Goal: Task Accomplishment & Management: Complete application form

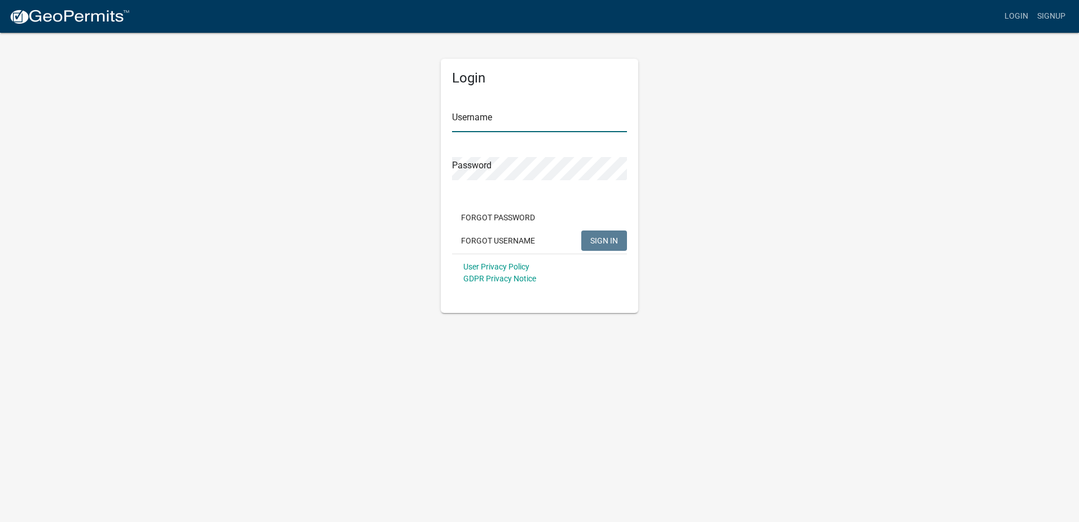
drag, startPoint x: 467, startPoint y: 116, endPoint x: 494, endPoint y: 134, distance: 33.3
click at [467, 116] on input "Username" at bounding box center [539, 120] width 175 height 23
paste input "NPahl2025"
type input "NPahl2025"
click at [581, 376] on body "Internet Explorer does NOT work with GeoPermits. Get a new browser for more sec…" at bounding box center [539, 261] width 1079 height 522
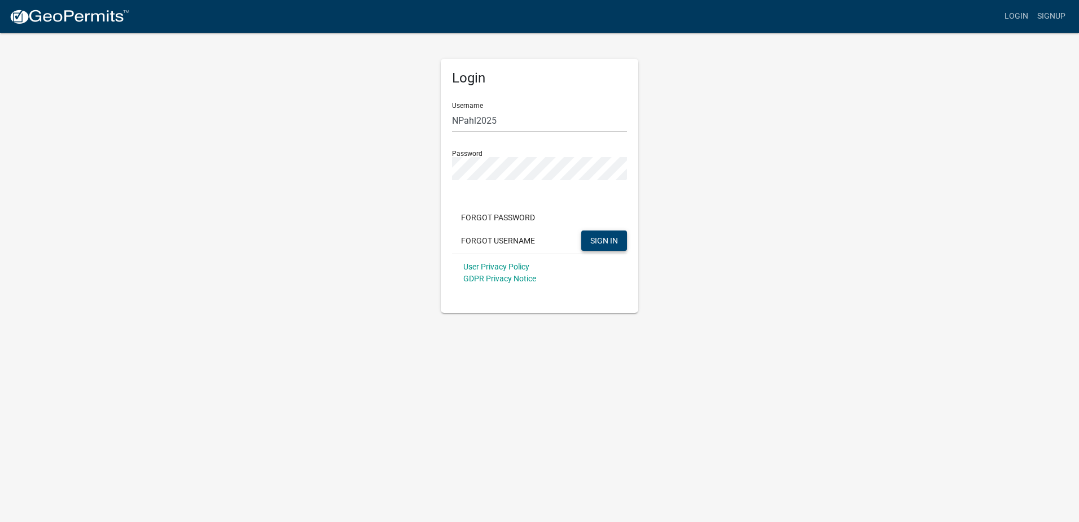
click at [597, 238] on span "SIGN IN" at bounding box center [604, 239] width 28 height 9
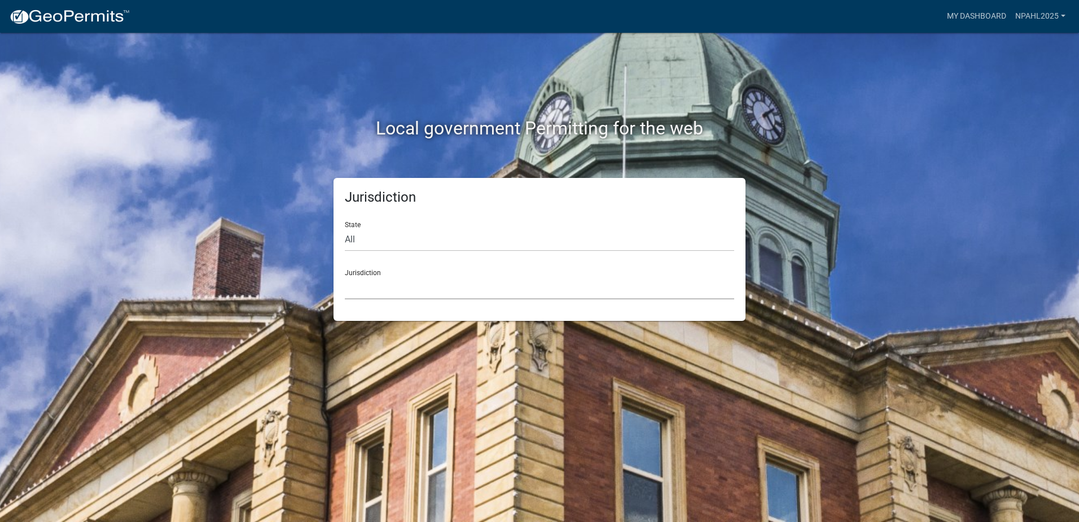
click at [382, 281] on select "[GEOGRAPHIC_DATA], [US_STATE] [GEOGRAPHIC_DATA], [US_STATE][PERSON_NAME][GEOGRA…" at bounding box center [539, 287] width 389 height 23
click at [274, 334] on div "Local government Permitting for the web Jurisdiction State All [US_STATE] [US_S…" at bounding box center [539, 261] width 1079 height 522
click at [390, 233] on select "All [US_STATE] [US_STATE] [US_STATE] [US_STATE] [US_STATE] [US_STATE] [US_STATE…" at bounding box center [539, 239] width 389 height 23
select select "[US_STATE]"
click at [345, 228] on select "All [US_STATE] [US_STATE] [US_STATE] [US_STATE] [US_STATE] [US_STATE] [US_STATE…" at bounding box center [539, 239] width 389 height 23
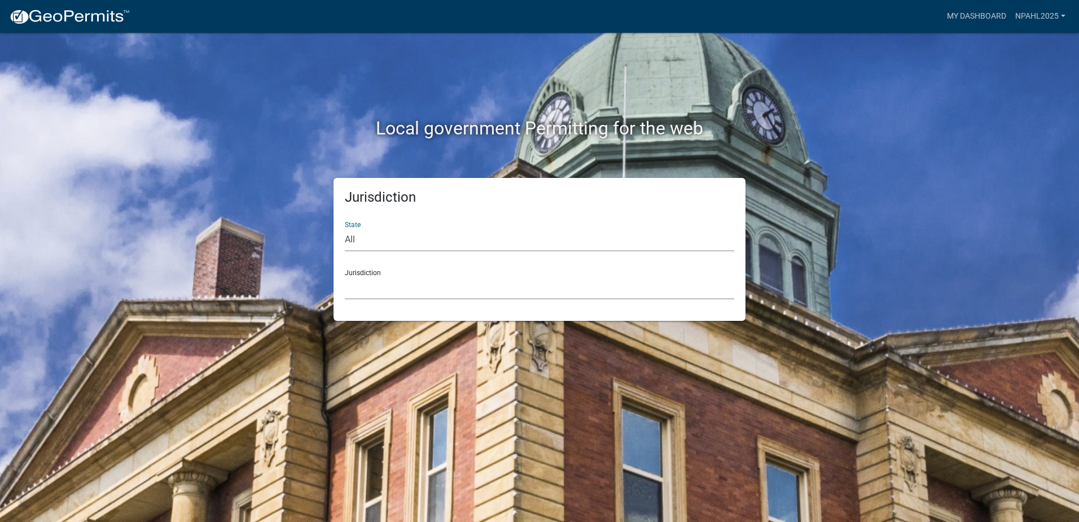
click at [381, 284] on select "[GEOGRAPHIC_DATA], [US_STATE] [GEOGRAPHIC_DATA], [US_STATE] [GEOGRAPHIC_DATA], …" at bounding box center [539, 287] width 389 height 23
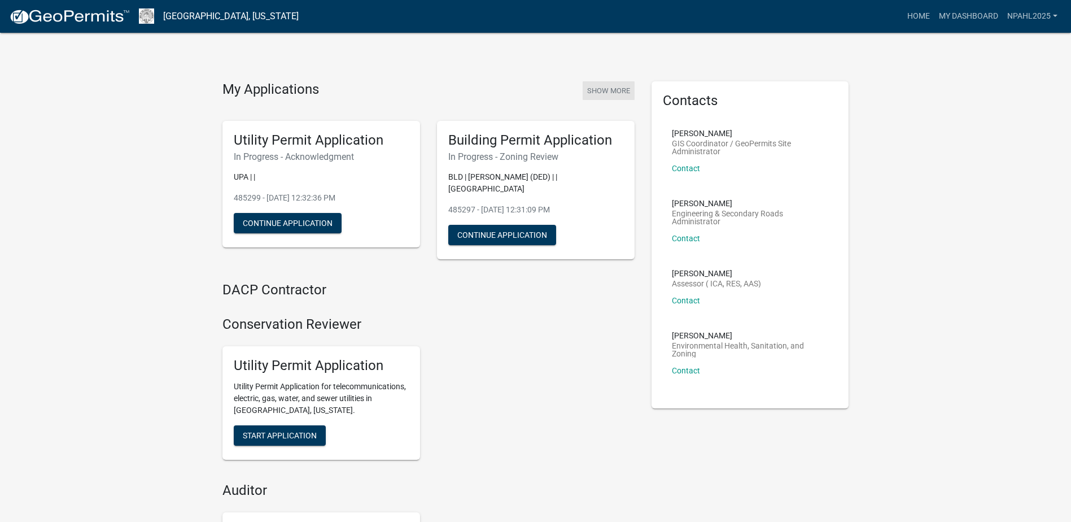
click at [601, 89] on button "Show More" at bounding box center [609, 90] width 52 height 19
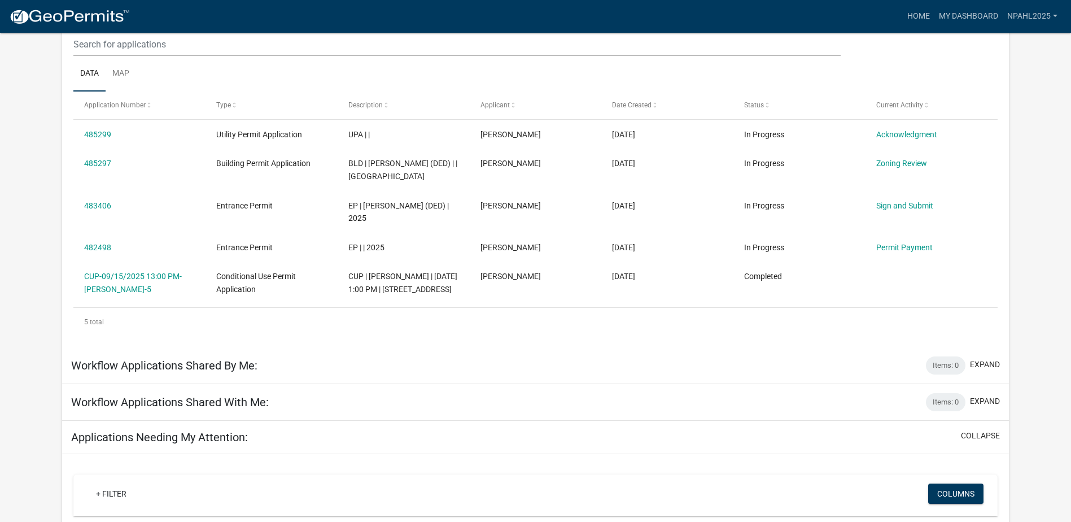
scroll to position [169, 0]
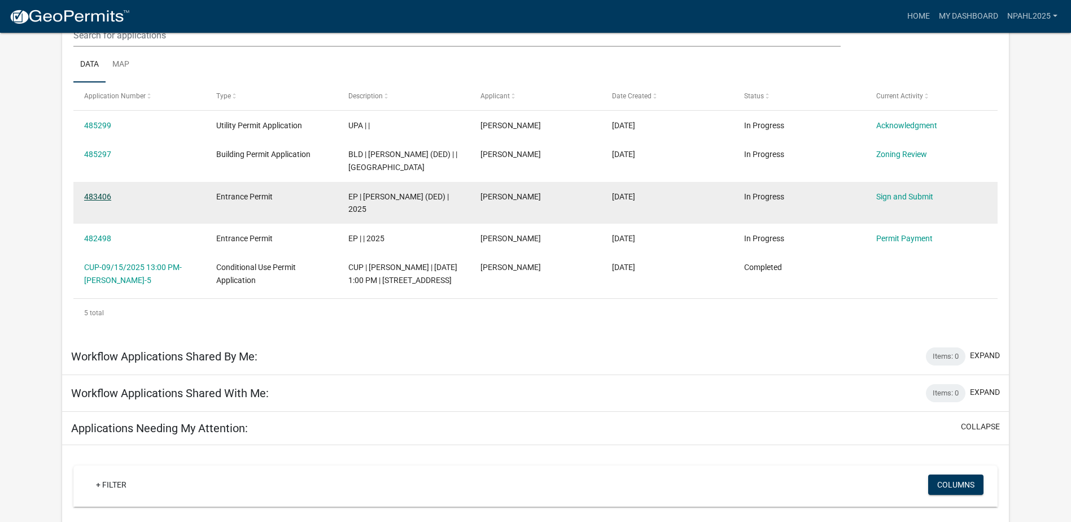
click at [95, 201] on link "483406" at bounding box center [97, 196] width 27 height 9
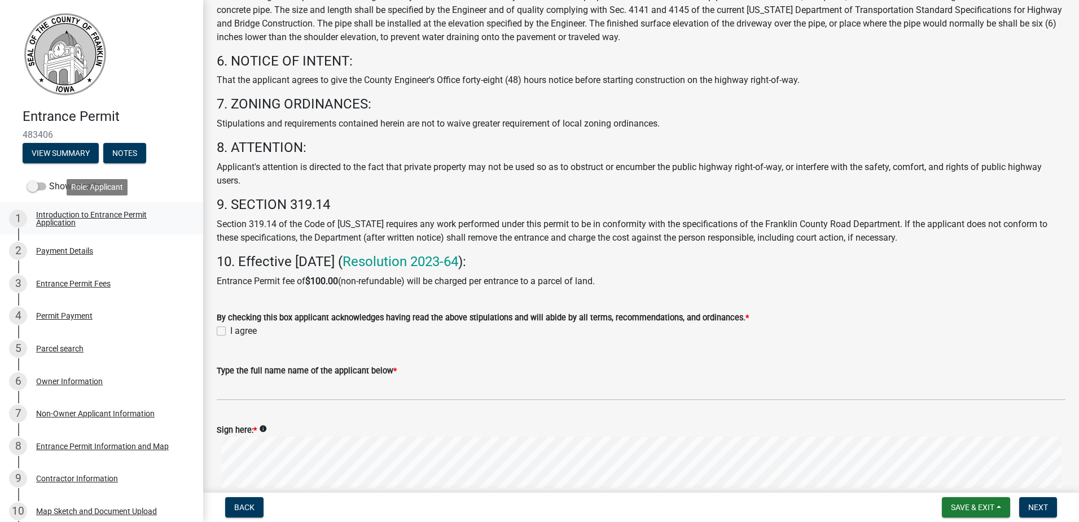
click at [53, 221] on div "Introduction to Entrance Permit Application" at bounding box center [110, 219] width 149 height 16
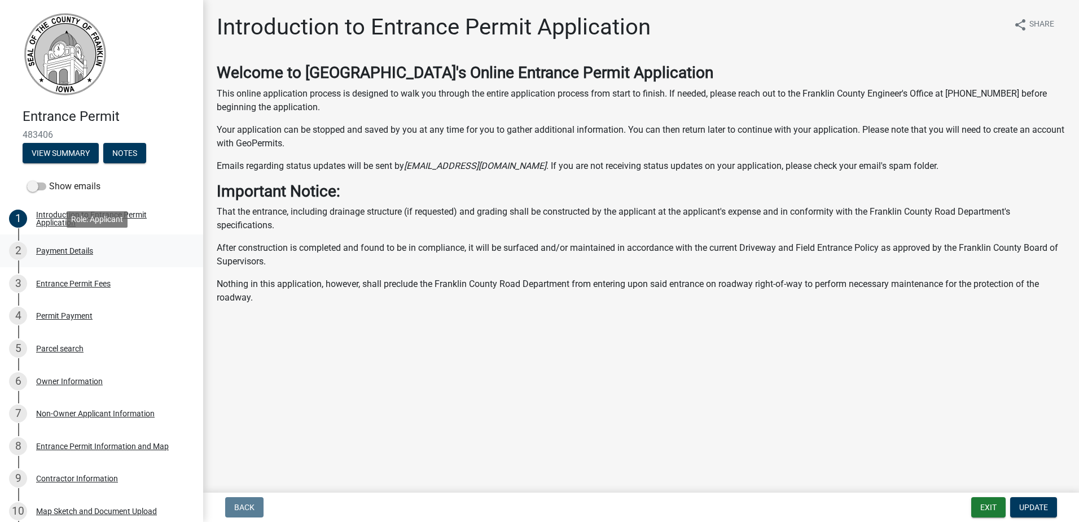
click at [63, 252] on div "Payment Details" at bounding box center [64, 251] width 57 height 8
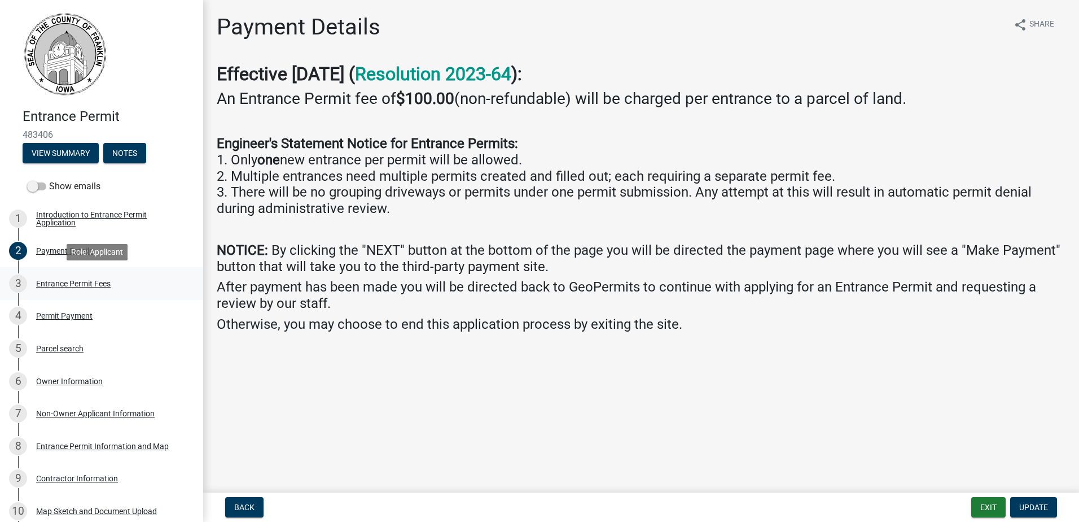
click at [60, 279] on div "Entrance Permit Fees" at bounding box center [73, 283] width 75 height 8
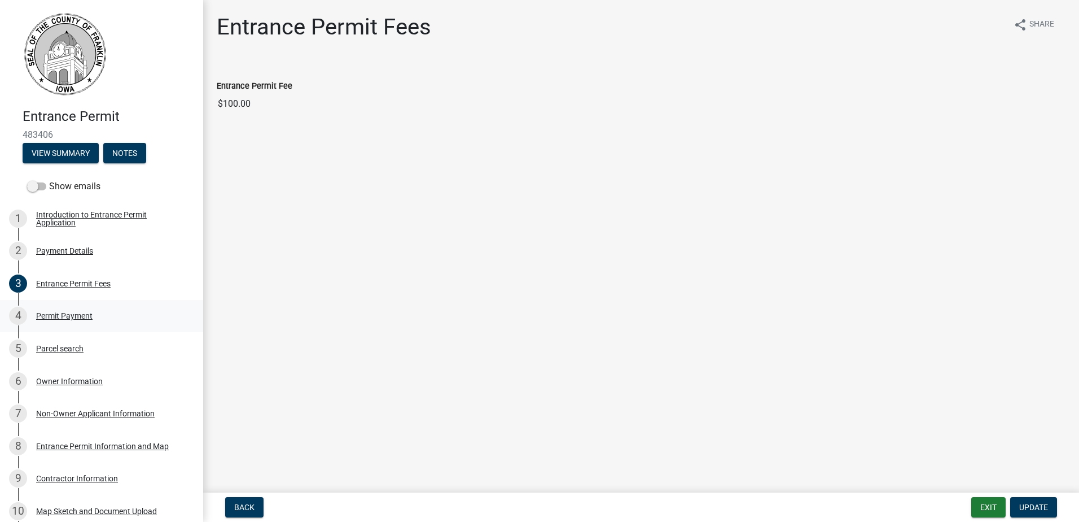
click at [57, 312] on div "Permit Payment" at bounding box center [64, 316] width 56 height 8
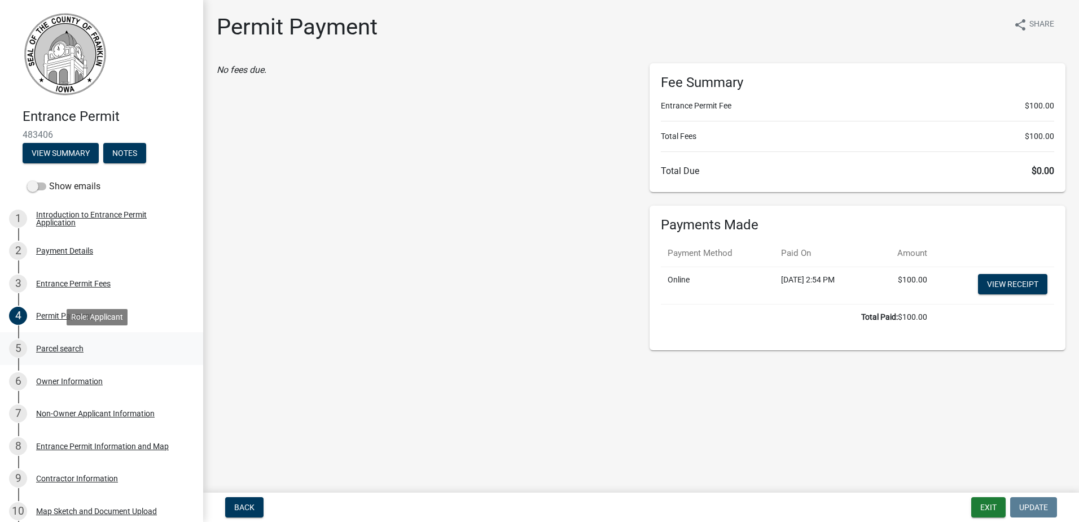
click at [63, 347] on div "Parcel search" at bounding box center [59, 348] width 47 height 8
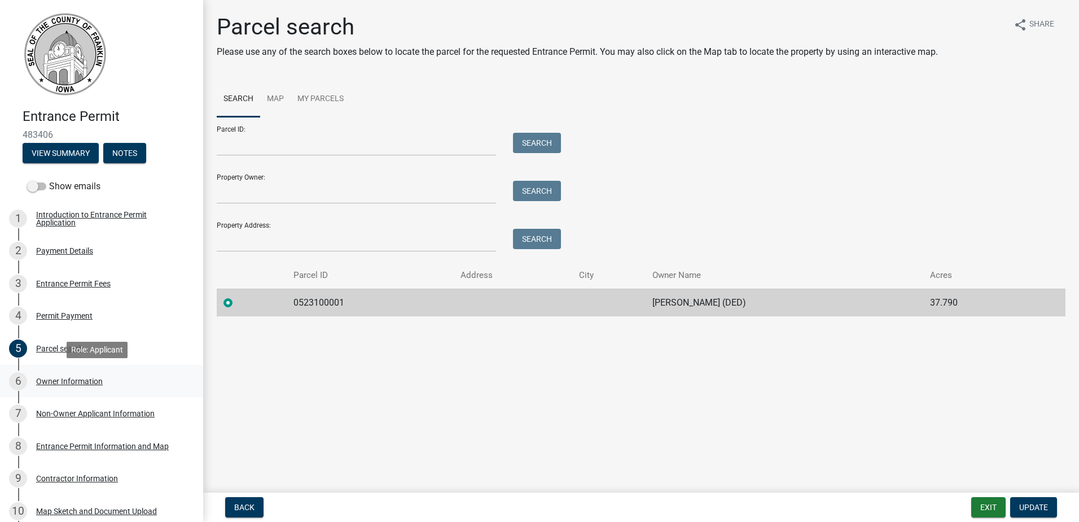
click at [53, 377] on div "Owner Information" at bounding box center [69, 381] width 67 height 8
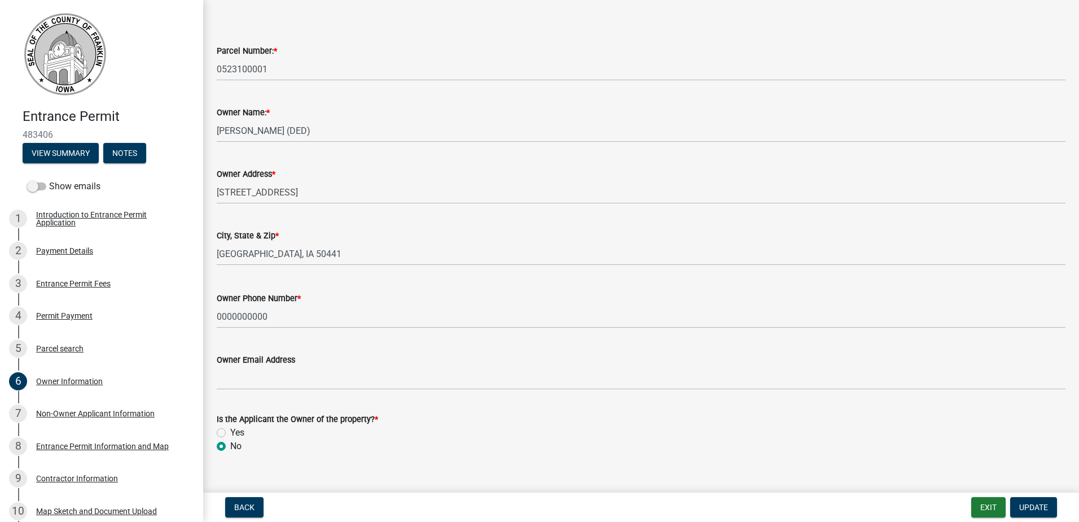
scroll to position [54, 0]
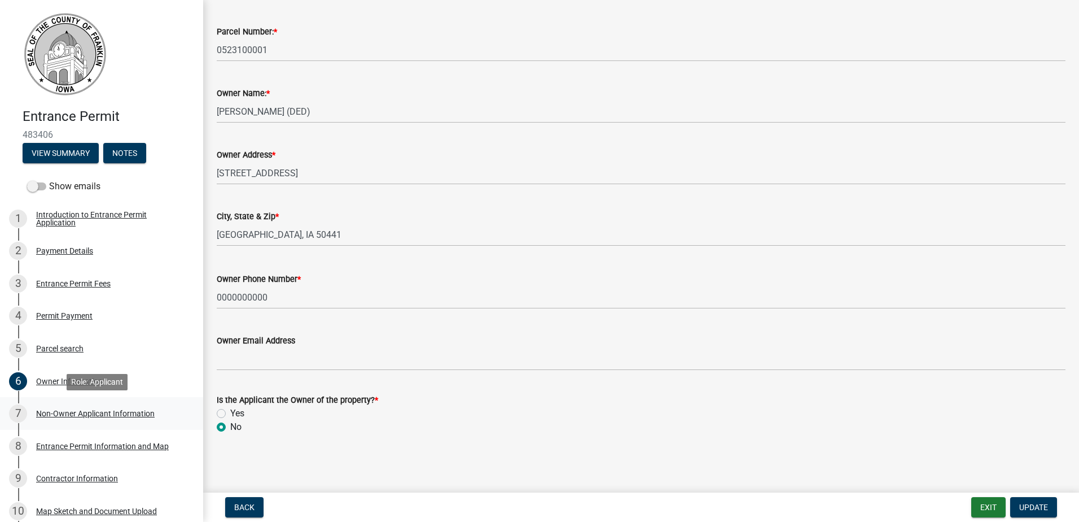
click at [50, 411] on div "Non-Owner Applicant Information" at bounding box center [95, 413] width 119 height 8
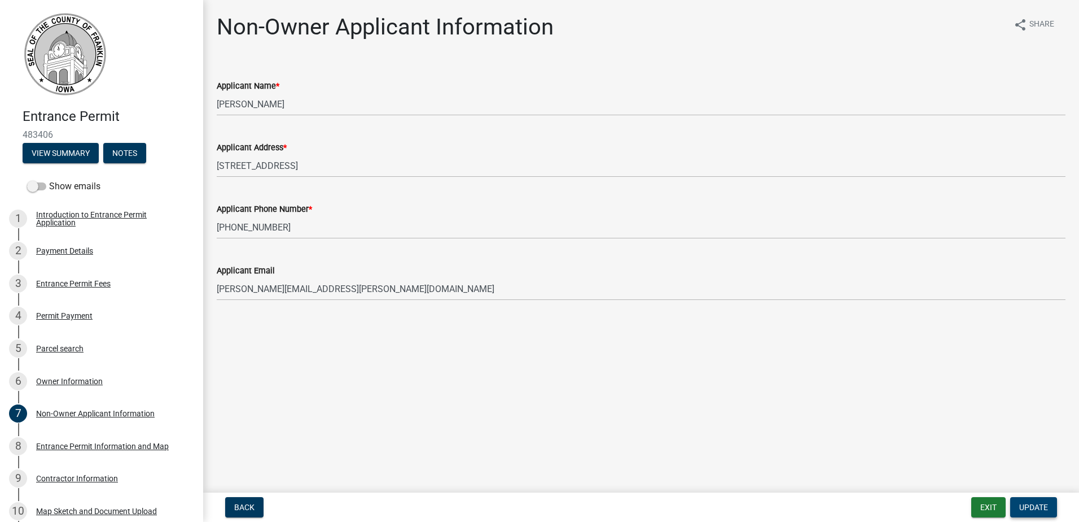
click at [1029, 505] on span "Update" at bounding box center [1033, 506] width 29 height 9
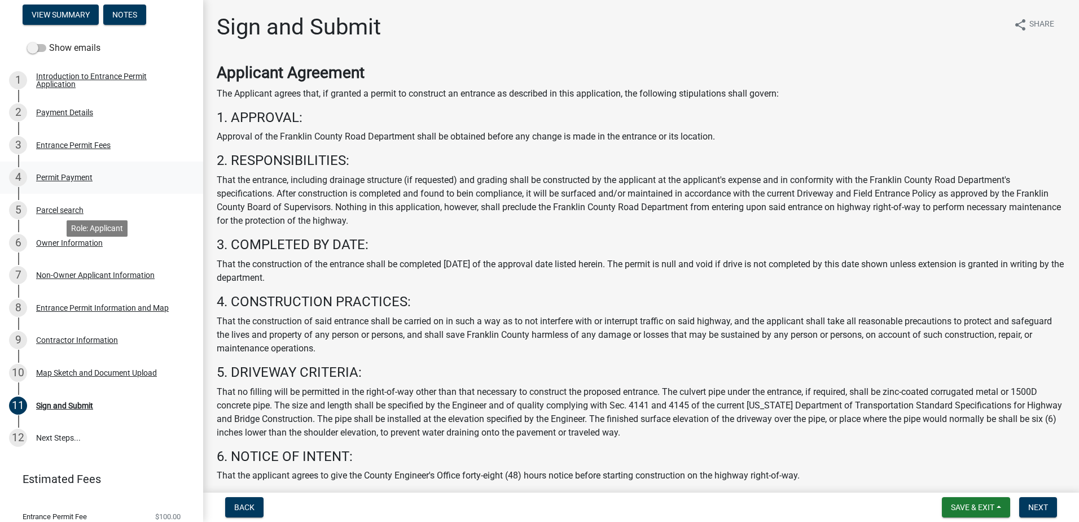
scroll to position [169, 0]
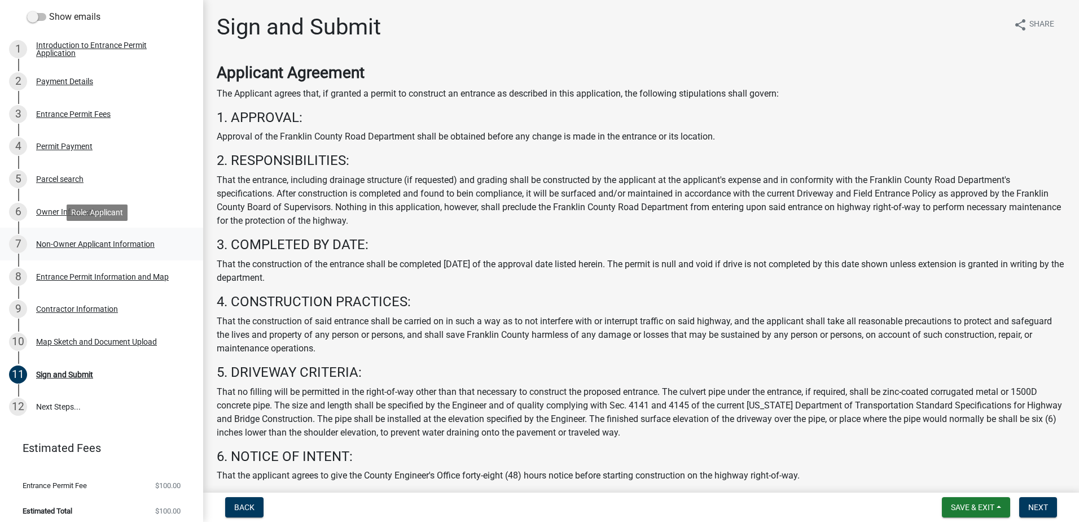
click at [54, 240] on div "Non-Owner Applicant Information" at bounding box center [95, 244] width 119 height 8
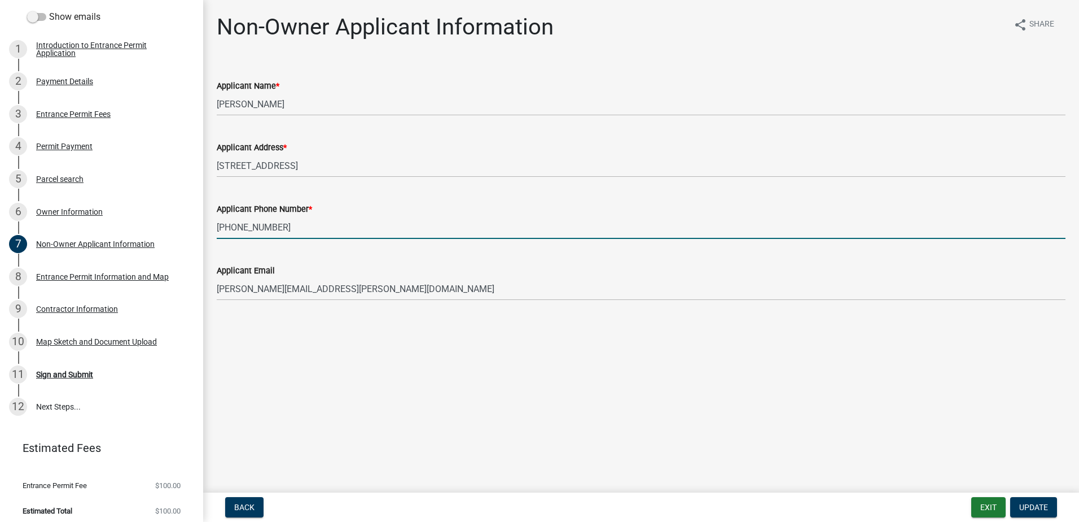
click at [247, 228] on input "[PHONE_NUMBER]" at bounding box center [641, 227] width 849 height 23
type input "[PHONE_NUMBER]"
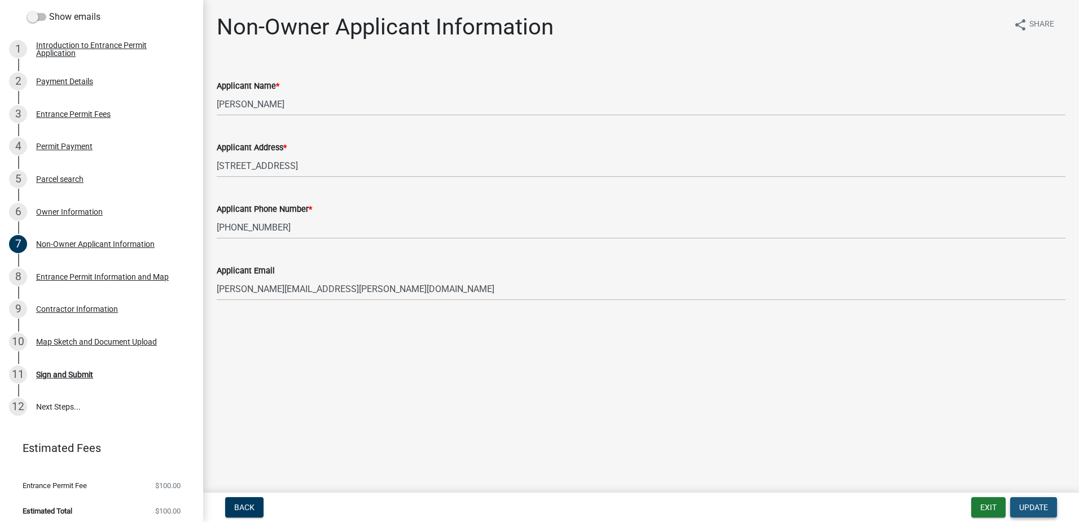
click at [1028, 503] on span "Update" at bounding box center [1033, 506] width 29 height 9
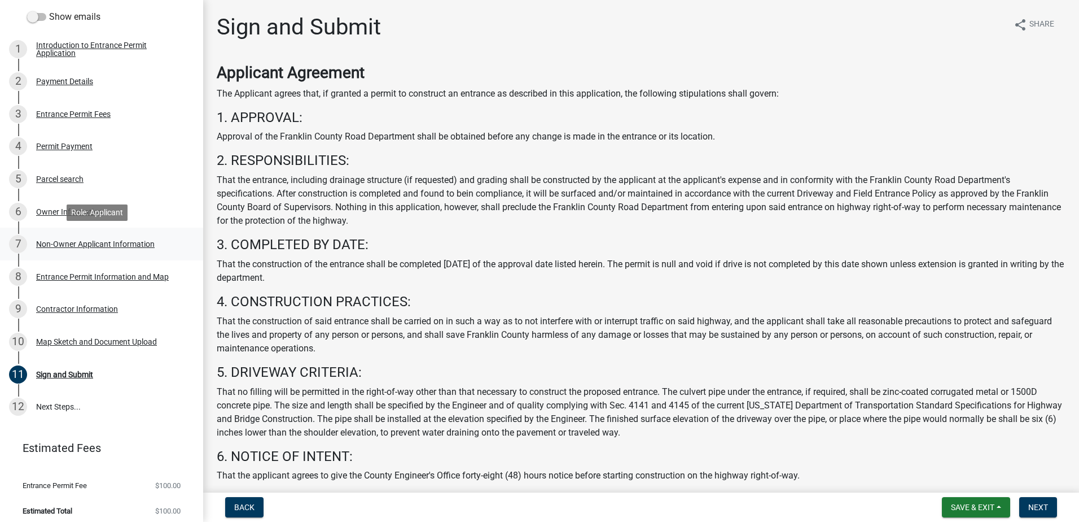
click at [55, 243] on div "Non-Owner Applicant Information" at bounding box center [95, 244] width 119 height 8
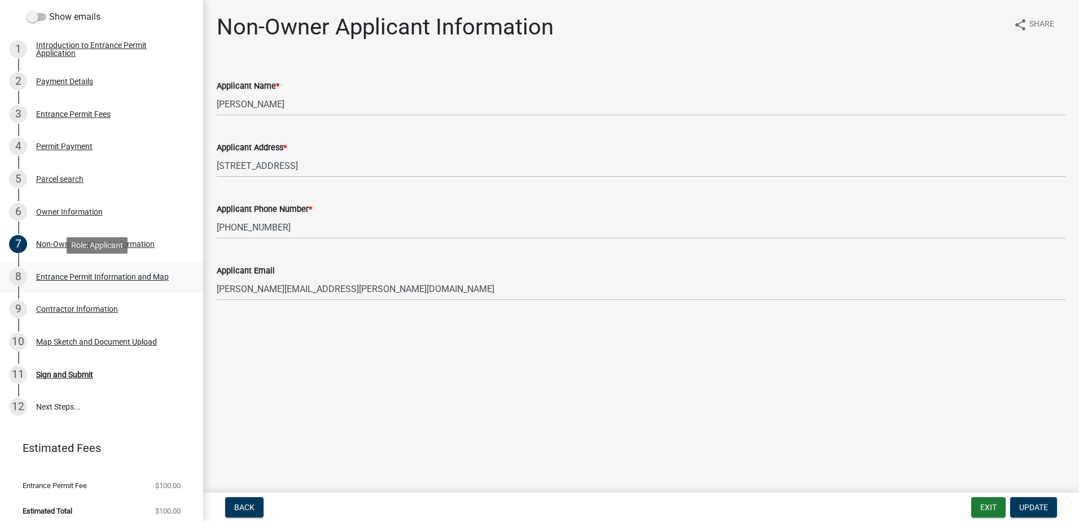
click at [54, 271] on div "8 Entrance Permit Information and Map" at bounding box center [97, 277] width 176 height 18
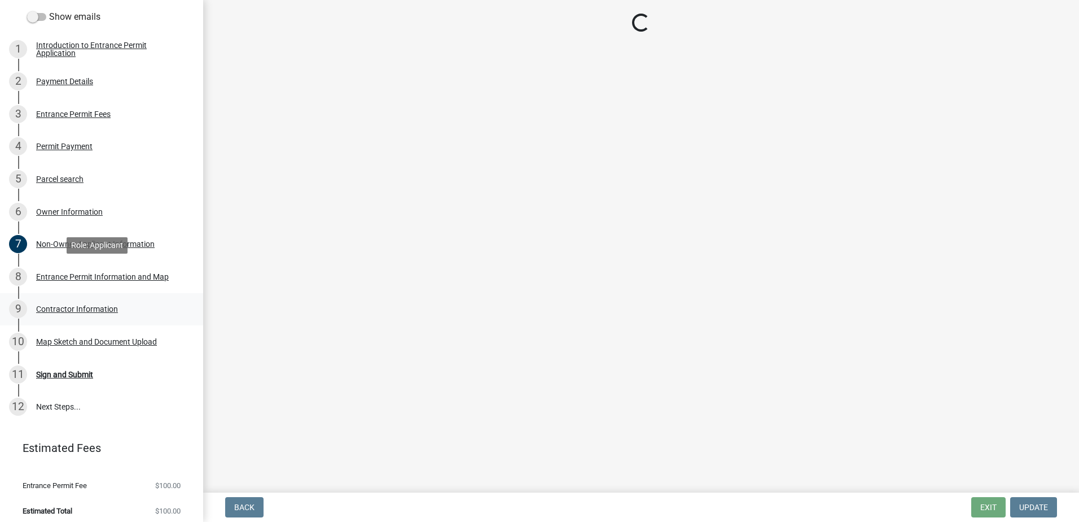
select select "35a8ac99-e123-4563-8327-0430eb2f6944"
select select "8c1a83bf-6446-4550-8704-eb77fc9f3add"
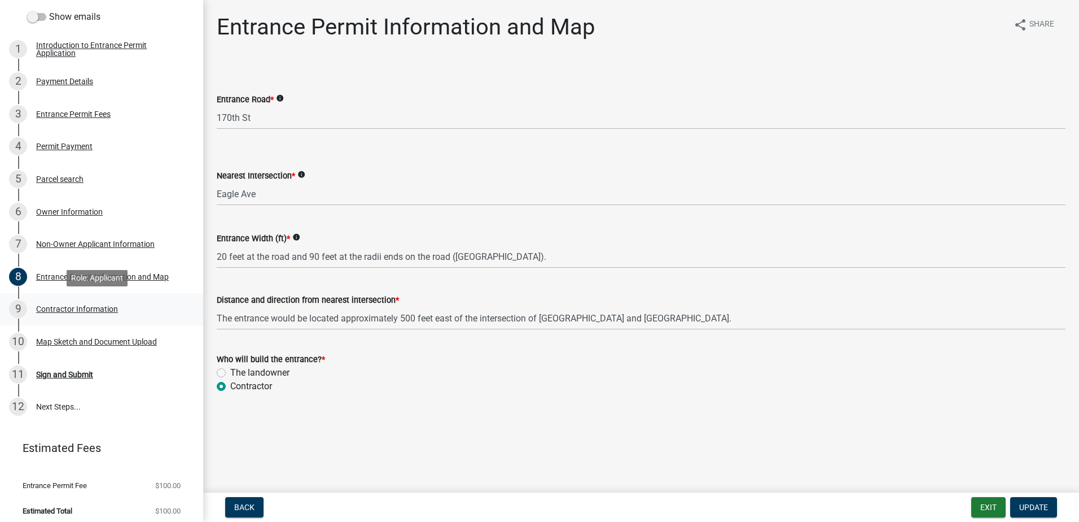
click at [49, 308] on div "Contractor Information" at bounding box center [77, 309] width 82 height 8
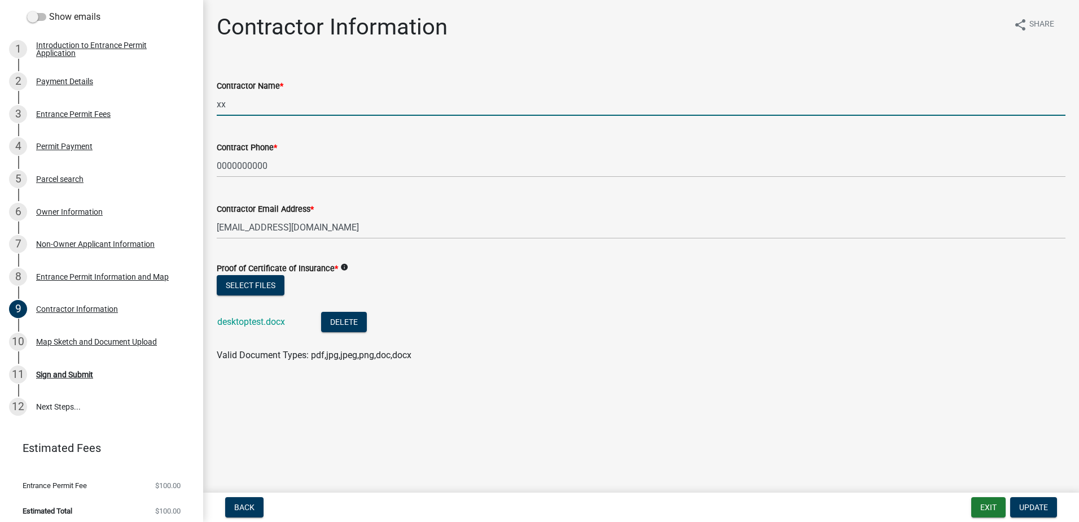
click at [340, 102] on input "xx" at bounding box center [641, 104] width 849 height 23
click at [251, 103] on input "xx" at bounding box center [641, 104] width 849 height 23
type input "x"
type input "[PERSON_NAME] & Sons, Inc."
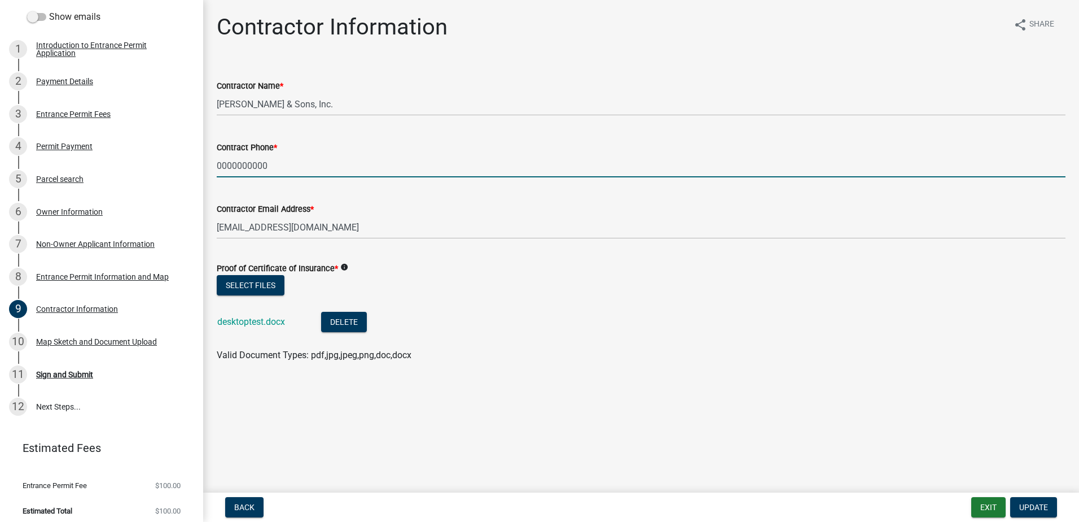
click at [247, 168] on input "0000000000" at bounding box center [641, 165] width 849 height 23
drag, startPoint x: 277, startPoint y: 165, endPoint x: 217, endPoint y: 166, distance: 60.4
click at [217, 166] on input "0000000000" at bounding box center [641, 165] width 849 height 23
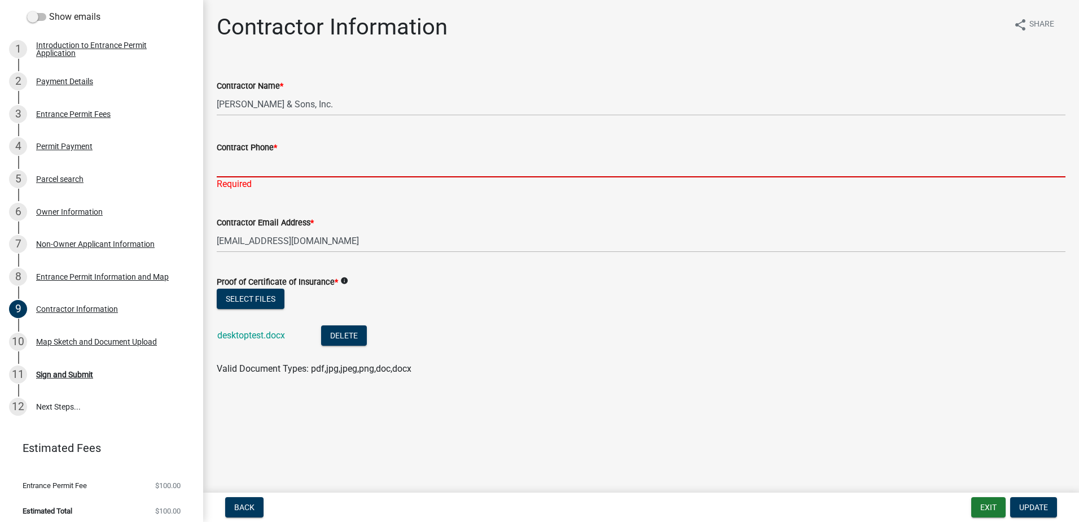
click at [237, 164] on input "Contract Phone *" at bounding box center [641, 165] width 849 height 23
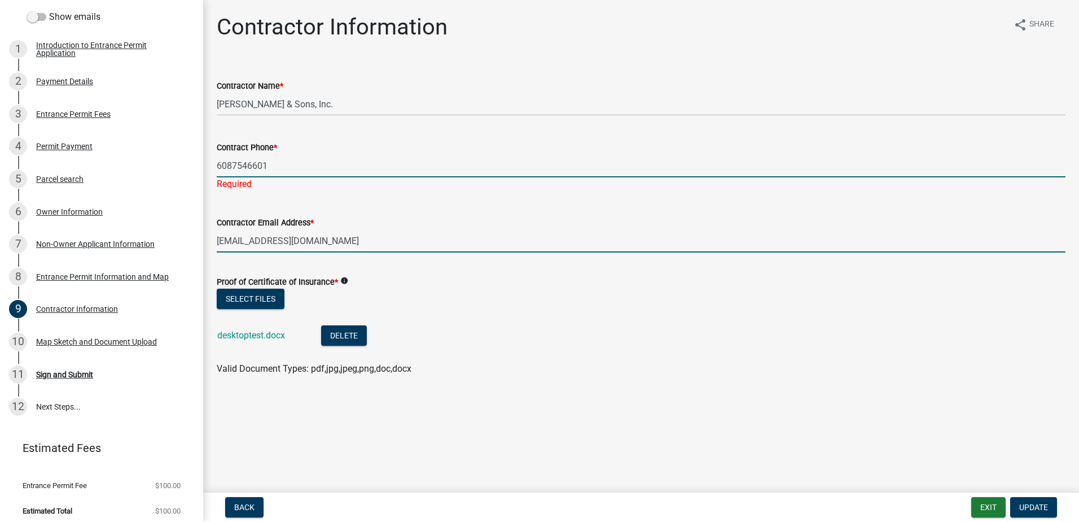
click at [292, 238] on input "[EMAIL_ADDRESS][DOMAIN_NAME]" at bounding box center [641, 240] width 849 height 23
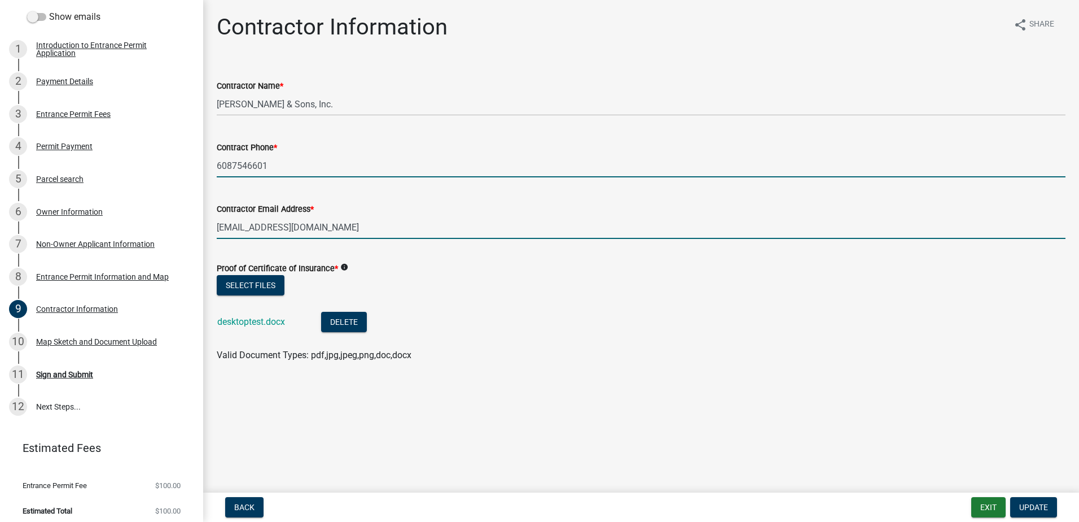
click at [234, 164] on input "6087546601" at bounding box center [641, 165] width 849 height 23
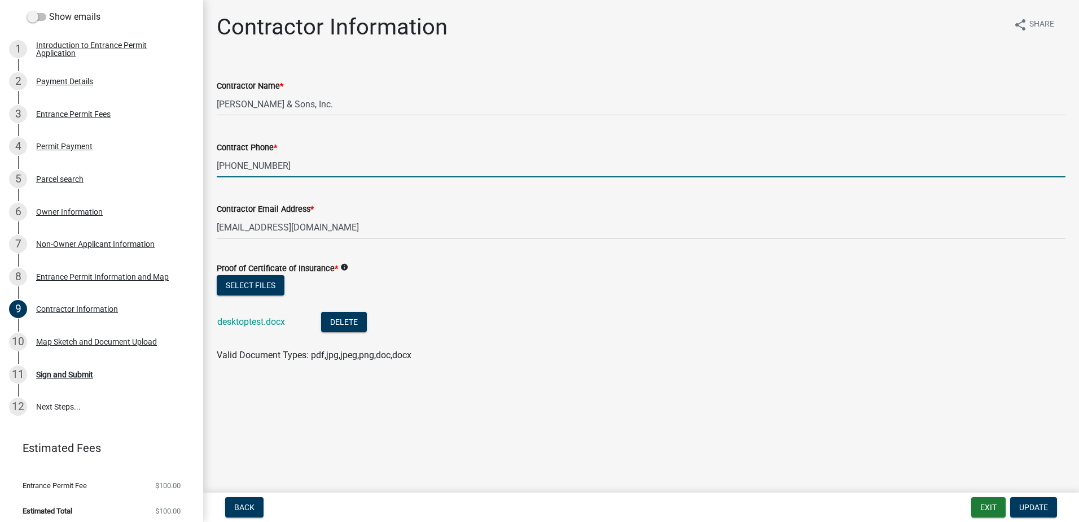
type input "[PHONE_NUMBER]"
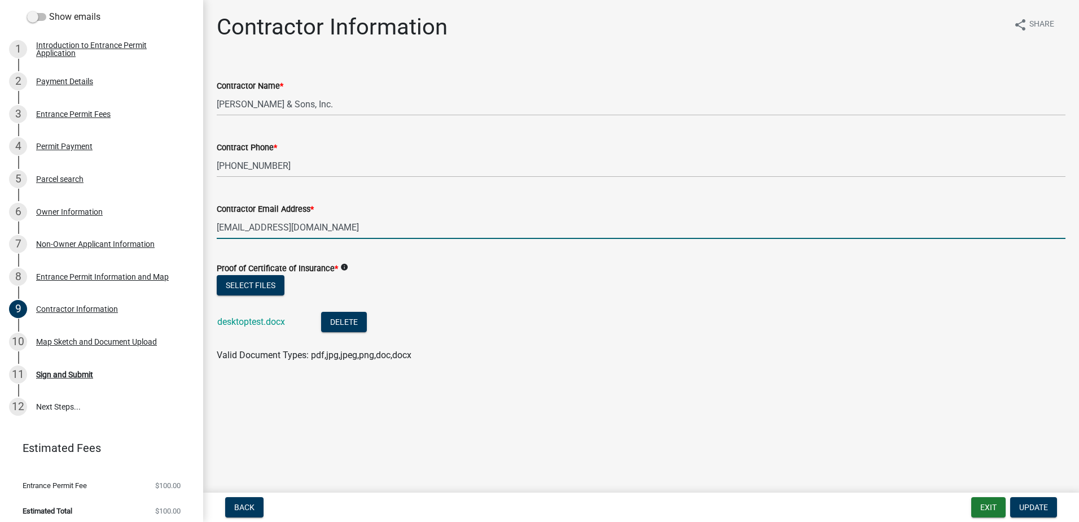
click at [289, 222] on input "[EMAIL_ADDRESS][DOMAIN_NAME]" at bounding box center [641, 227] width 849 height 23
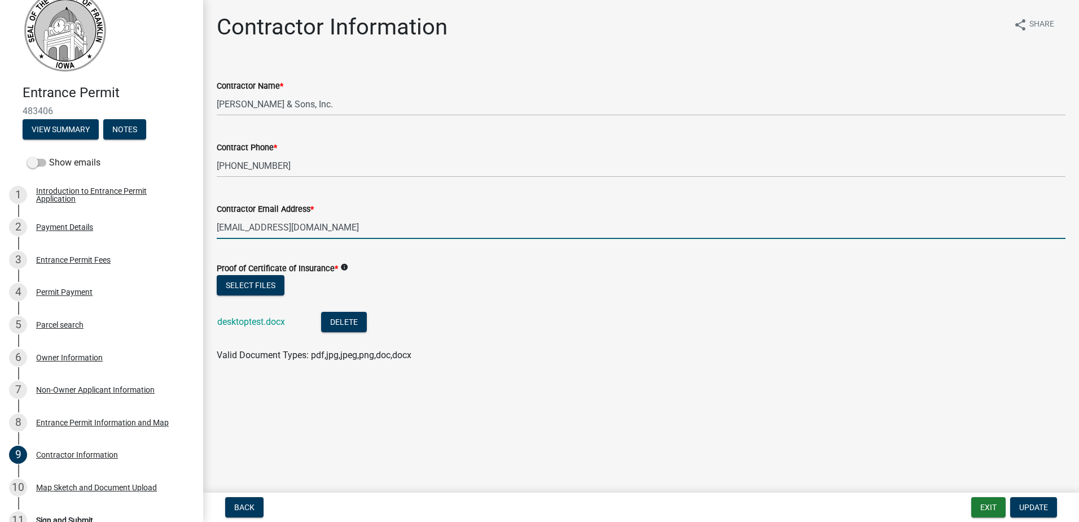
scroll to position [0, 0]
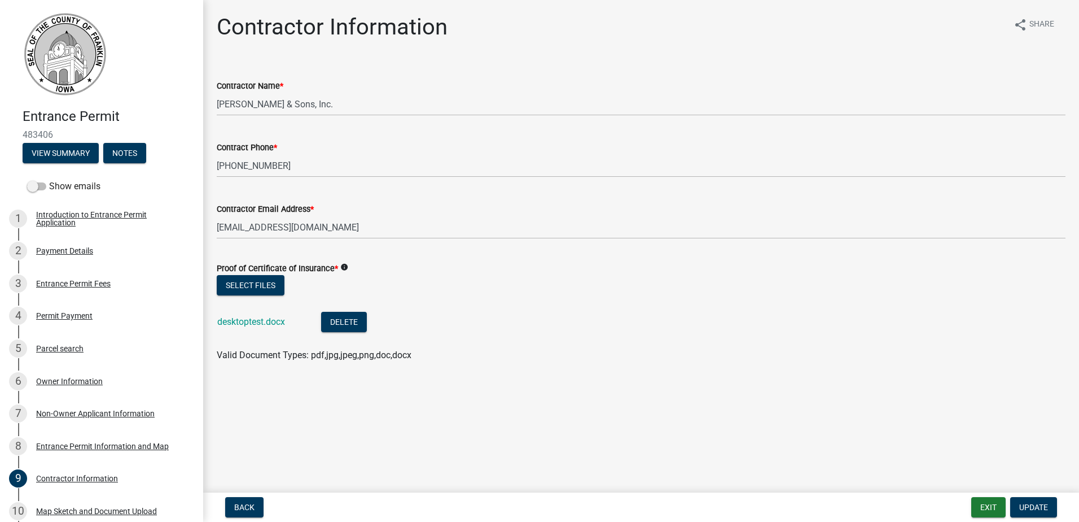
drag, startPoint x: 200, startPoint y: 234, endPoint x: 675, endPoint y: 38, distance: 513.5
click at [675, 38] on div "Contractor Information share Share" at bounding box center [641, 32] width 849 height 36
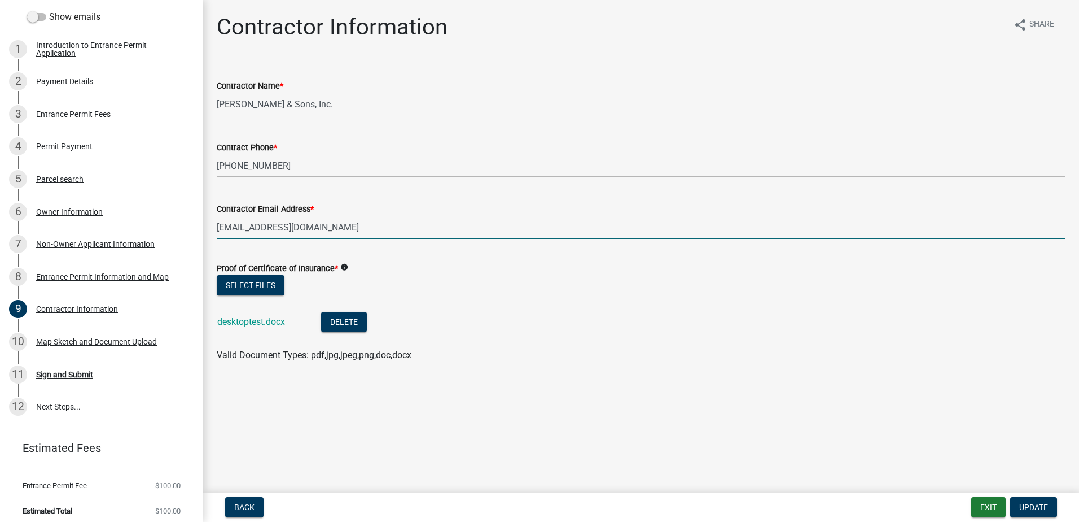
click at [274, 227] on input "[EMAIL_ADDRESS][DOMAIN_NAME]" at bounding box center [641, 227] width 849 height 23
click at [218, 229] on input "[EMAIL_ADDRESS][DOMAIN_NAME]" at bounding box center [641, 227] width 849 height 23
type input "[EMAIL_ADDRESS][DOMAIN_NAME]"
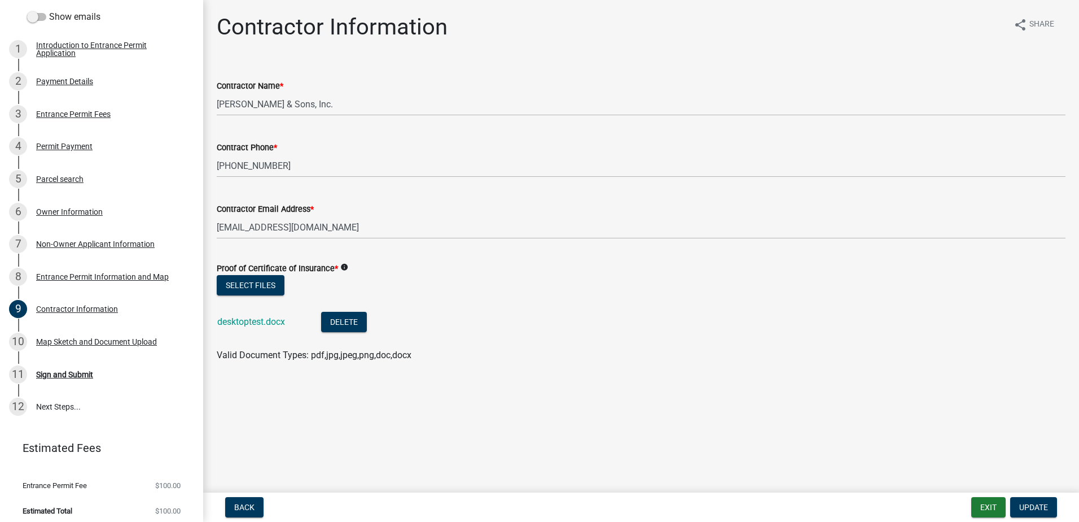
click at [307, 431] on main "Contractor Information share Share Contractor Name * [PERSON_NAME] & Sons, Inc.…" at bounding box center [641, 244] width 876 height 488
click at [251, 280] on button "Select files" at bounding box center [251, 285] width 68 height 20
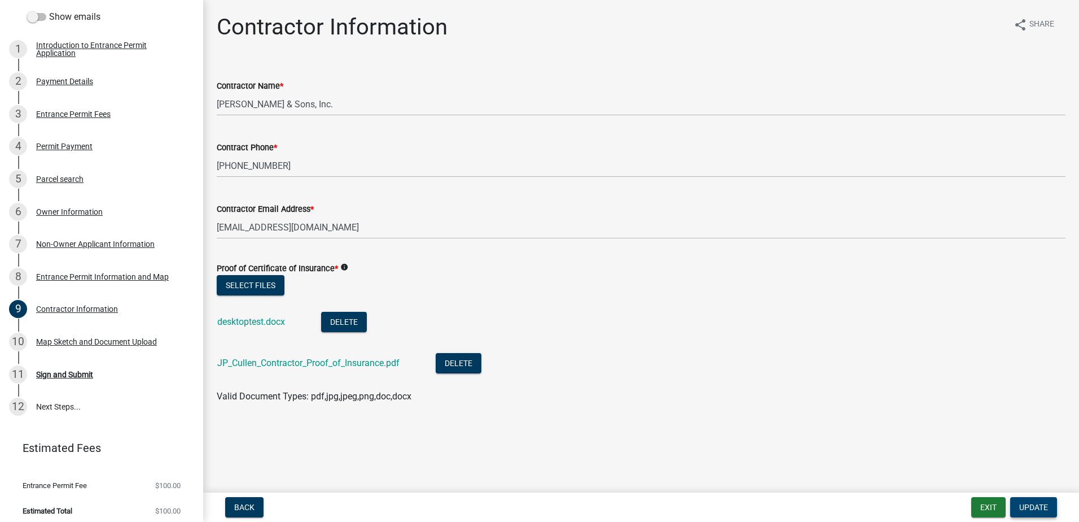
click at [1034, 507] on span "Update" at bounding box center [1033, 506] width 29 height 9
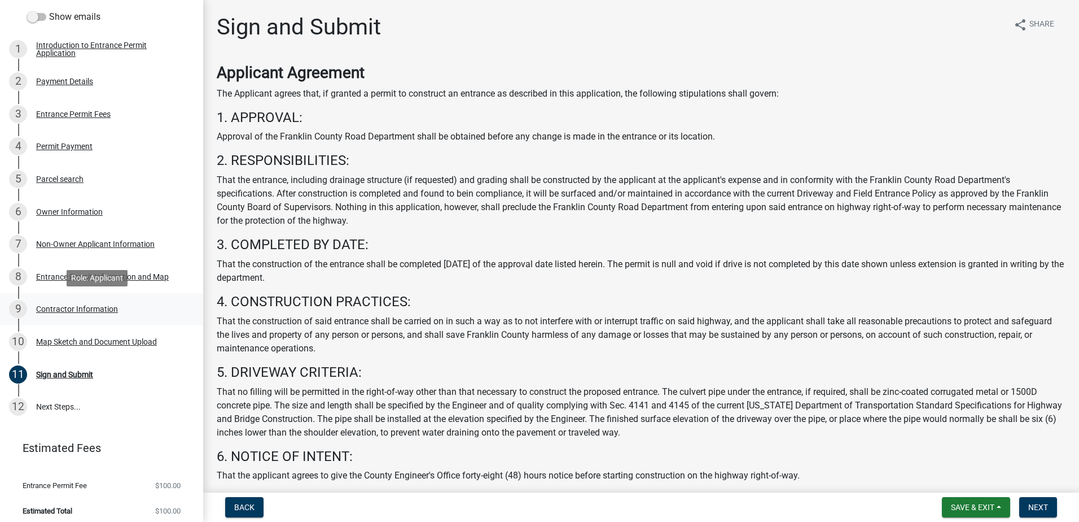
click at [72, 303] on div "9 Contractor Information" at bounding box center [97, 309] width 176 height 18
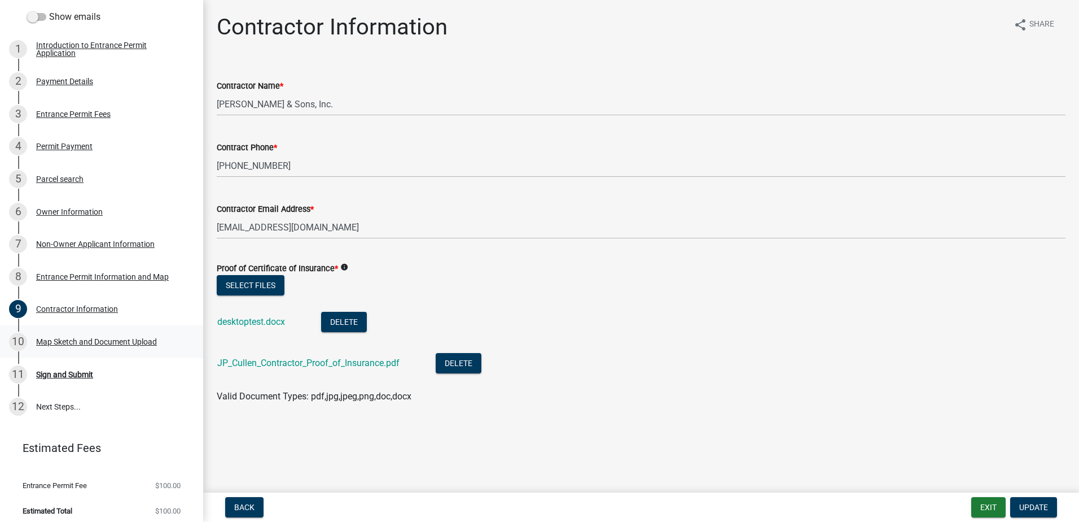
click at [55, 340] on div "Map Sketch and Document Upload" at bounding box center [96, 342] width 121 height 8
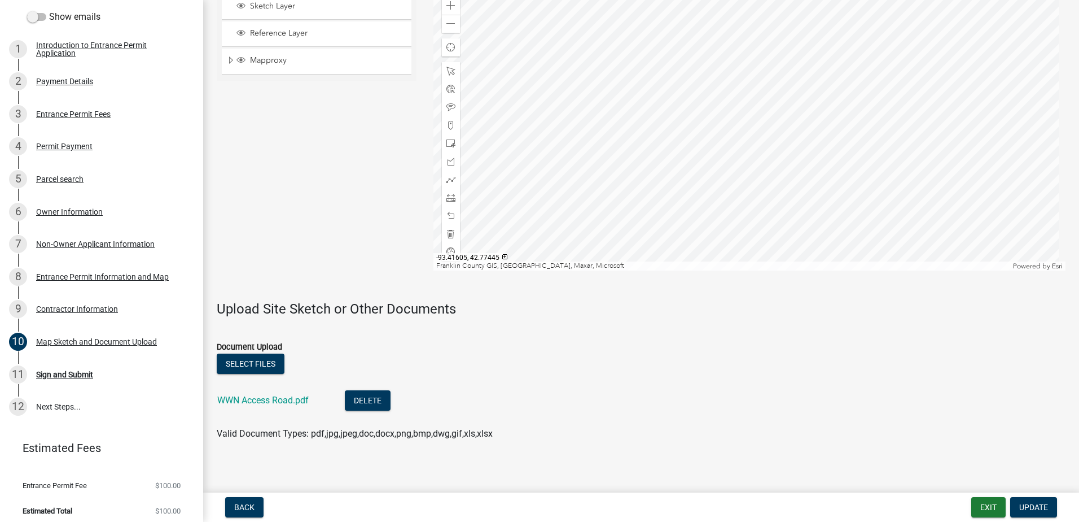
scroll to position [776, 0]
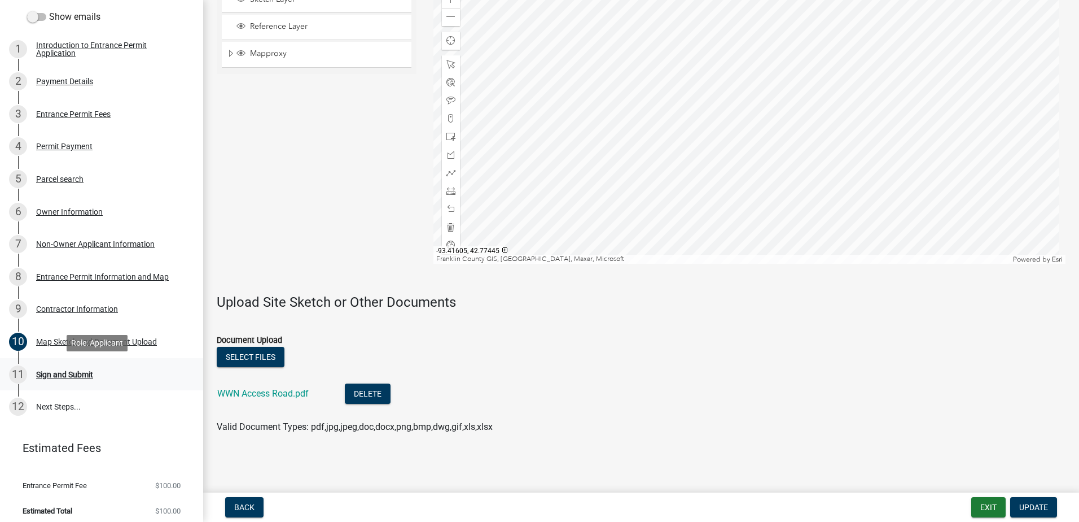
click at [54, 373] on div "Sign and Submit" at bounding box center [64, 374] width 57 height 8
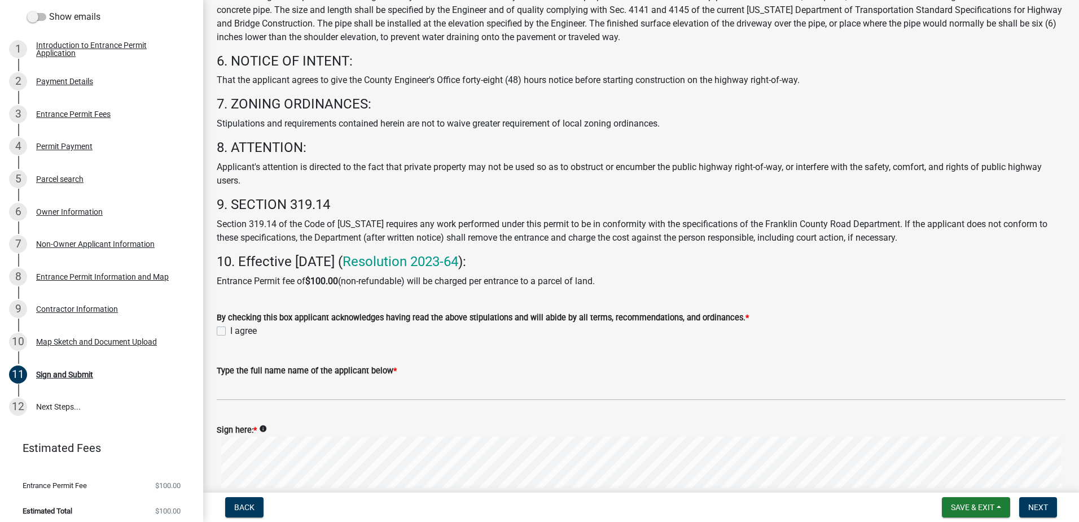
scroll to position [452, 0]
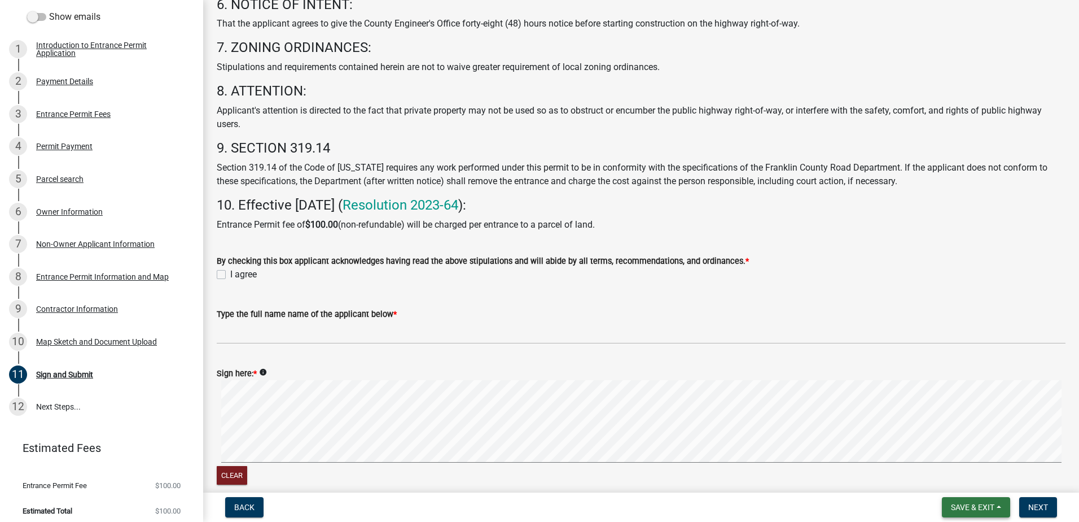
click at [962, 506] on span "Save & Exit" at bounding box center [972, 506] width 43 height 9
click at [942, 451] on button "Save" at bounding box center [965, 450] width 90 height 27
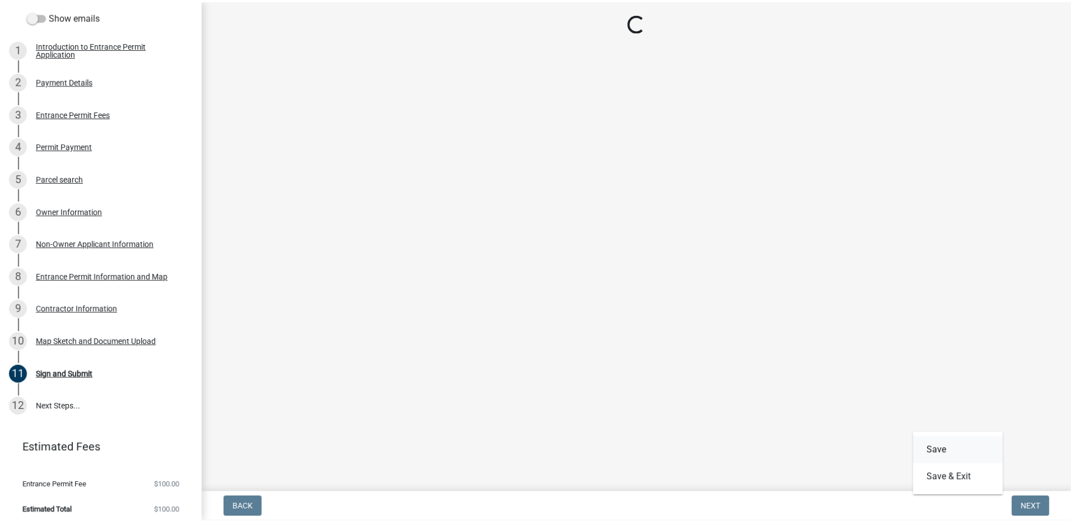
scroll to position [0, 0]
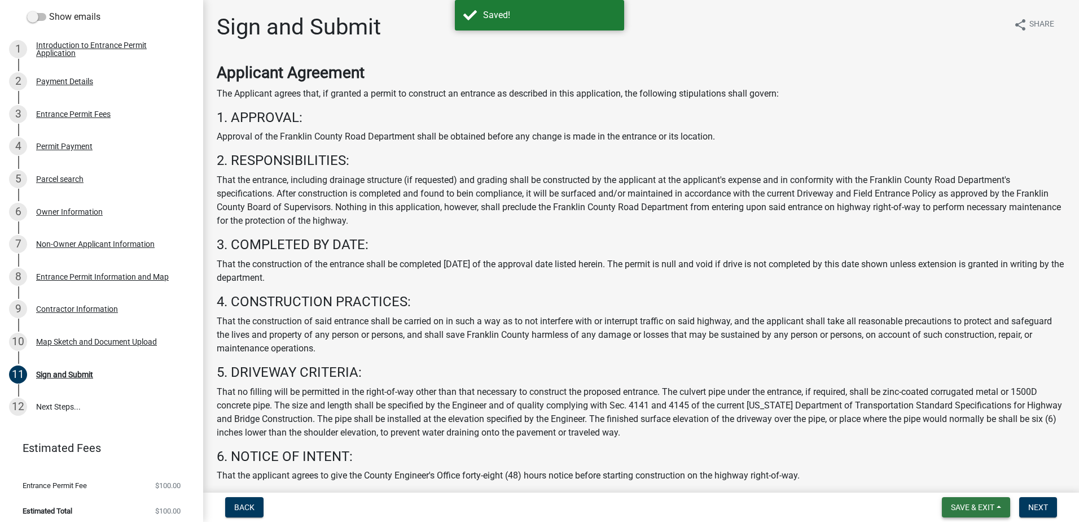
click at [970, 506] on span "Save & Exit" at bounding box center [972, 506] width 43 height 9
click at [951, 475] on button "Save & Exit" at bounding box center [965, 477] width 90 height 27
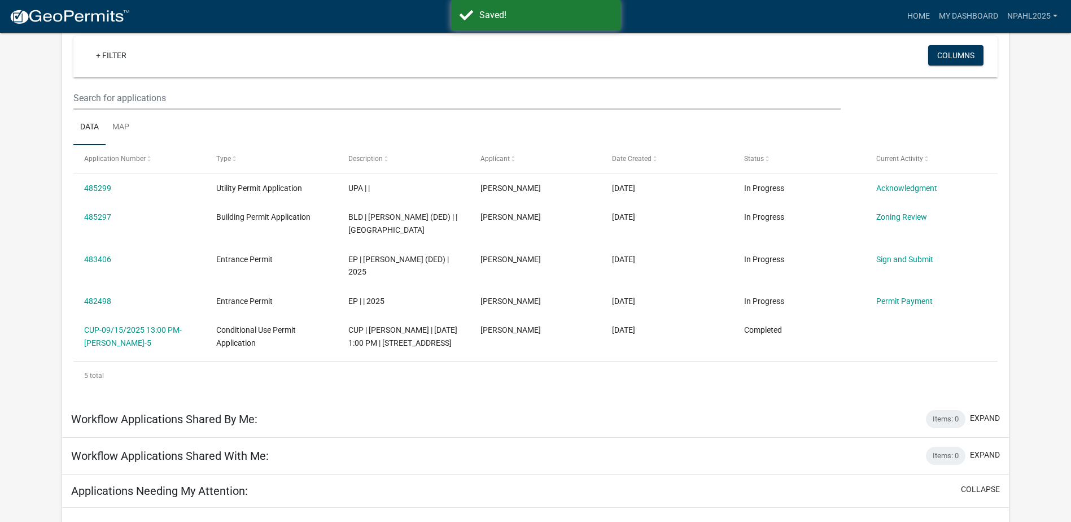
scroll to position [113, 0]
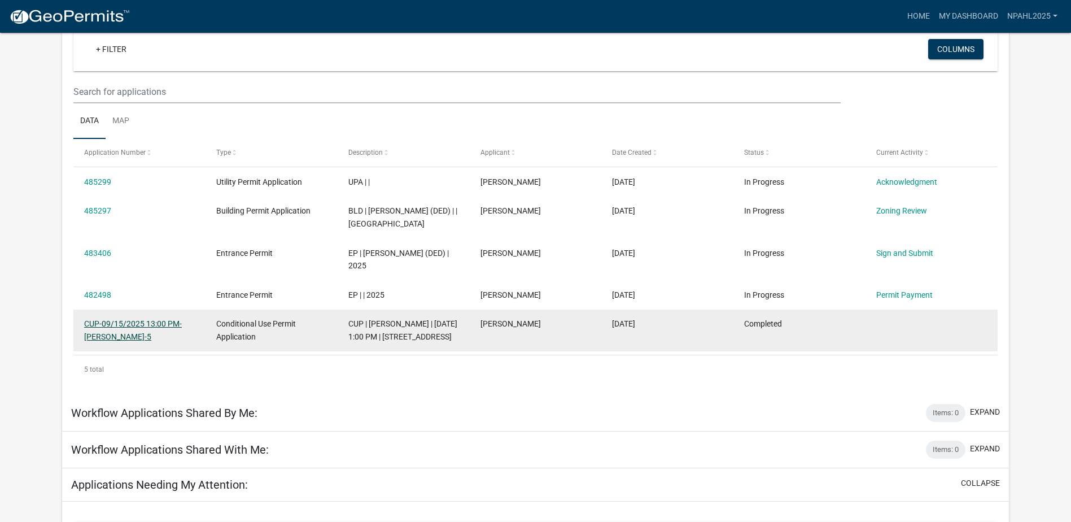
click at [108, 334] on link "CUP-09/15/2025 13:00 PM-[PERSON_NAME]-5" at bounding box center [133, 330] width 98 height 22
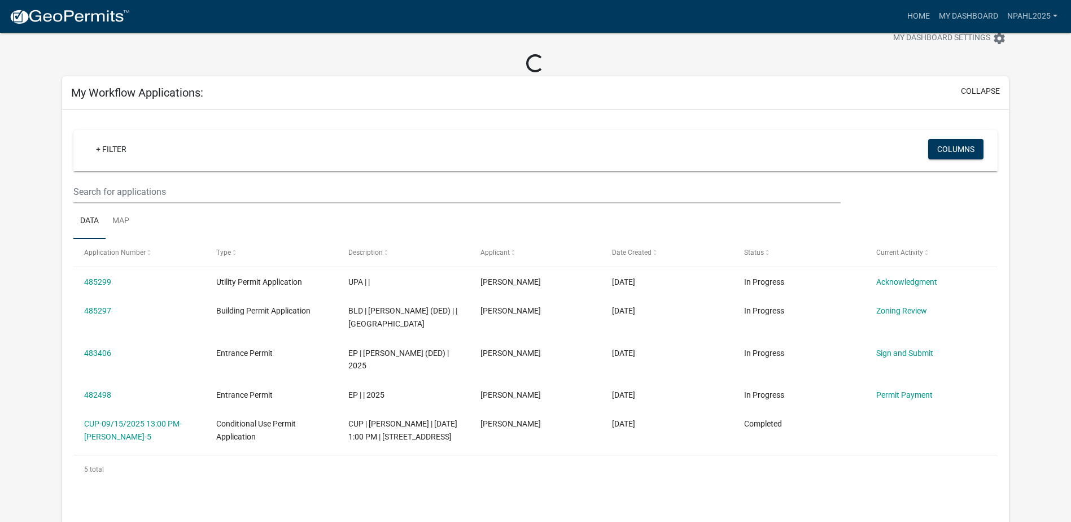
scroll to position [113, 0]
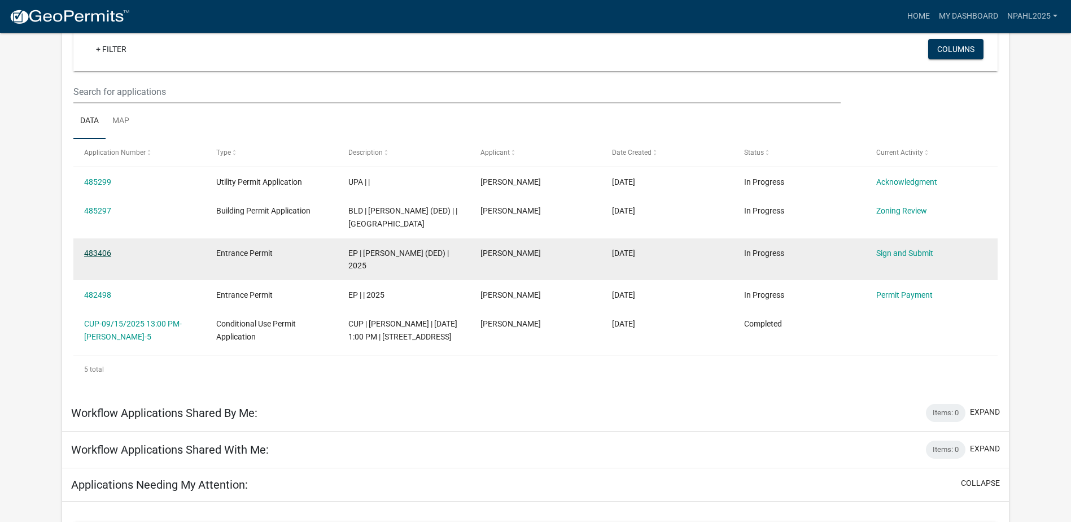
click at [100, 257] on link "483406" at bounding box center [97, 252] width 27 height 9
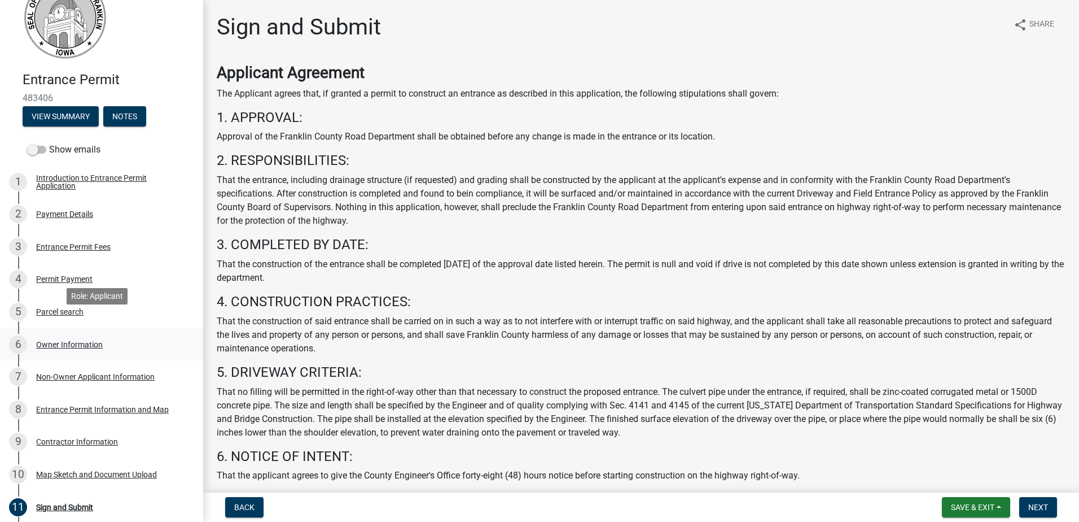
scroll to position [56, 0]
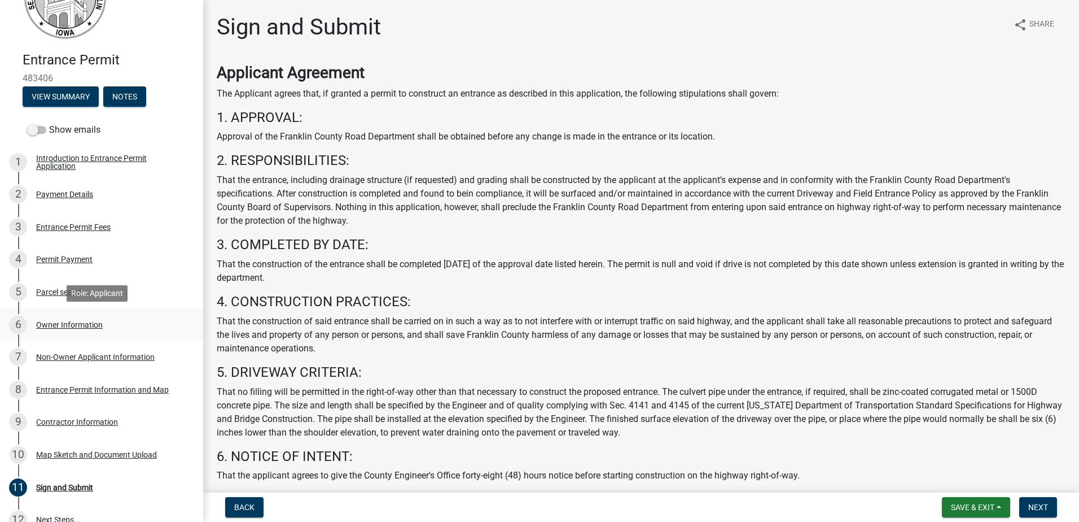
click at [46, 323] on div "Owner Information" at bounding box center [69, 325] width 67 height 8
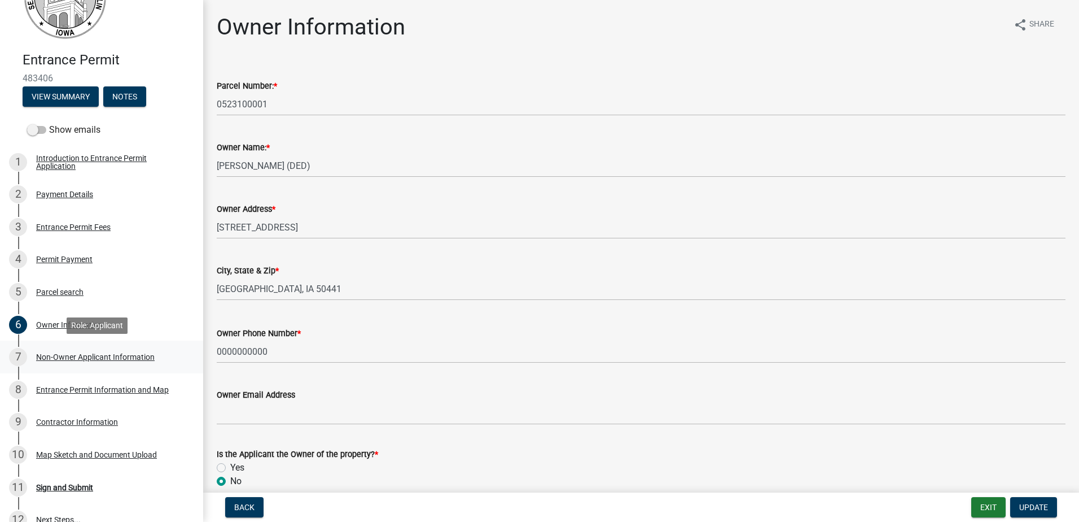
click at [58, 353] on div "Non-Owner Applicant Information" at bounding box center [95, 357] width 119 height 8
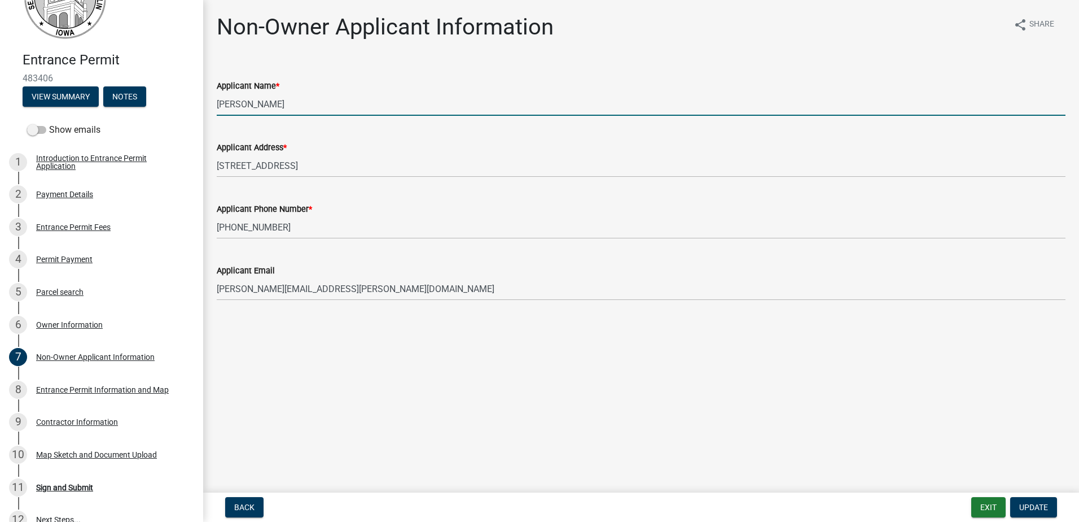
click at [272, 103] on input "[PERSON_NAME]" at bounding box center [641, 104] width 849 height 23
drag, startPoint x: 292, startPoint y: 104, endPoint x: 215, endPoint y: 105, distance: 76.8
click at [215, 105] on div "Applicant Name * [PERSON_NAME]" at bounding box center [641, 89] width 866 height 52
type input "[PERSON_NAME]"
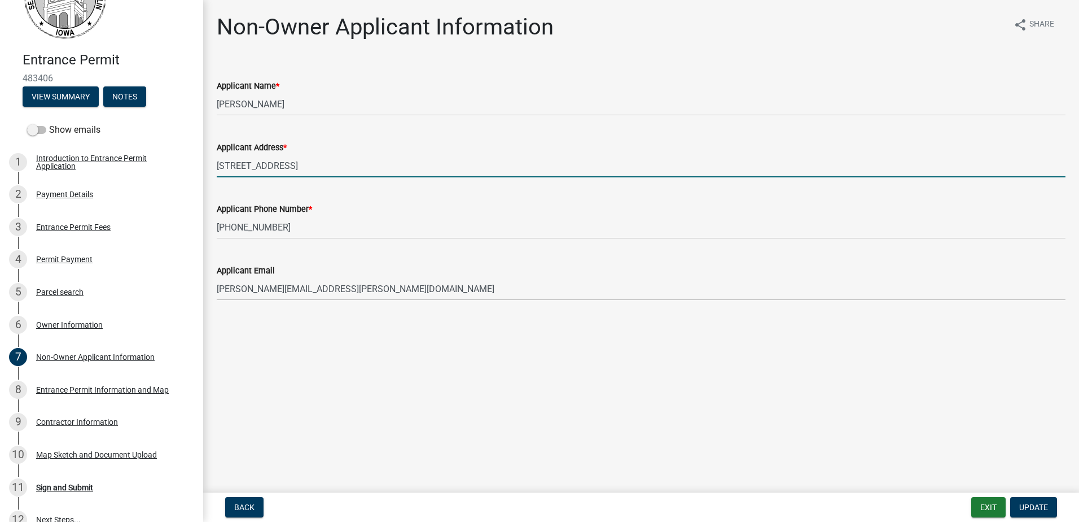
drag, startPoint x: 217, startPoint y: 164, endPoint x: 281, endPoint y: 167, distance: 64.4
click at [281, 167] on input "[STREET_ADDRESS]" at bounding box center [641, 165] width 849 height 23
type input "[GEOGRAPHIC_DATA], [GEOGRAPHIC_DATA]"
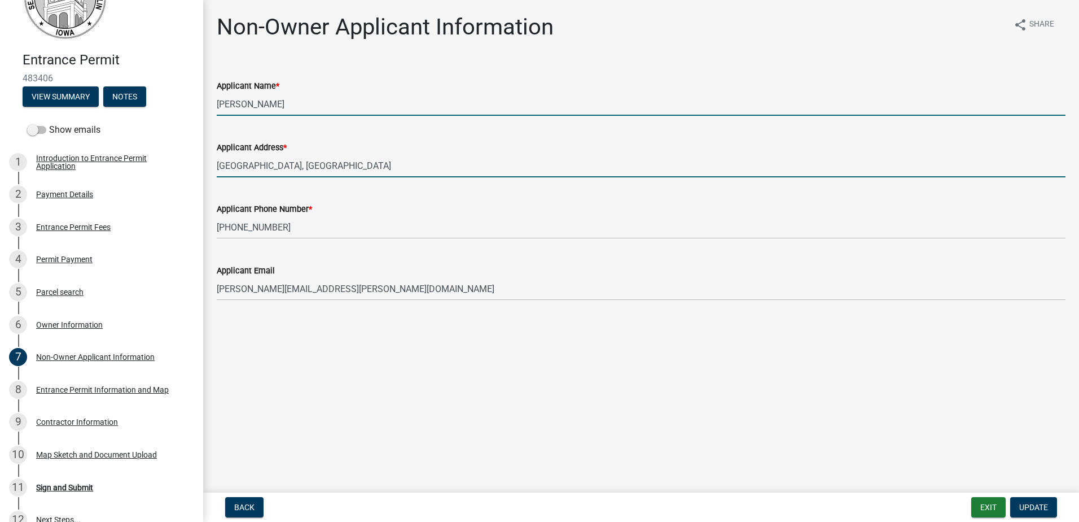
click at [294, 103] on input "[PERSON_NAME]" at bounding box center [641, 104] width 849 height 23
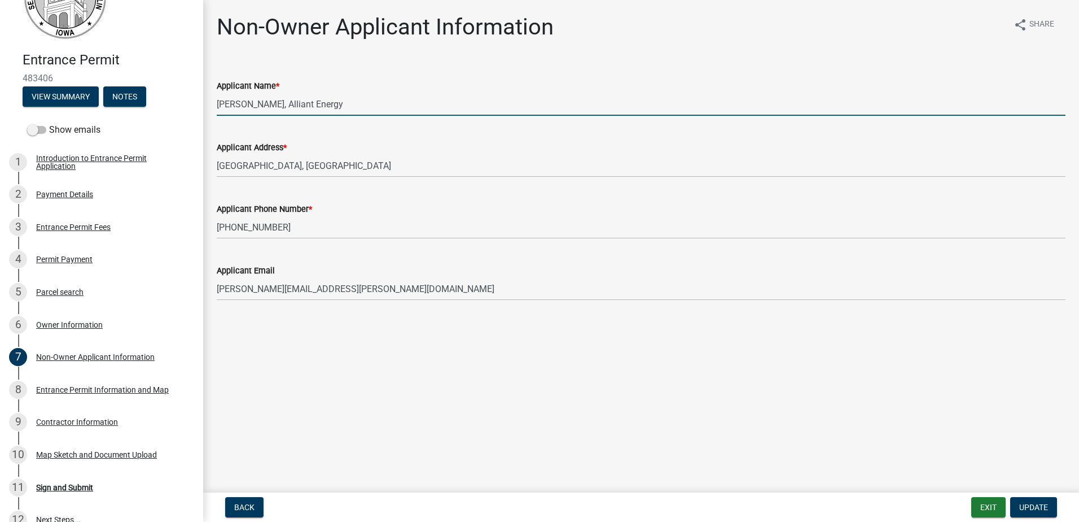
type input "[PERSON_NAME], Alliant Energy"
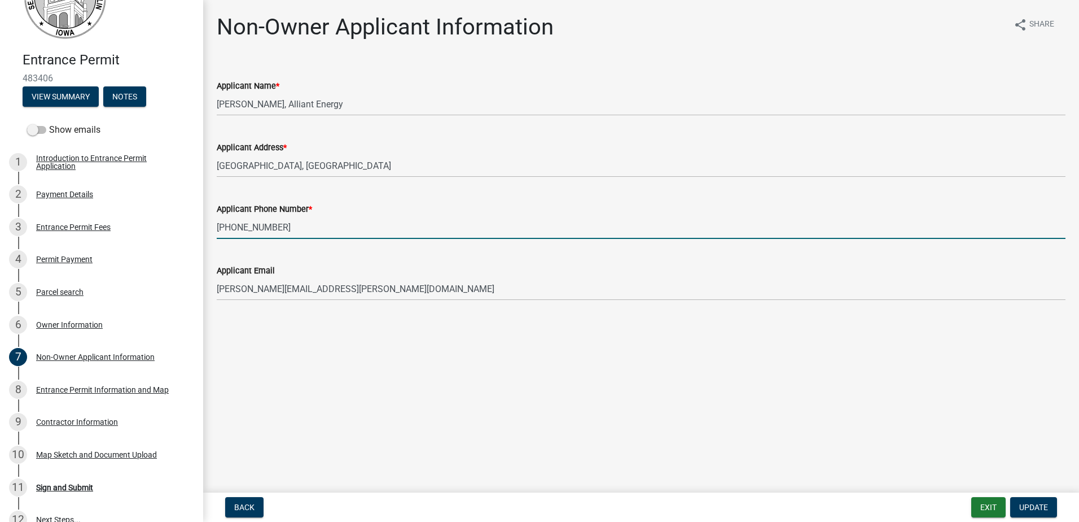
drag, startPoint x: 299, startPoint y: 229, endPoint x: 234, endPoint y: 225, distance: 65.0
click at [234, 225] on input "[PHONE_NUMBER]" at bounding box center [641, 227] width 849 height 23
type input "[PHONE_NUMBER]"
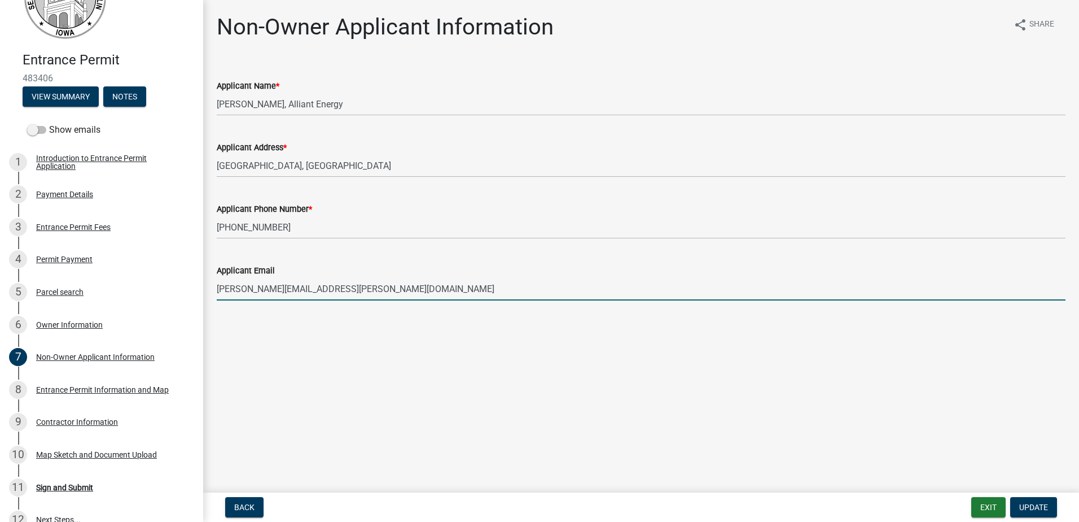
drag, startPoint x: 344, startPoint y: 291, endPoint x: 217, endPoint y: 281, distance: 127.4
click at [217, 281] on input "[PERSON_NAME][EMAIL_ADDRESS][PERSON_NAME][DOMAIN_NAME]" at bounding box center [641, 288] width 849 height 23
type input "[EMAIL_ADDRESS][DOMAIN_NAME]"
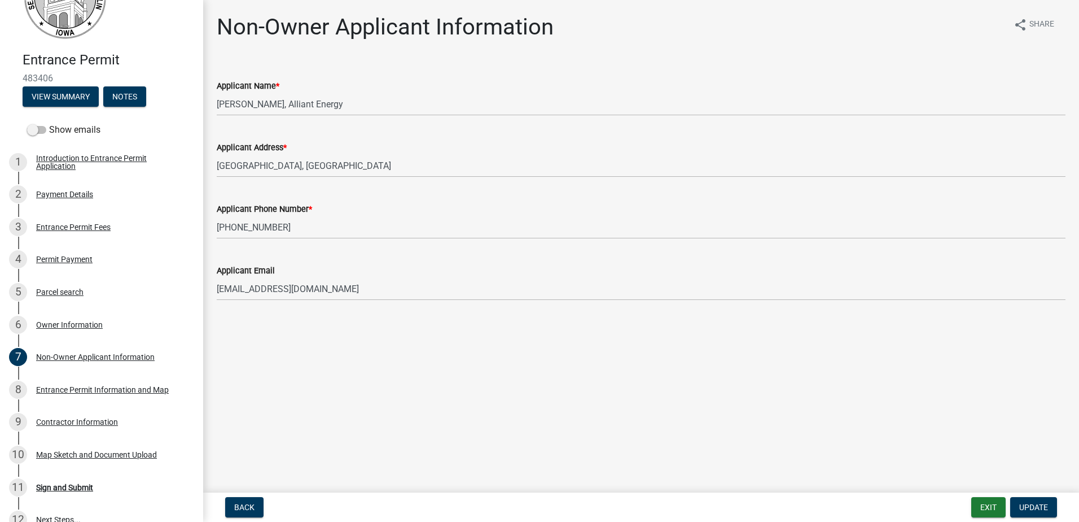
click at [313, 343] on main "Non-Owner Applicant Information share Share Applicant Name * [PERSON_NAME], All…" at bounding box center [641, 244] width 876 height 488
click at [1033, 505] on span "Update" at bounding box center [1033, 506] width 29 height 9
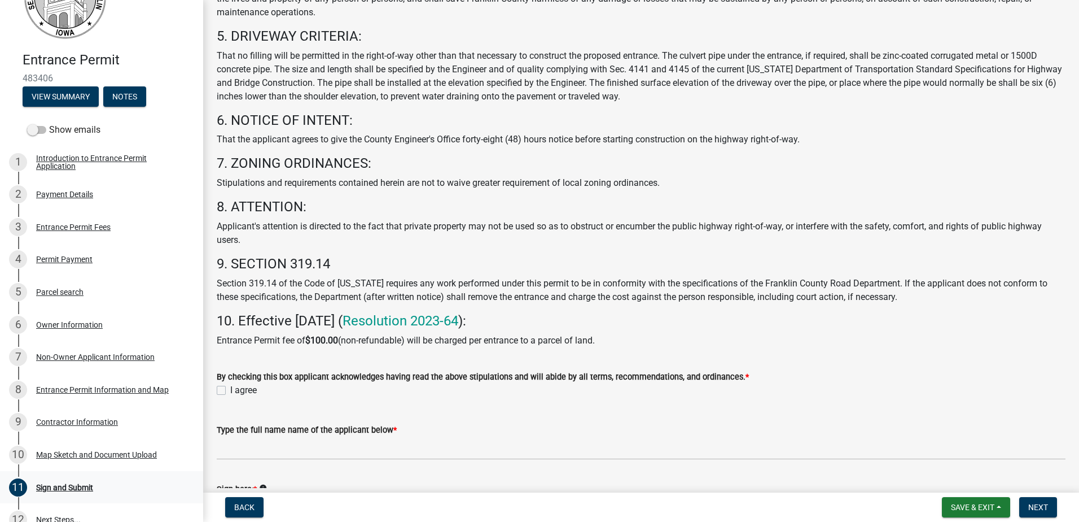
scroll to position [339, 0]
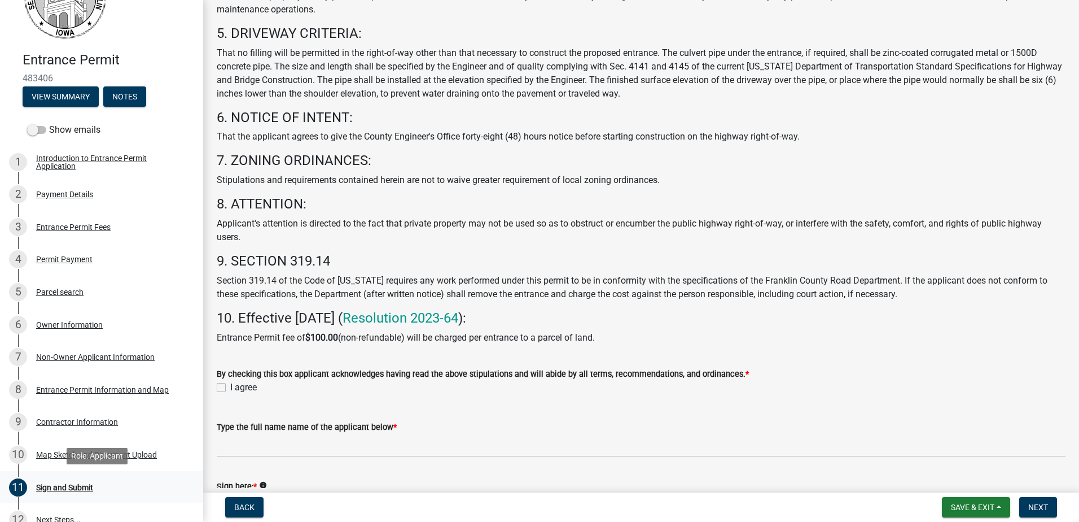
click at [60, 483] on div "Sign and Submit" at bounding box center [64, 487] width 57 height 8
click at [68, 357] on div "Non-Owner Applicant Information" at bounding box center [95, 357] width 119 height 8
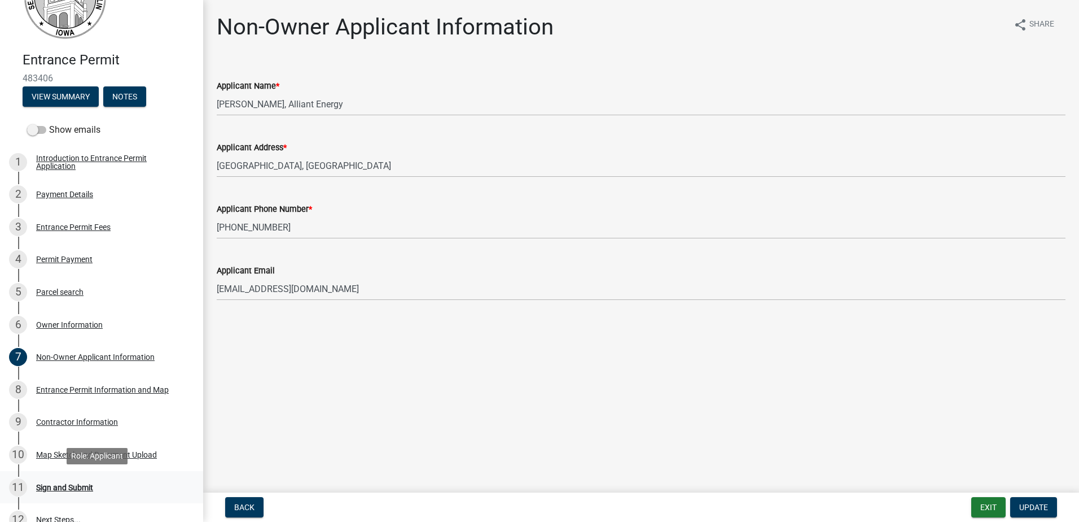
click at [67, 481] on div "11 Sign and Submit" at bounding box center [97, 487] width 176 height 18
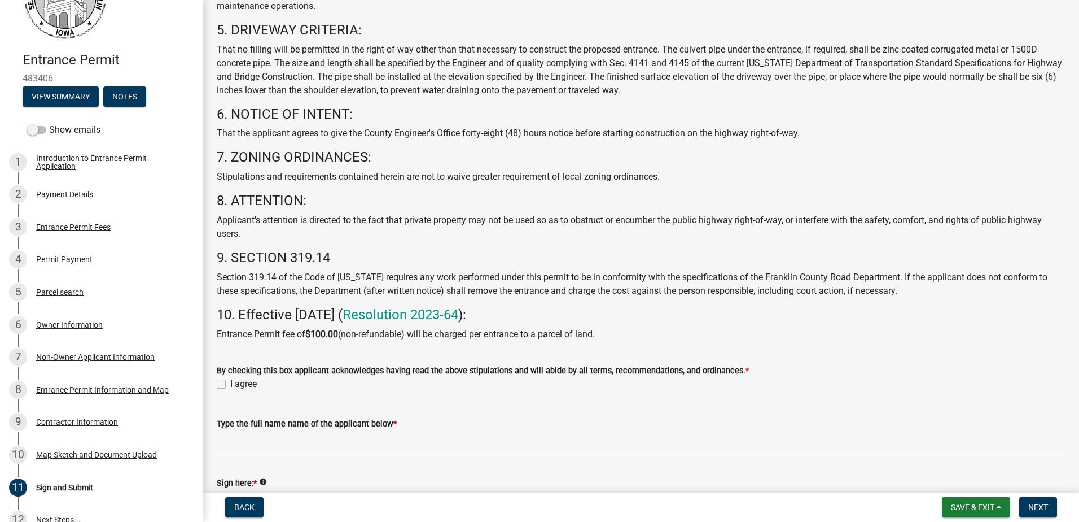
scroll to position [395, 0]
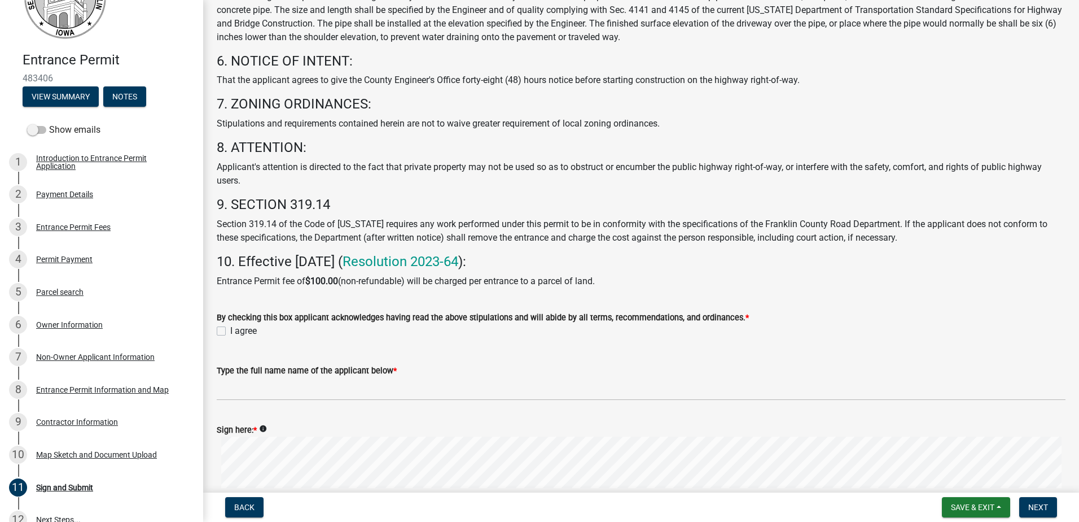
click at [230, 329] on label "I agree" at bounding box center [243, 331] width 27 height 14
click at [230, 329] on input "I agree" at bounding box center [233, 327] width 7 height 7
checkbox input "true"
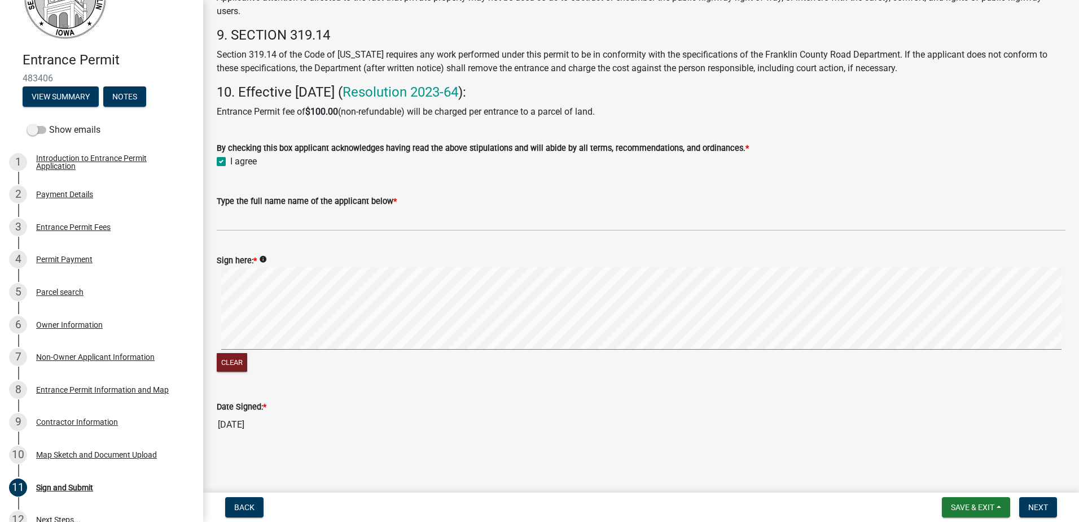
scroll to position [508, 0]
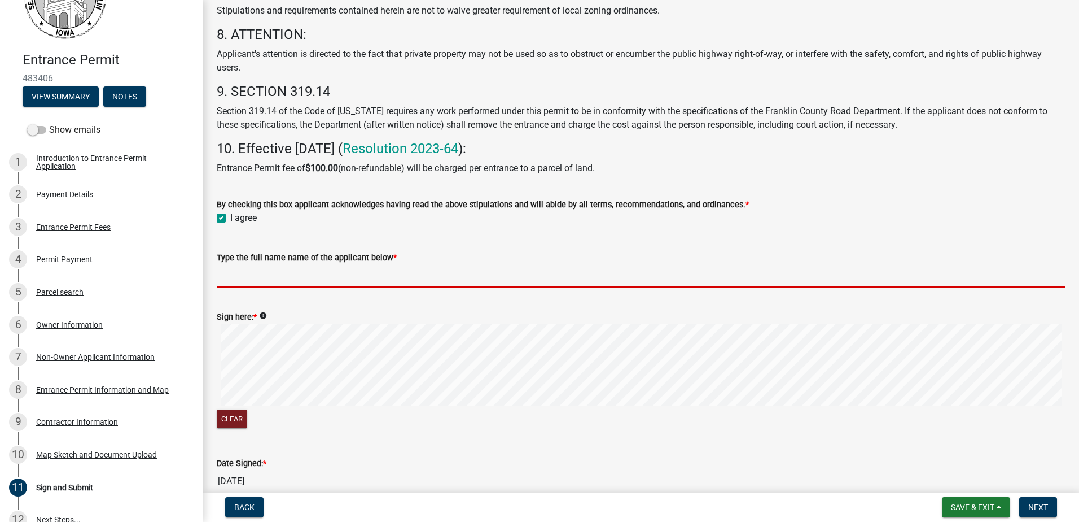
click at [257, 277] on input "Type the full name name of the applicant below *" at bounding box center [641, 275] width 849 height 23
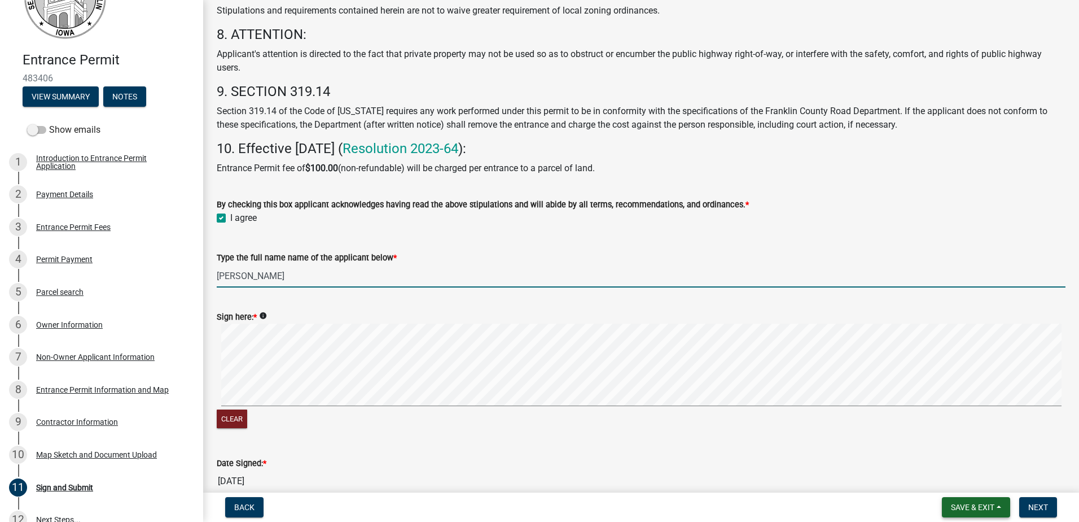
type input "[PERSON_NAME]"
click at [997, 507] on button "Save & Exit" at bounding box center [976, 507] width 68 height 20
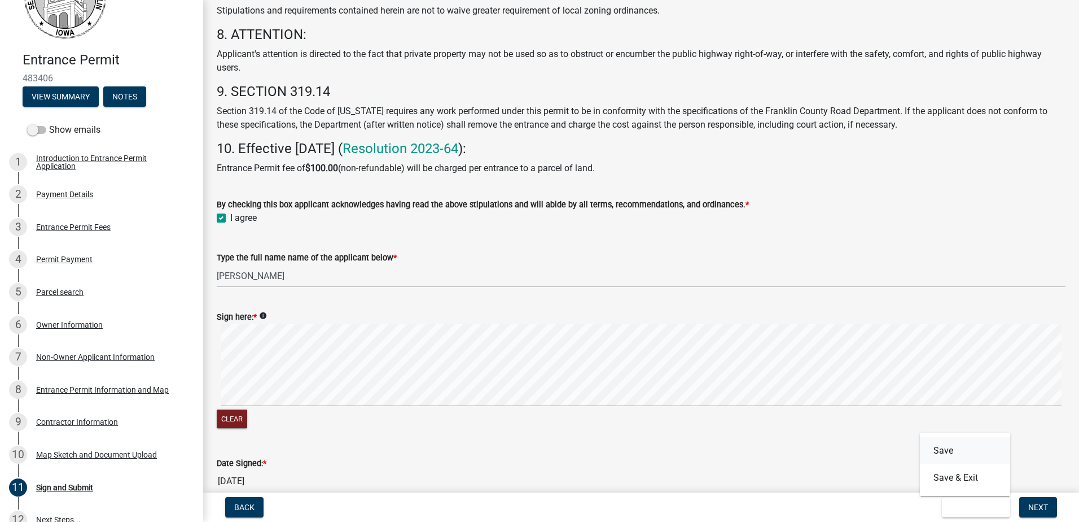
click at [944, 448] on button "Save" at bounding box center [965, 450] width 90 height 27
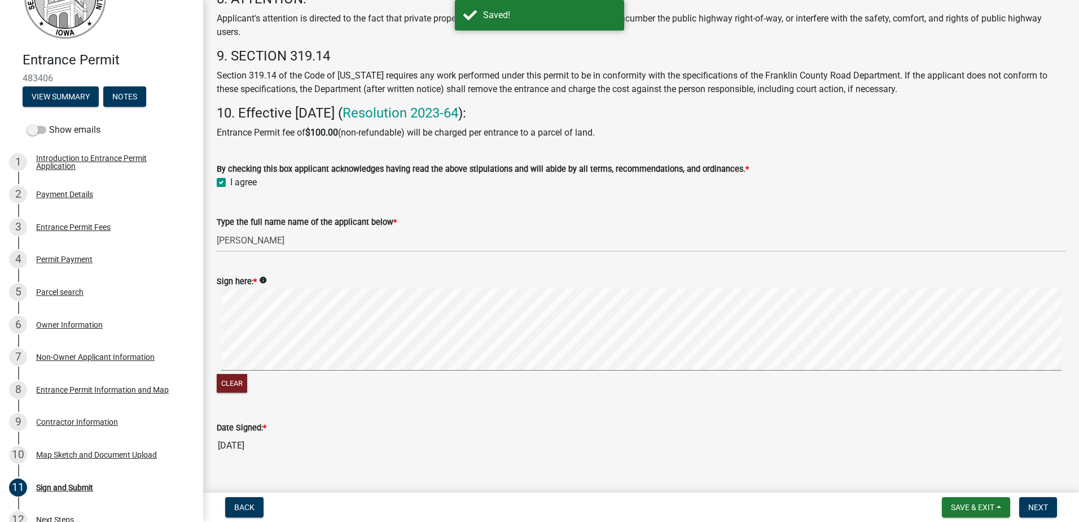
scroll to position [564, 0]
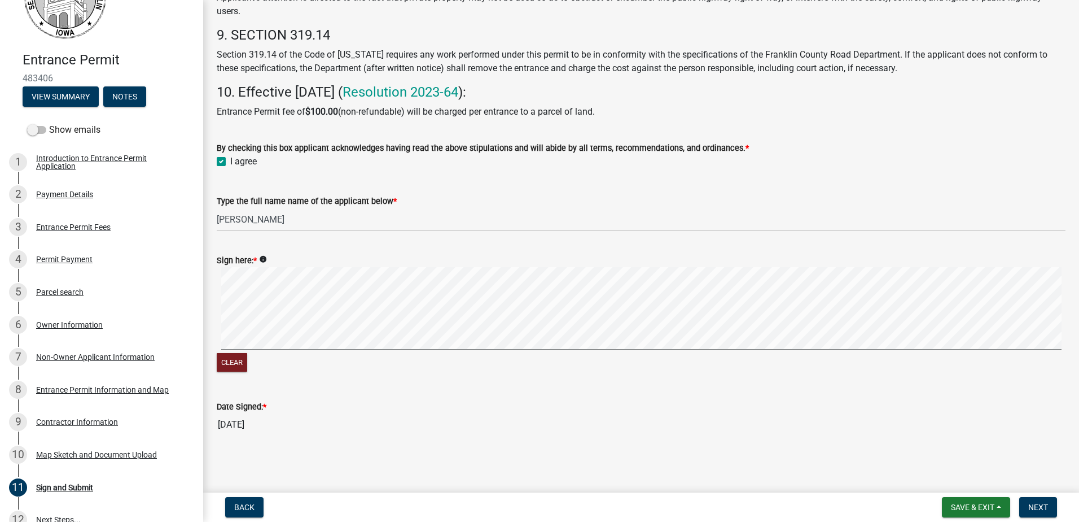
click at [239, 427] on input "[DATE]" at bounding box center [641, 424] width 849 height 23
click at [229, 424] on input "[DATE]" at bounding box center [641, 424] width 849 height 23
click at [226, 426] on input "[DATE]" at bounding box center [641, 424] width 849 height 23
click at [264, 258] on icon "info" at bounding box center [263, 259] width 8 height 8
click at [1000, 507] on button "Save & Exit" at bounding box center [976, 507] width 68 height 20
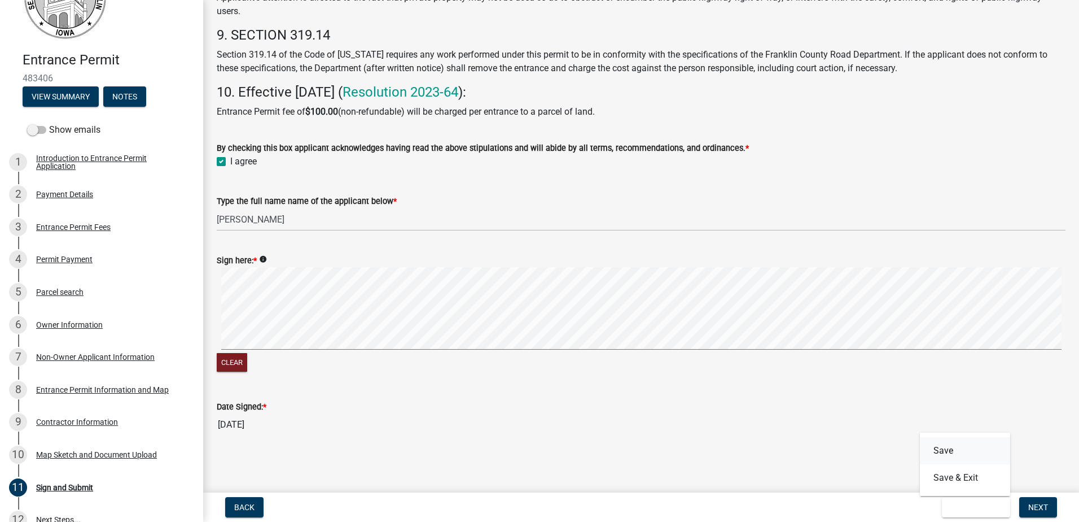
click at [945, 451] on button "Save" at bounding box center [965, 450] width 90 height 27
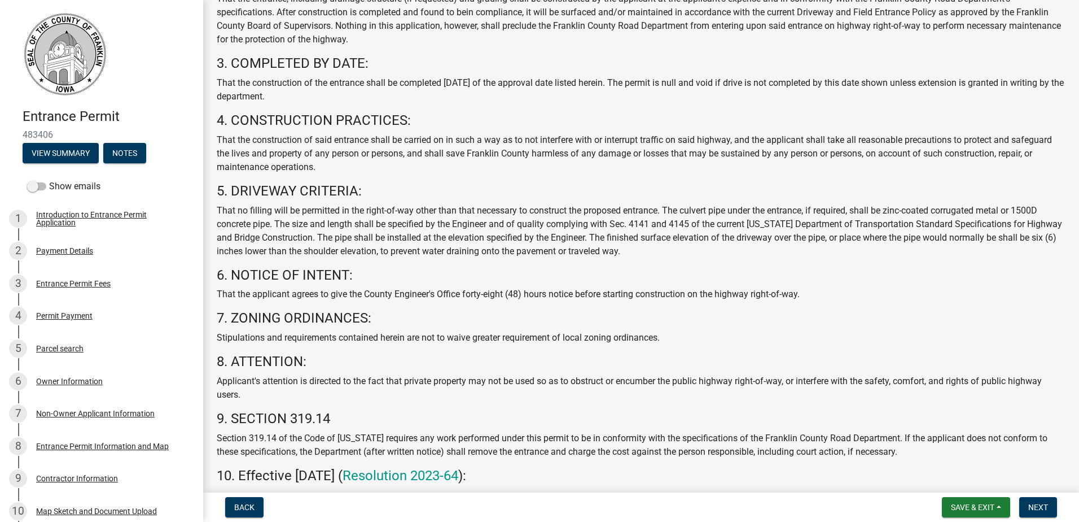
scroll to position [339, 0]
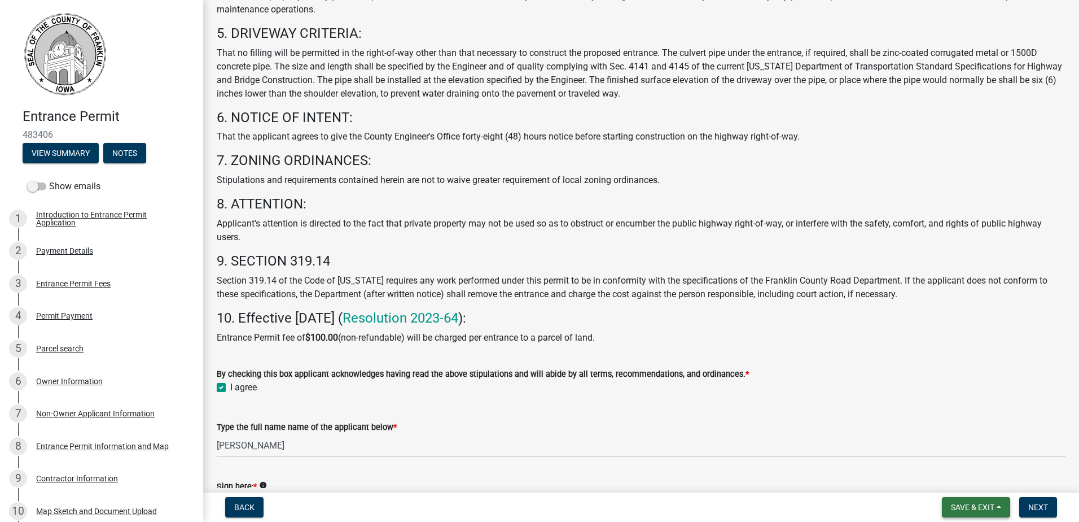
click at [1000, 505] on button "Save & Exit" at bounding box center [976, 507] width 68 height 20
click at [957, 474] on button "Save & Exit" at bounding box center [965, 477] width 90 height 27
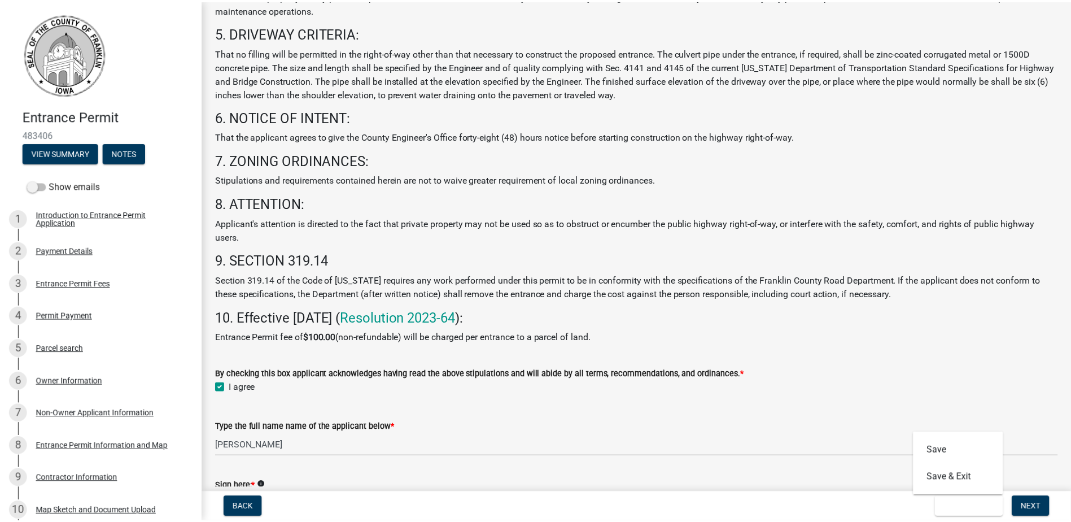
scroll to position [0, 0]
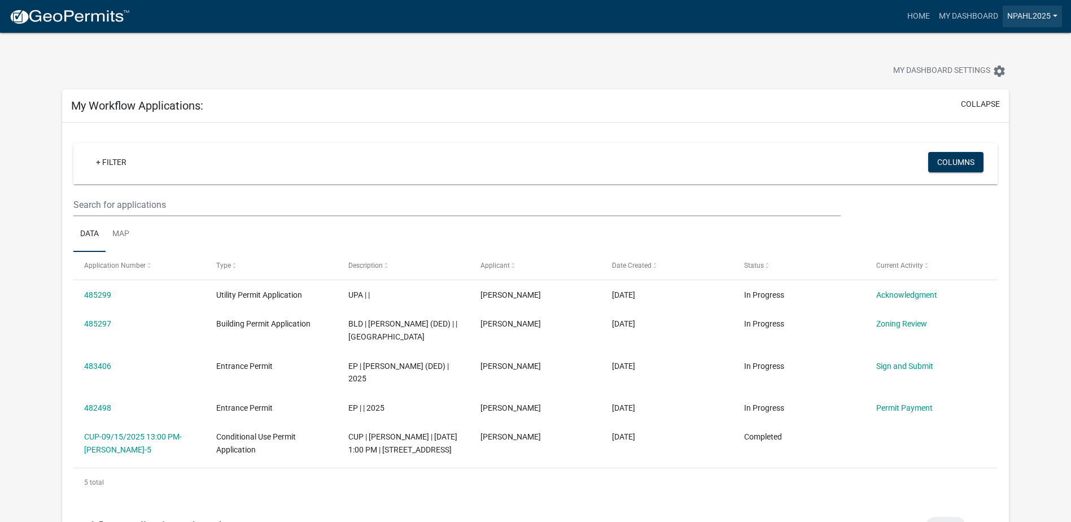
click at [1054, 15] on link "NPahl2025" at bounding box center [1031, 16] width 59 height 21
click at [1000, 83] on link "Logout" at bounding box center [1016, 82] width 90 height 27
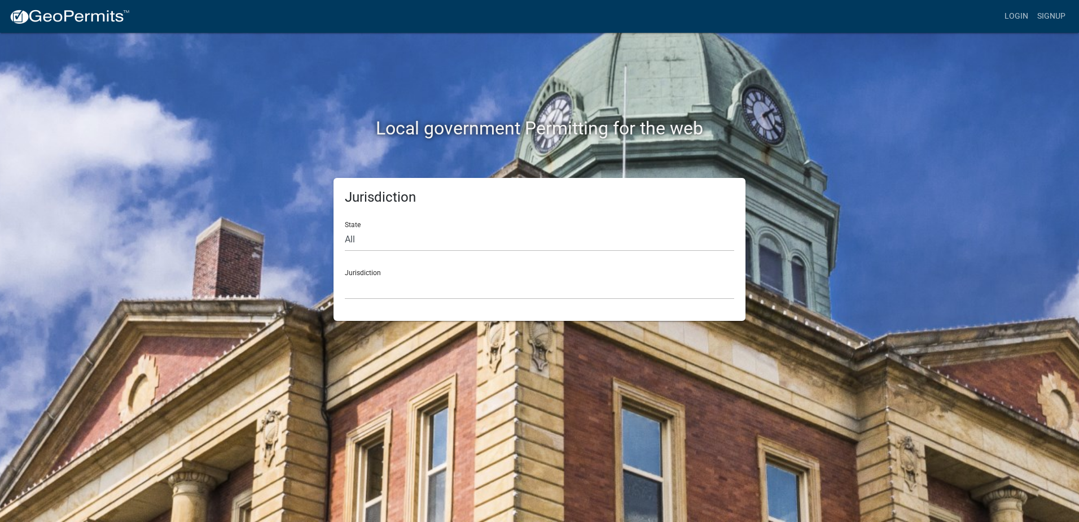
drag, startPoint x: 867, startPoint y: 181, endPoint x: 848, endPoint y: 209, distance: 34.3
click at [868, 183] on div "Local government Permitting for the web Jurisdiction State All [US_STATE] [US_S…" at bounding box center [539, 261] width 1079 height 522
click at [448, 414] on div "Local government Permitting for the web Jurisdiction State All [US_STATE] [US_S…" at bounding box center [539, 261] width 1079 height 522
click at [392, 239] on select "All [US_STATE] [US_STATE] [US_STATE] [US_STATE] [US_STATE] [US_STATE] [US_STATE…" at bounding box center [539, 239] width 389 height 23
select select "[US_STATE]"
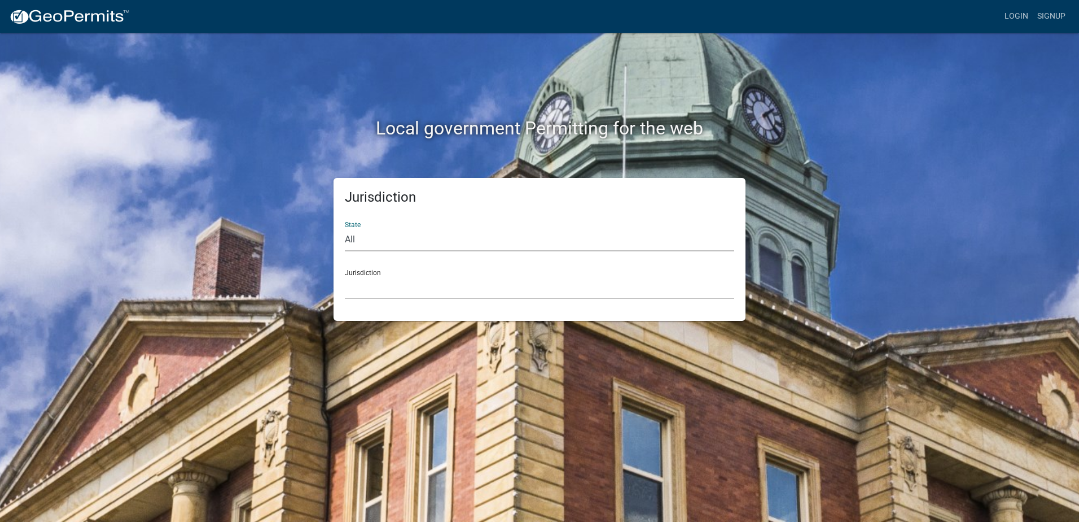
click at [345, 228] on select "All [US_STATE] [US_STATE] [US_STATE] [US_STATE] [US_STATE] [US_STATE] [US_STATE…" at bounding box center [539, 239] width 389 height 23
click at [374, 293] on select "[GEOGRAPHIC_DATA], [US_STATE] [GEOGRAPHIC_DATA], [US_STATE] [GEOGRAPHIC_DATA], …" at bounding box center [539, 287] width 389 height 23
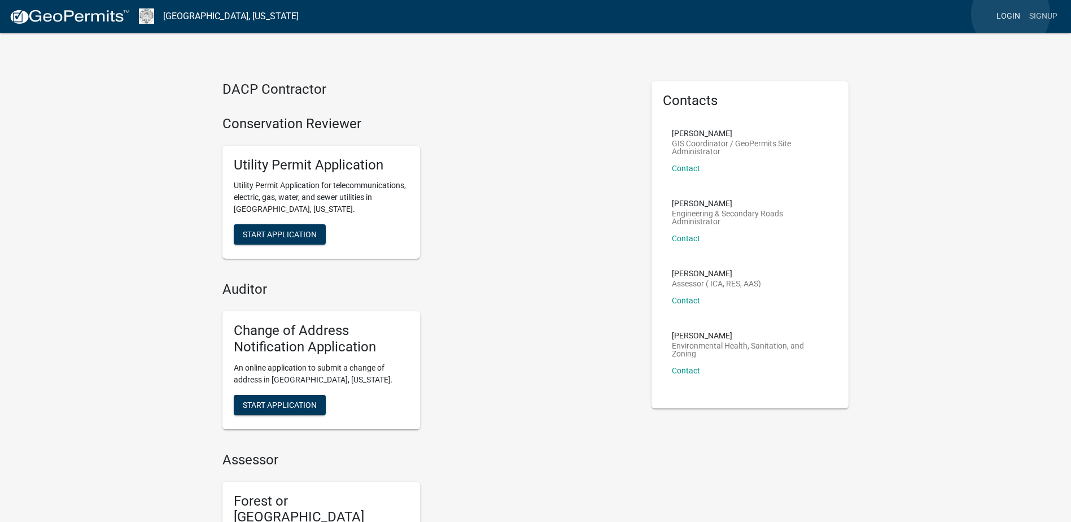
click at [1010, 14] on link "Login" at bounding box center [1008, 16] width 33 height 21
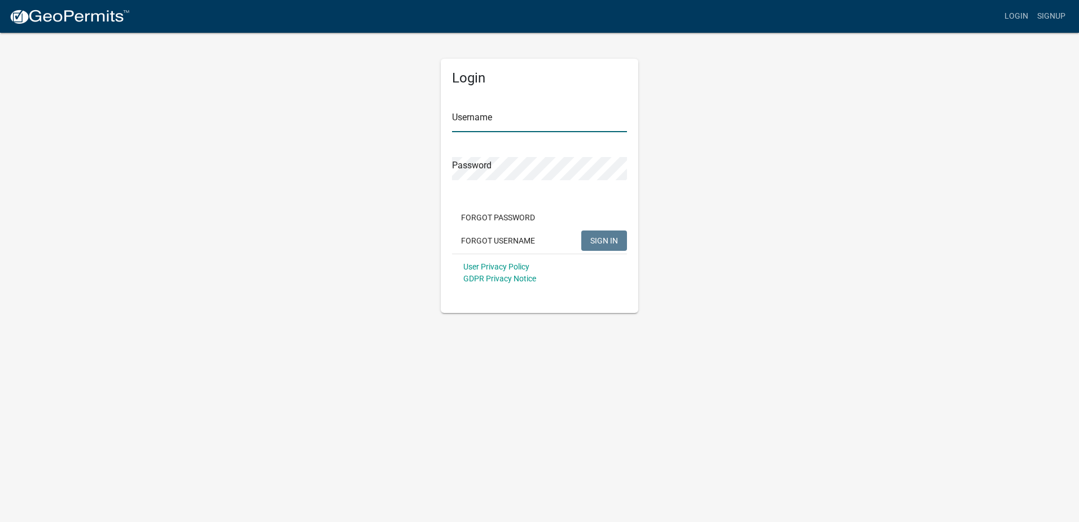
type input "NPahl2025"
click at [608, 239] on span "SIGN IN" at bounding box center [604, 239] width 28 height 9
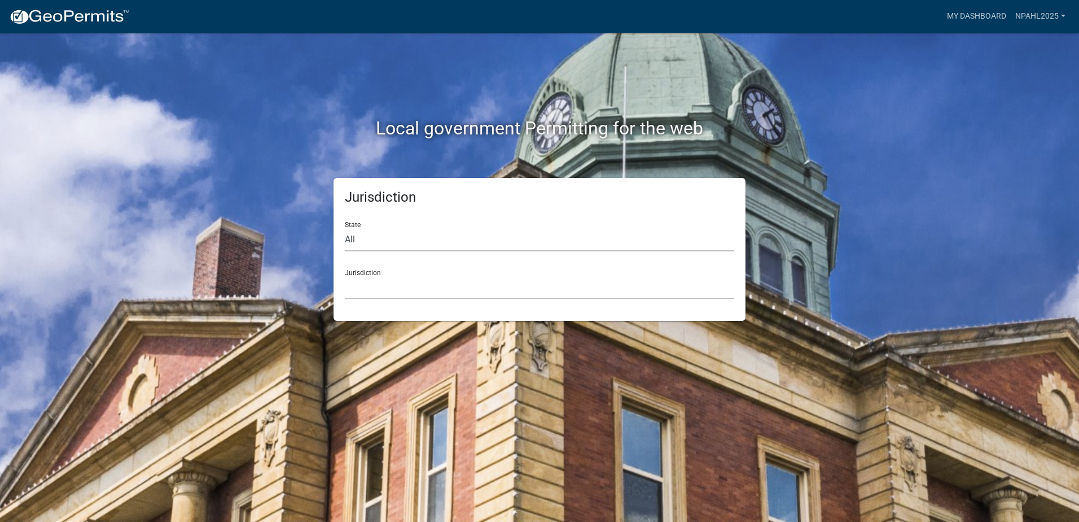
click at [352, 235] on select "All [US_STATE] [US_STATE] [US_STATE] [US_STATE] [US_STATE] [US_STATE] [US_STATE…" at bounding box center [539, 239] width 389 height 23
select select "[US_STATE]"
click at [345, 228] on select "All [US_STATE] [US_STATE] [US_STATE] [US_STATE] [US_STATE] [US_STATE] [US_STATE…" at bounding box center [539, 239] width 389 height 23
click at [402, 287] on select "[GEOGRAPHIC_DATA], [US_STATE] [GEOGRAPHIC_DATA], [US_STATE] [GEOGRAPHIC_DATA], …" at bounding box center [539, 287] width 389 height 23
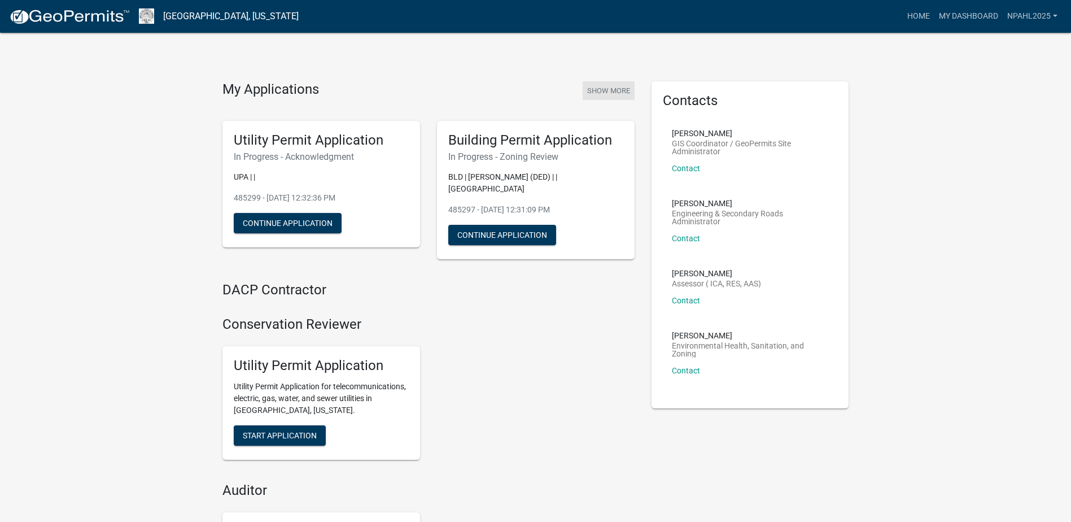
click at [607, 86] on button "Show More" at bounding box center [609, 90] width 52 height 19
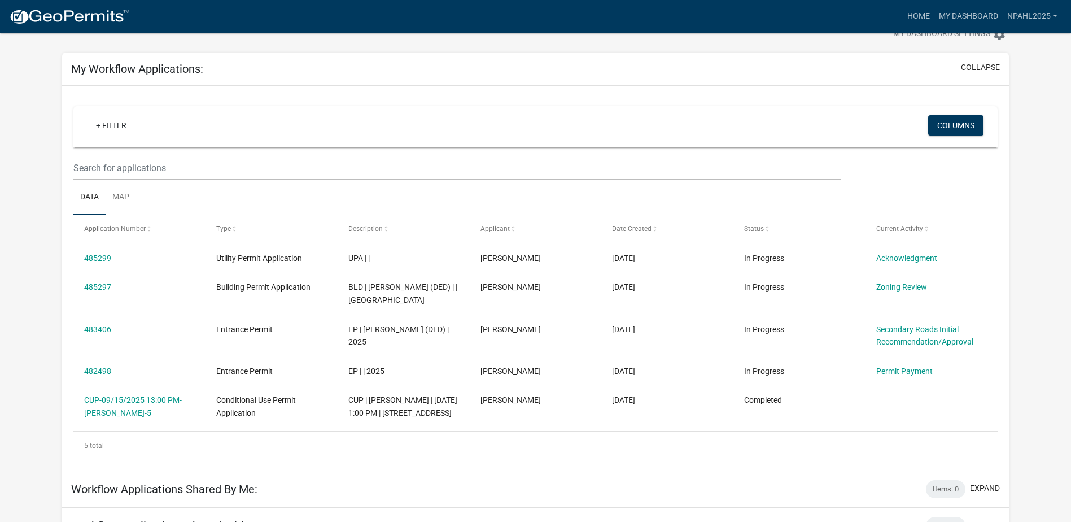
scroll to position [56, 0]
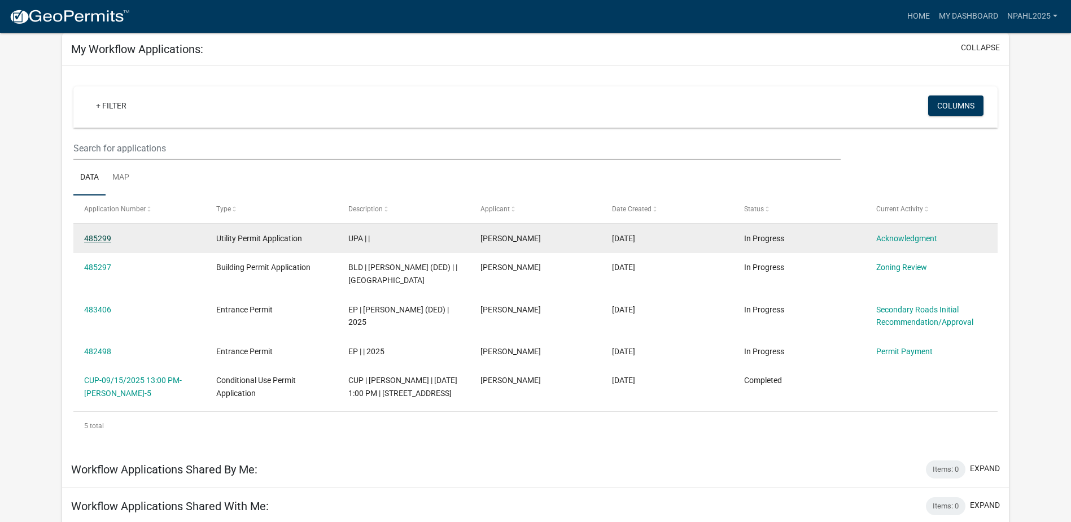
click at [91, 234] on link "485299" at bounding box center [97, 238] width 27 height 9
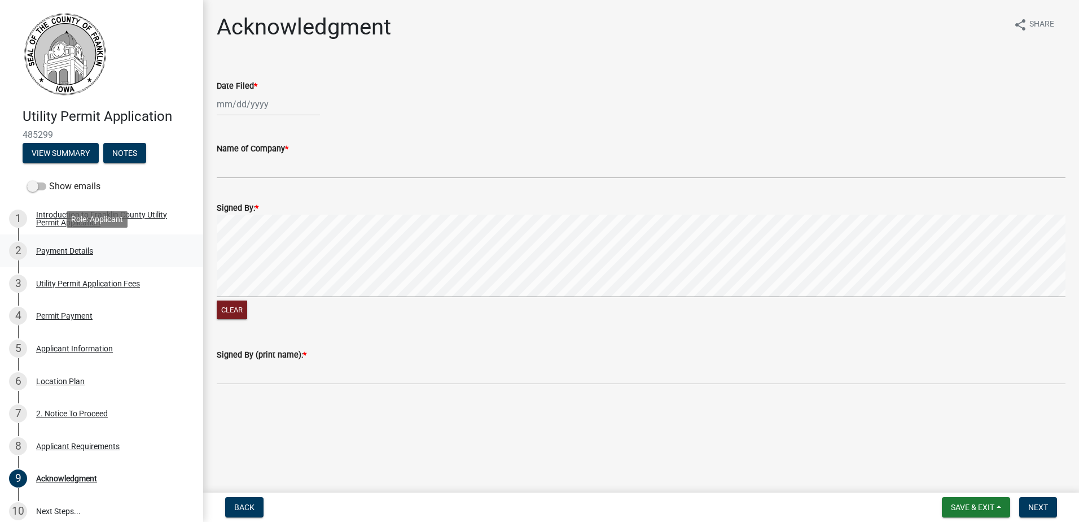
click at [55, 247] on div "Payment Details" at bounding box center [64, 251] width 57 height 8
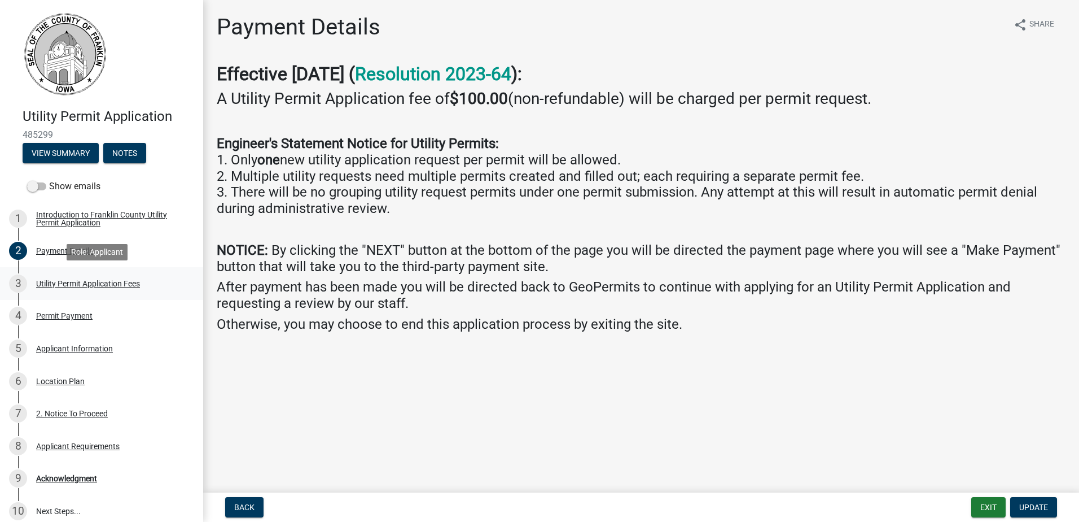
click at [56, 283] on div "Utility Permit Application Fees" at bounding box center [88, 283] width 104 height 8
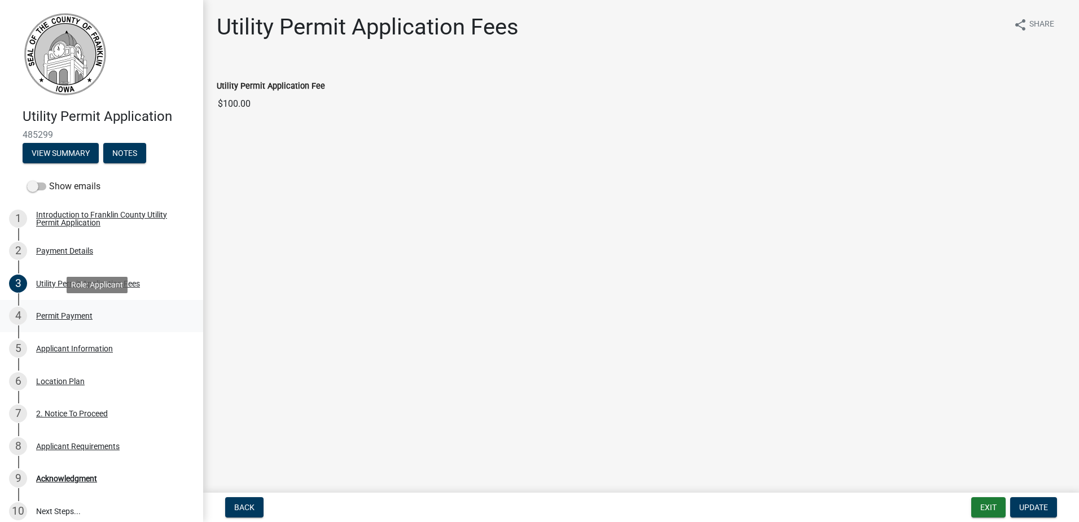
click at [63, 312] on div "Permit Payment" at bounding box center [64, 316] width 56 height 8
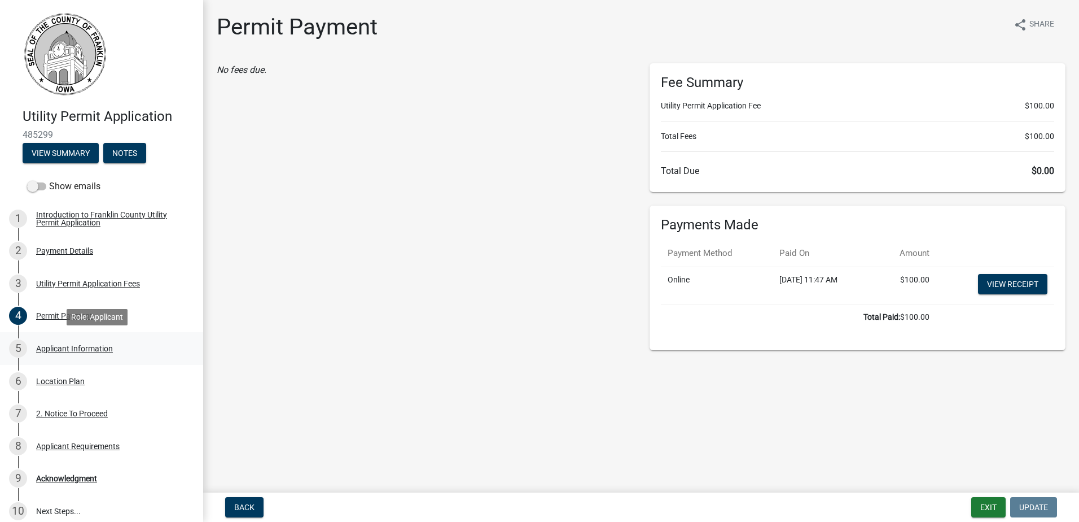
click at [67, 344] on div "Applicant Information" at bounding box center [74, 348] width 77 height 8
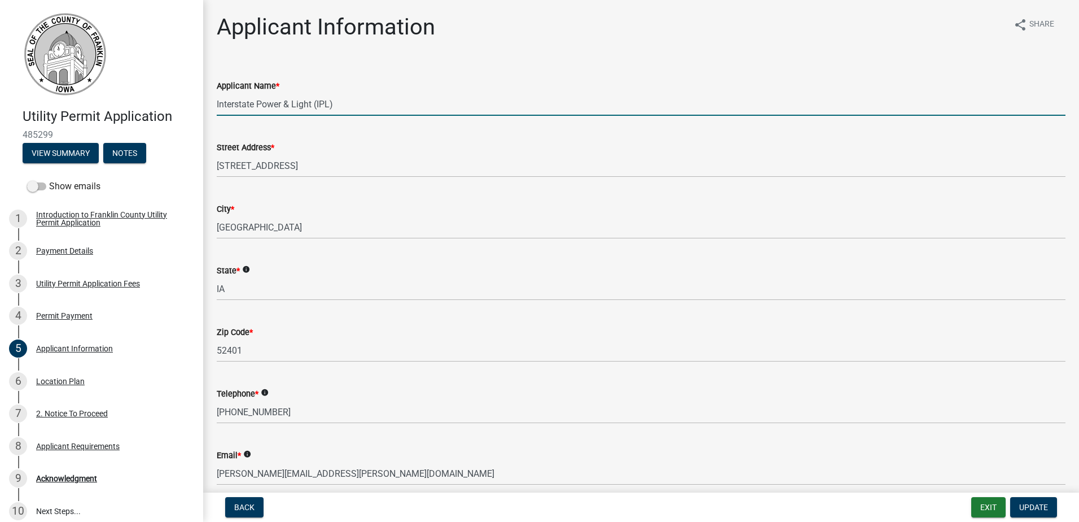
click at [244, 111] on input "Interstate Power & Light (IPL)" at bounding box center [641, 104] width 849 height 23
click at [316, 106] on input "Interstate Power & Light (IPL)" at bounding box center [641, 104] width 849 height 23
drag, startPoint x: 349, startPoint y: 105, endPoint x: 214, endPoint y: 102, distance: 134.9
click at [214, 102] on div "Applicant Name * Interstate Power & Light (IPL)" at bounding box center [641, 89] width 866 height 52
type input "Alliant Energy"
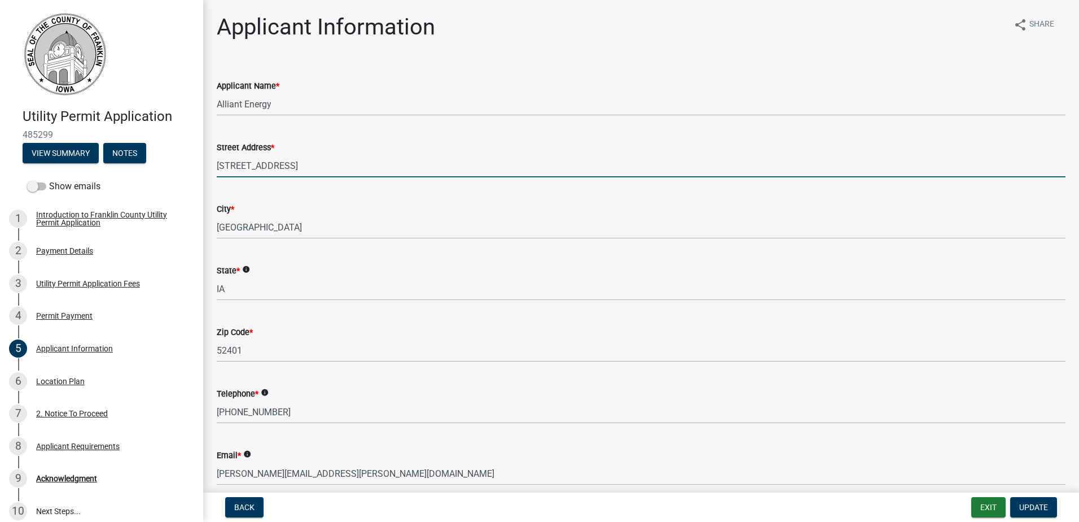
drag, startPoint x: 296, startPoint y: 167, endPoint x: 211, endPoint y: 165, distance: 84.7
click at [211, 165] on div "Street Address * [STREET_ADDRESS]" at bounding box center [641, 151] width 866 height 52
type input "Alliant Energy Tower"
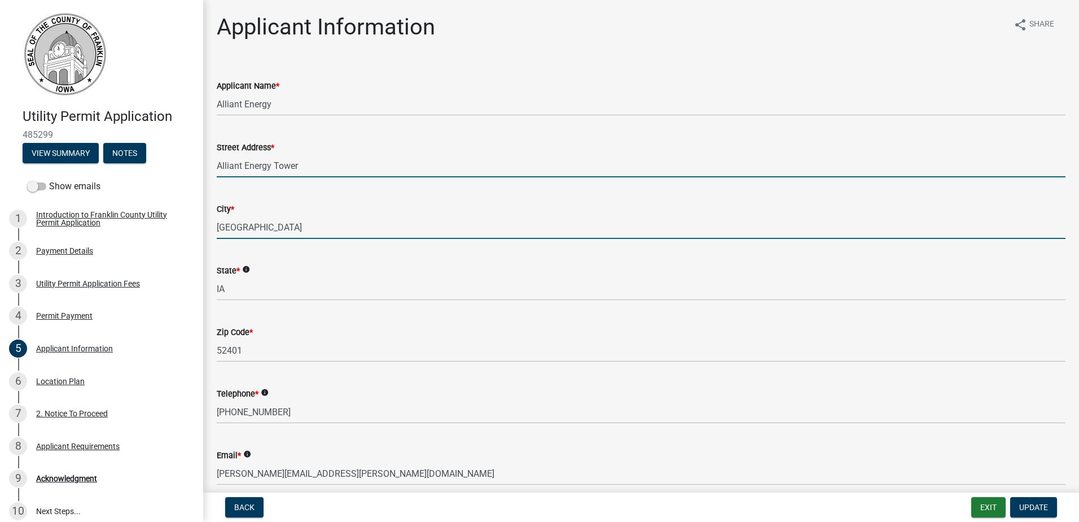
click at [226, 231] on input "[GEOGRAPHIC_DATA]" at bounding box center [641, 227] width 849 height 23
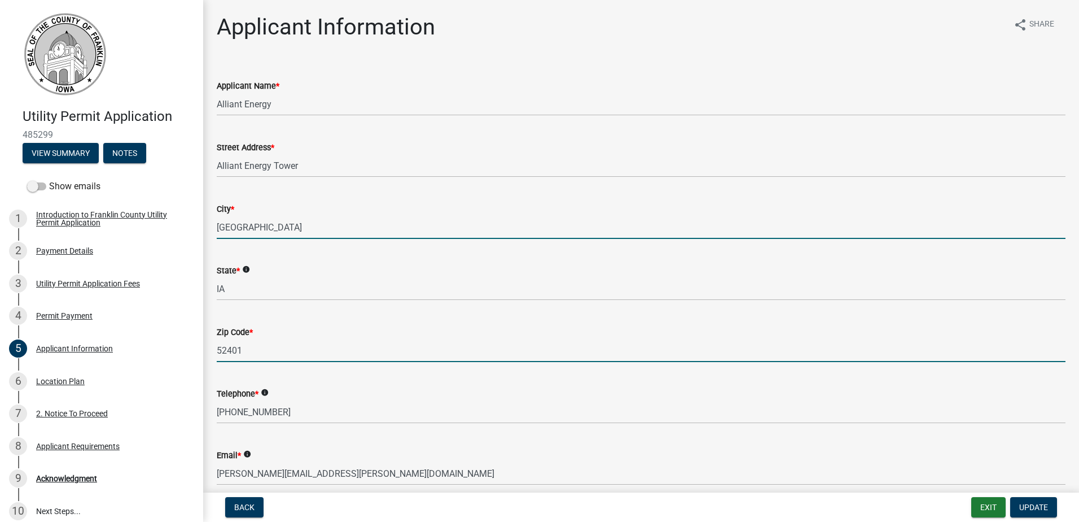
click at [244, 353] on input "52401" at bounding box center [641, 350] width 849 height 23
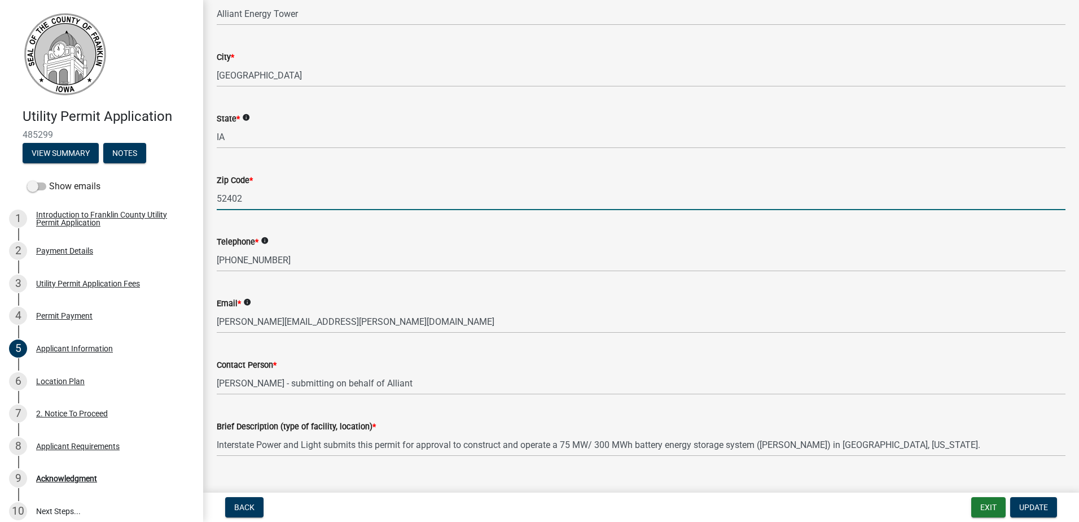
scroll to position [169, 0]
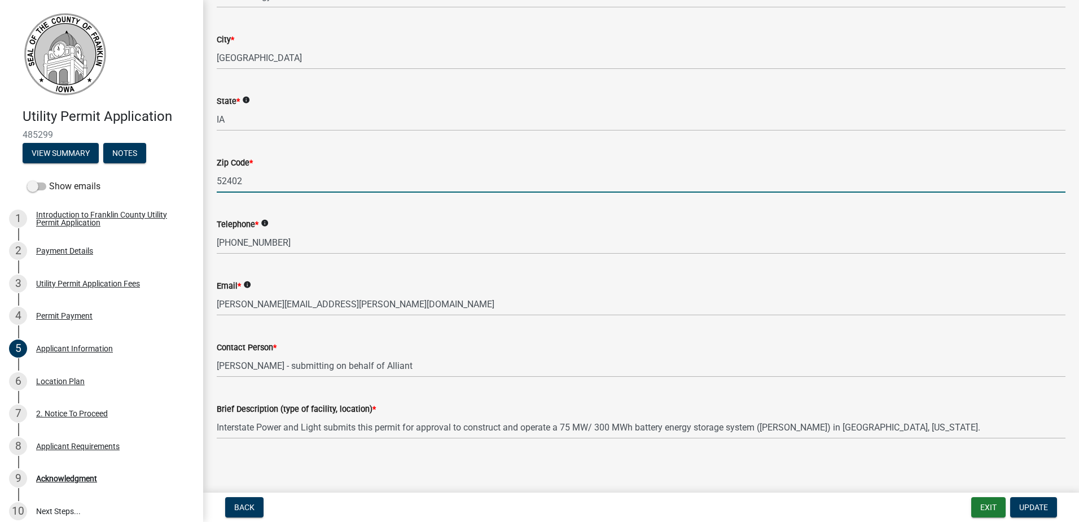
type input "52402"
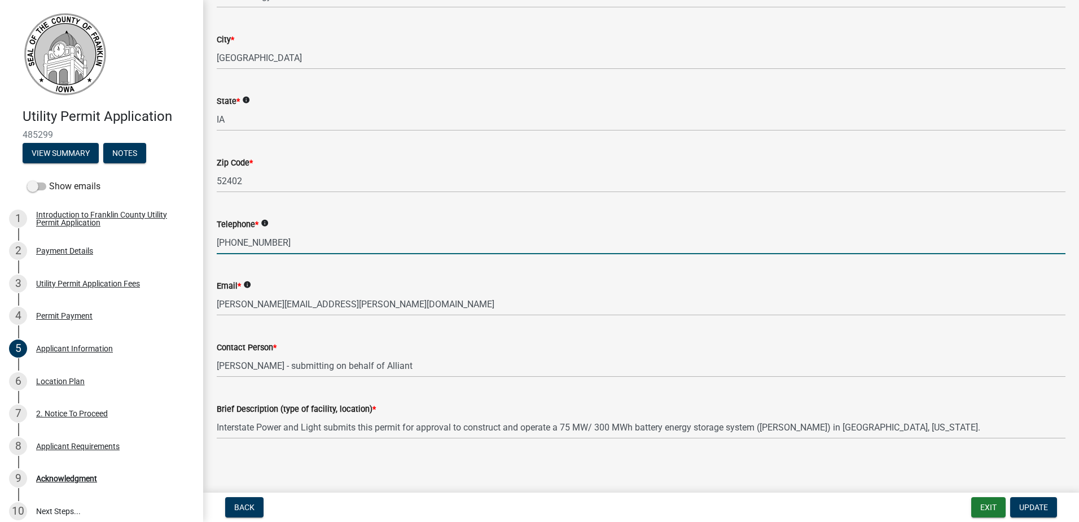
drag, startPoint x: 277, startPoint y: 243, endPoint x: 213, endPoint y: 247, distance: 64.5
click at [213, 247] on div "Telephone * info [PHONE_NUMBER]" at bounding box center [641, 228] width 866 height 52
type input "[PHONE_NUMBER]"
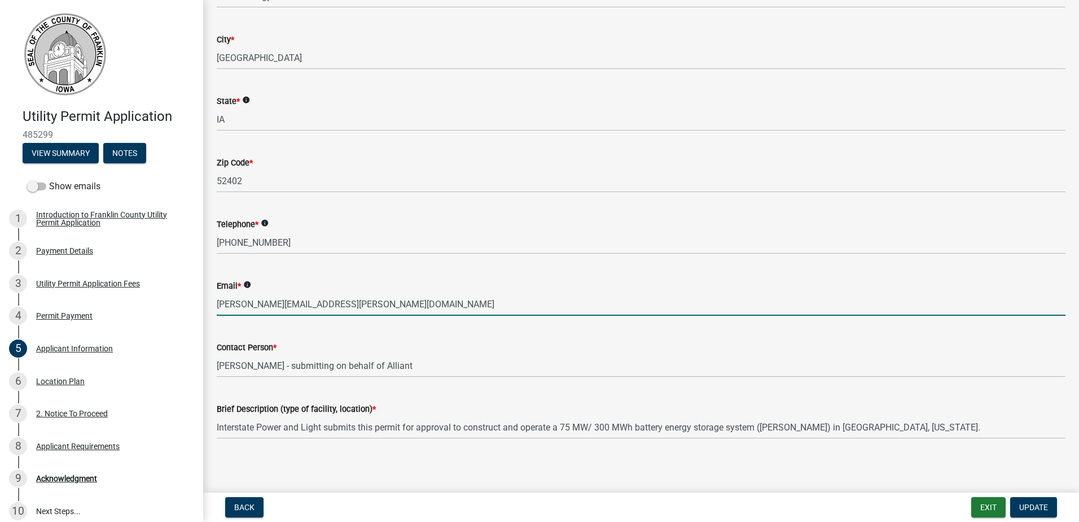
drag, startPoint x: 336, startPoint y: 304, endPoint x: 216, endPoint y: 300, distance: 119.7
click at [216, 300] on div "Email * info [PERSON_NAME][EMAIL_ADDRESS][PERSON_NAME][DOMAIN_NAME]" at bounding box center [641, 289] width 866 height 52
type input "[EMAIL_ADDRESS][DOMAIN_NAME]"
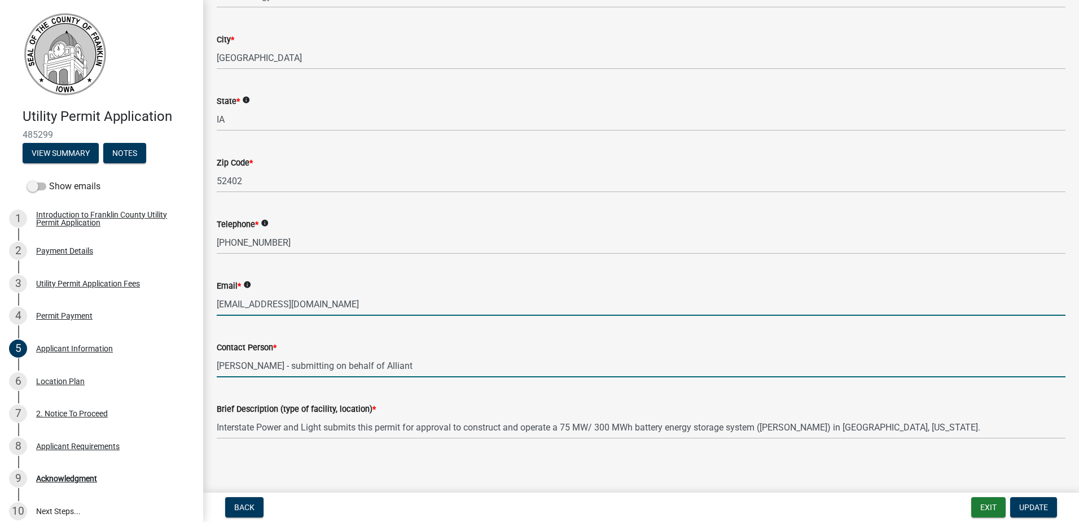
click at [271, 364] on input "[PERSON_NAME] - submitting on behalf of Alliant" at bounding box center [641, 365] width 849 height 23
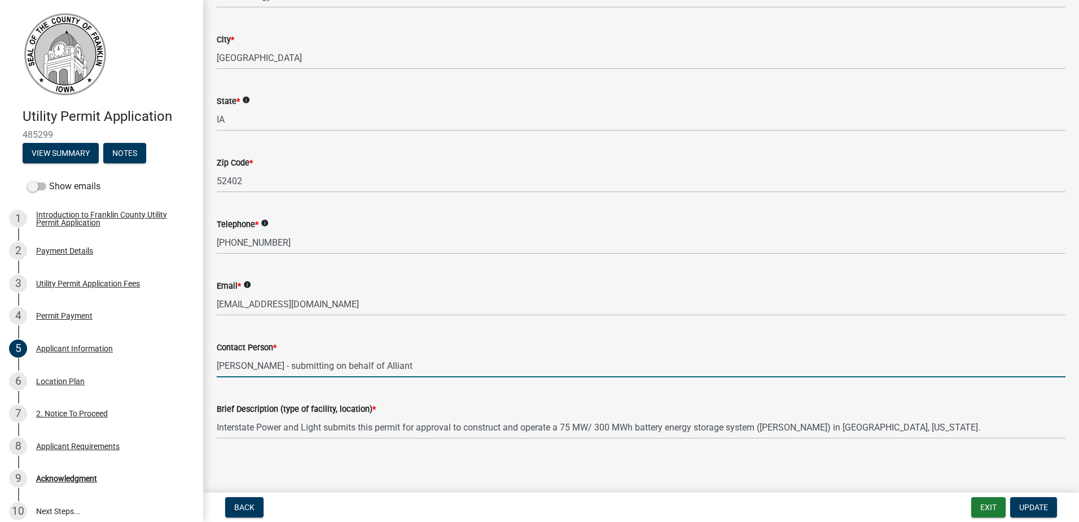
drag, startPoint x: 217, startPoint y: 364, endPoint x: 417, endPoint y: 367, distance: 199.8
click at [417, 367] on input "[PERSON_NAME] - submitting on behalf of Alliant" at bounding box center [641, 365] width 849 height 23
type input "[PERSON_NAME]"
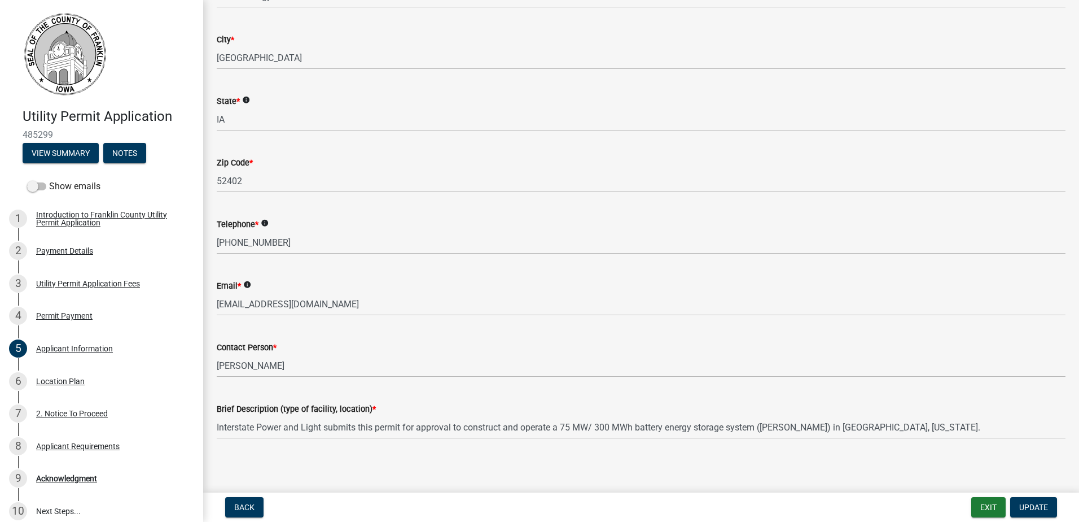
click at [386, 462] on main "Applicant Information share Share Applicant Name * Alliant Energy Street Addres…" at bounding box center [641, 244] width 876 height 488
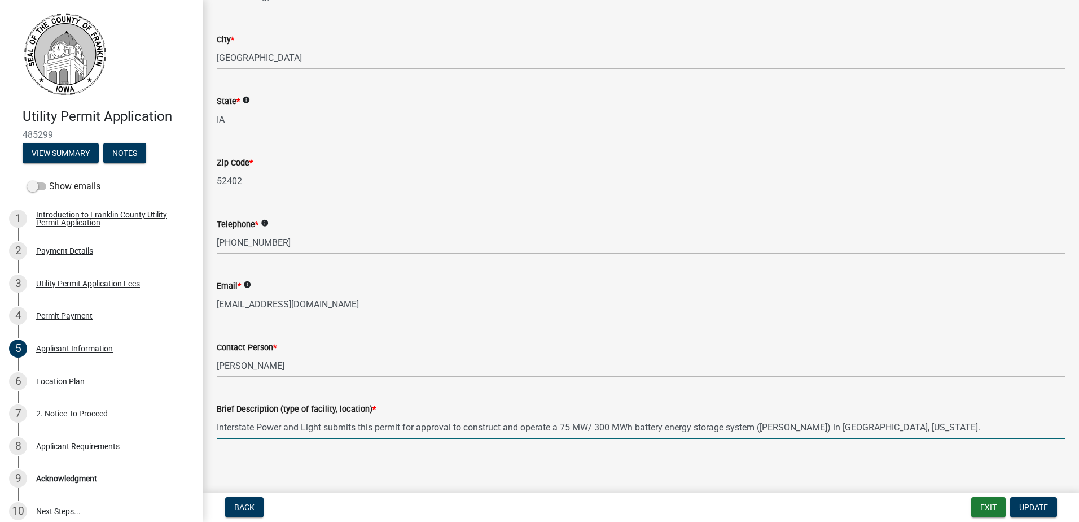
click at [912, 427] on input "Interstate Power and Light submits this permit for approval to construct and op…" at bounding box center [641, 426] width 849 height 23
click at [1027, 506] on span "Update" at bounding box center [1033, 506] width 29 height 9
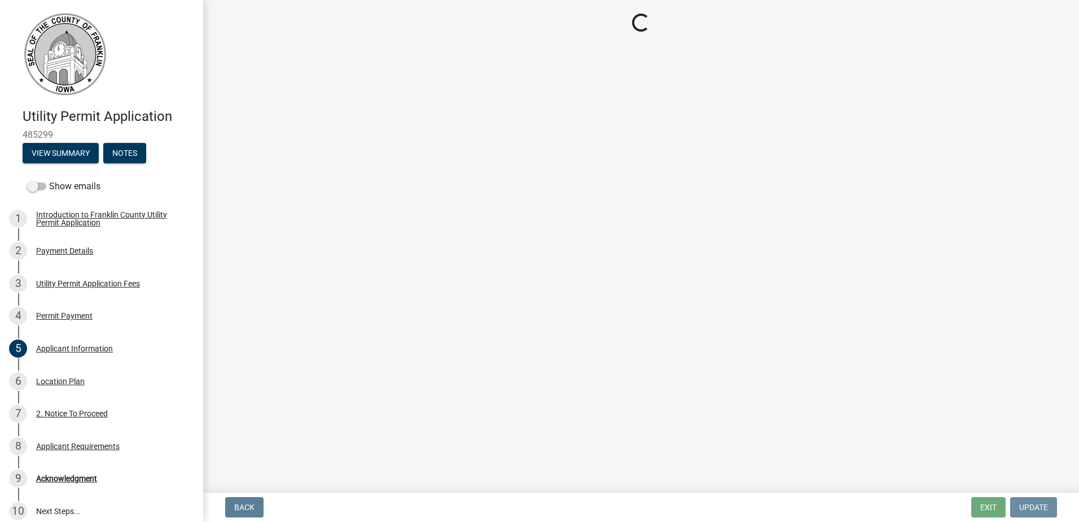
scroll to position [0, 0]
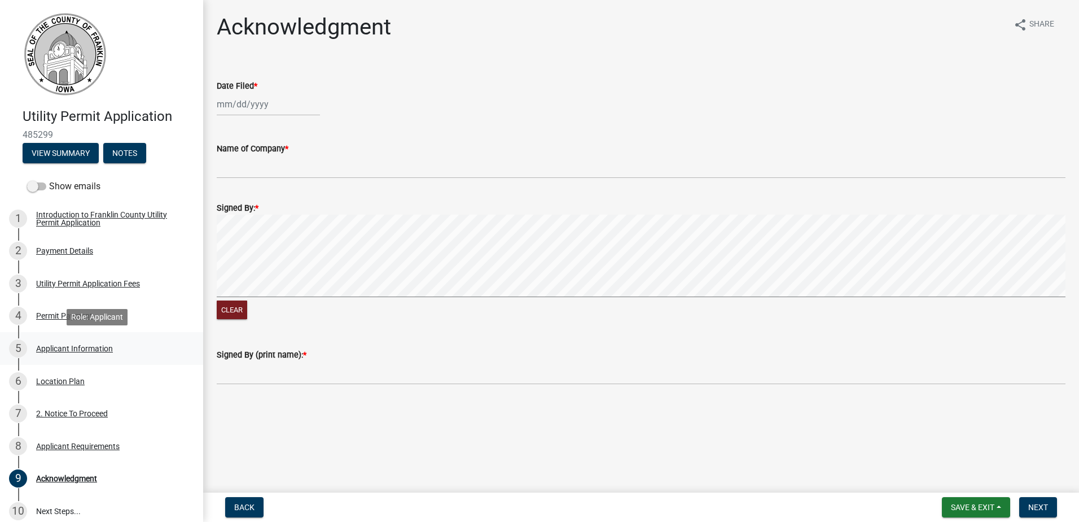
click at [68, 345] on div "Applicant Information" at bounding box center [74, 348] width 77 height 8
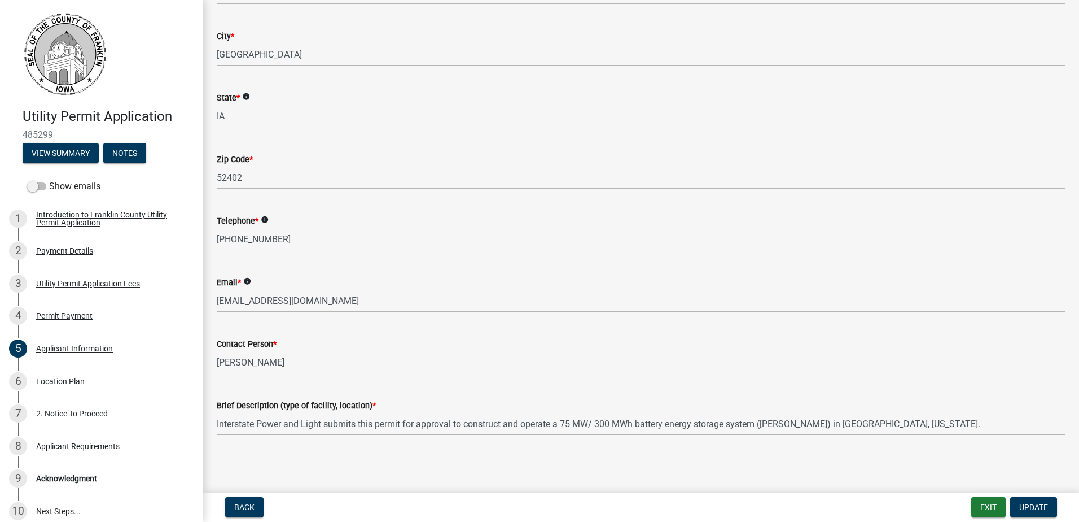
scroll to position [173, 0]
click at [54, 216] on div "Introduction to Franklin County Utility Permit Application" at bounding box center [110, 219] width 149 height 16
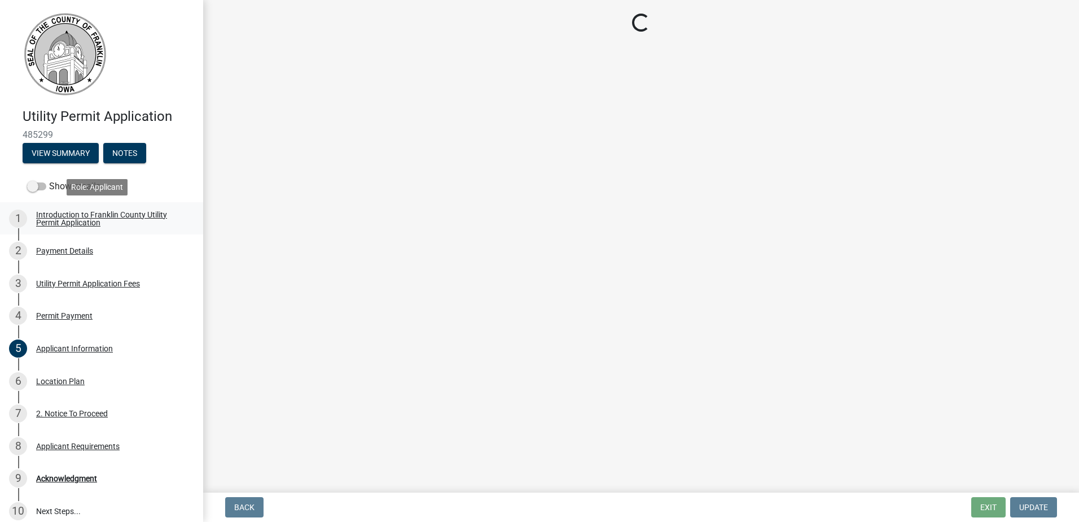
scroll to position [0, 0]
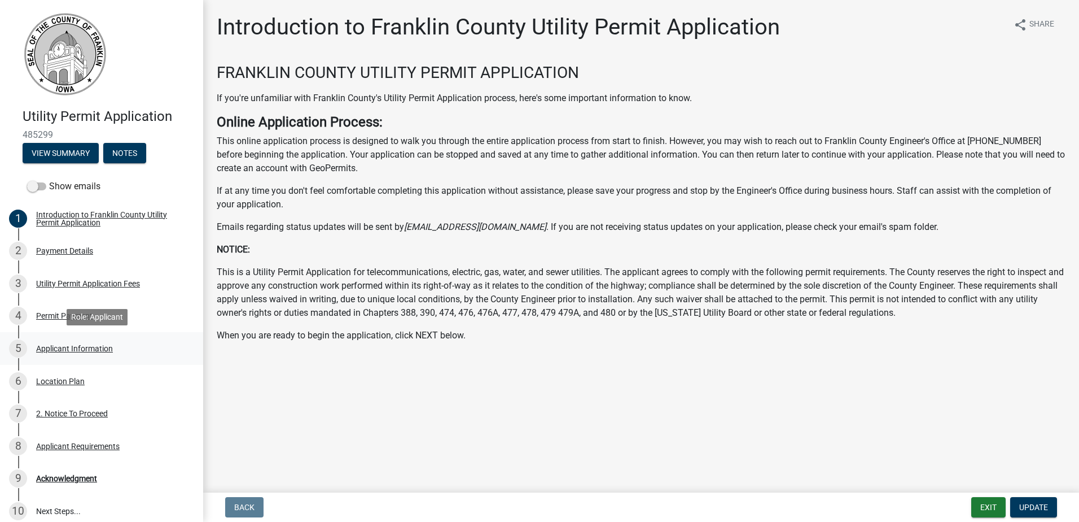
click at [59, 344] on div "Applicant Information" at bounding box center [74, 348] width 77 height 8
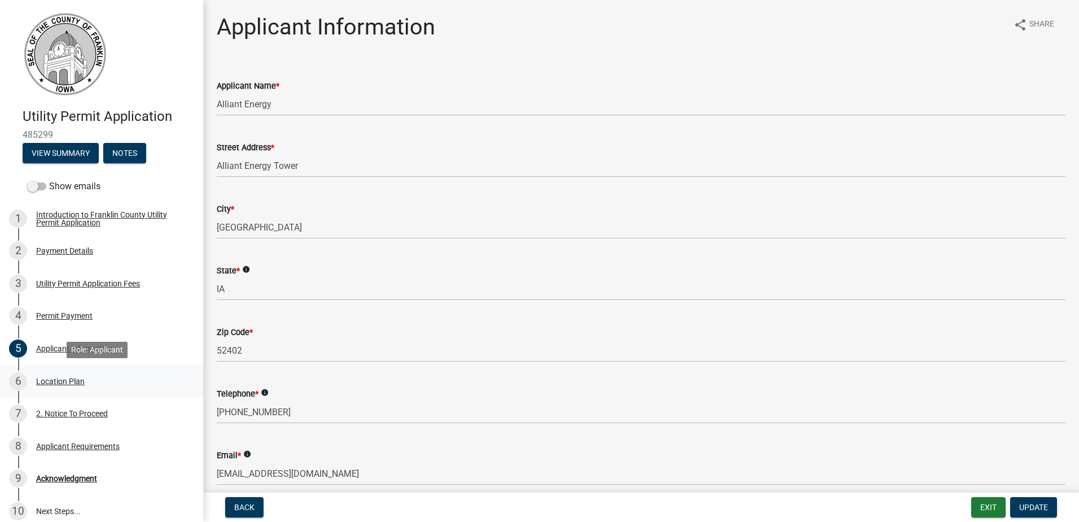
click at [63, 378] on div "Location Plan" at bounding box center [60, 381] width 49 height 8
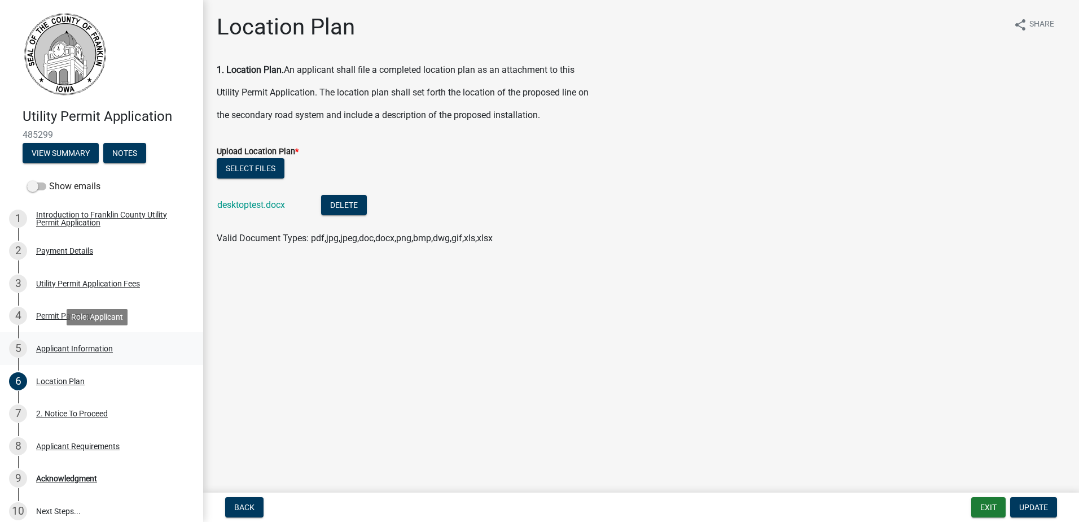
click at [60, 348] on div "Applicant Information" at bounding box center [74, 348] width 77 height 8
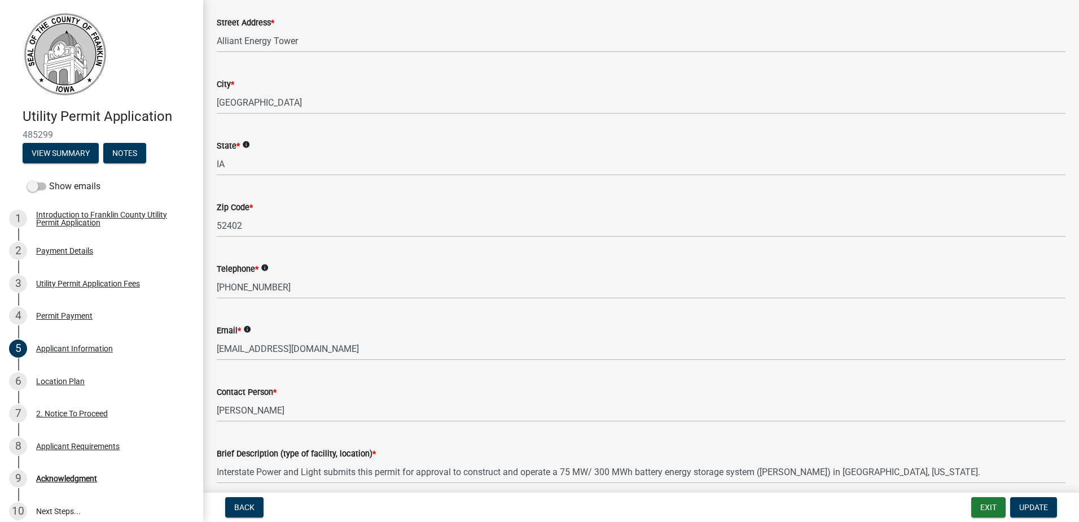
scroll to position [173, 0]
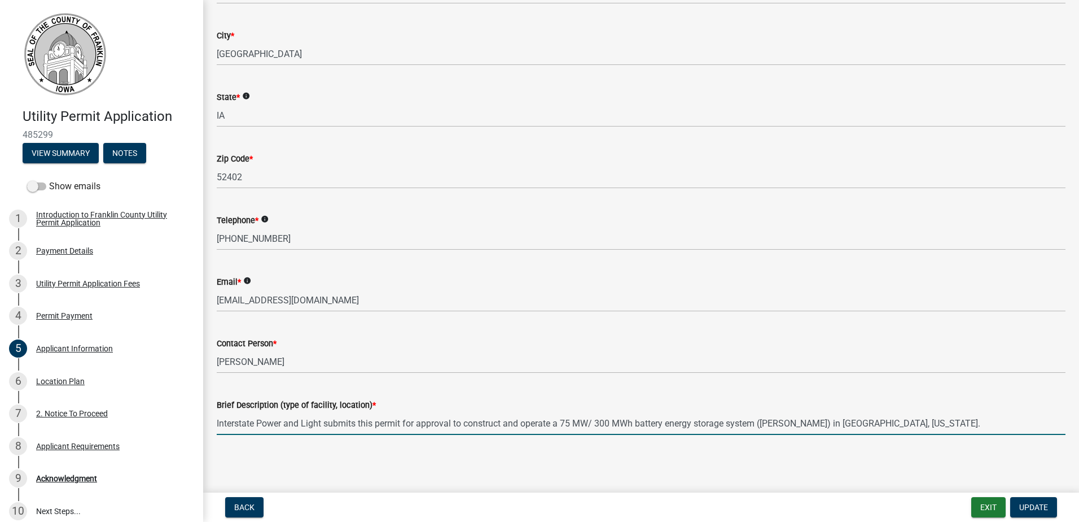
click at [237, 421] on input "Interstate Power and Light submits this permit for approval to construct and op…" at bounding box center [641, 422] width 849 height 23
drag, startPoint x: 217, startPoint y: 426, endPoint x: 564, endPoint y: 422, distance: 346.6
click at [564, 422] on input "Interstate Power and Light submits this permit for approval to construct and op…" at bounding box center [641, 422] width 849 height 23
click at [217, 422] on input "Electrical interconnections beneath [GEOGRAPHIC_DATA] 75 MW/ 300 MWh battery en…" at bounding box center [641, 422] width 849 height 23
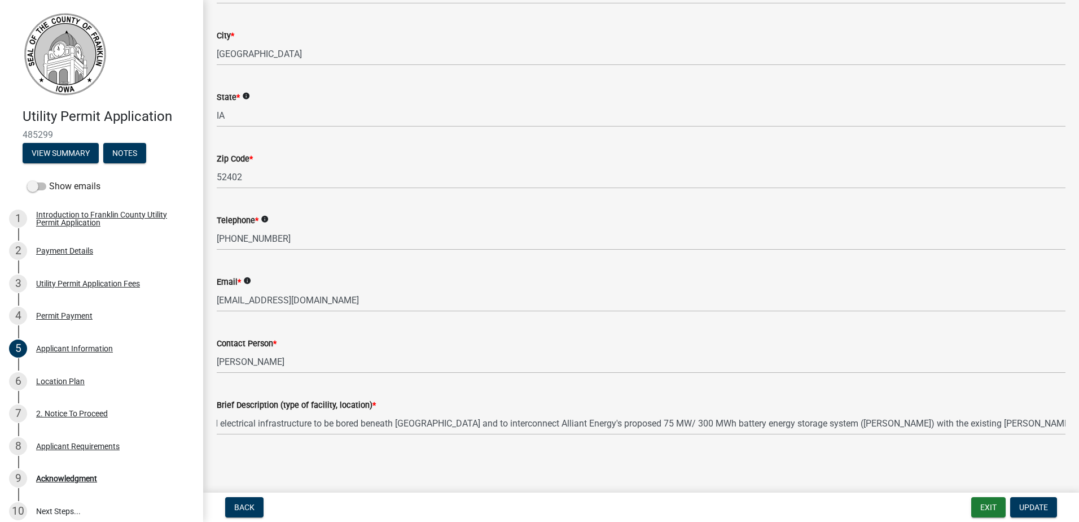
scroll to position [0, 0]
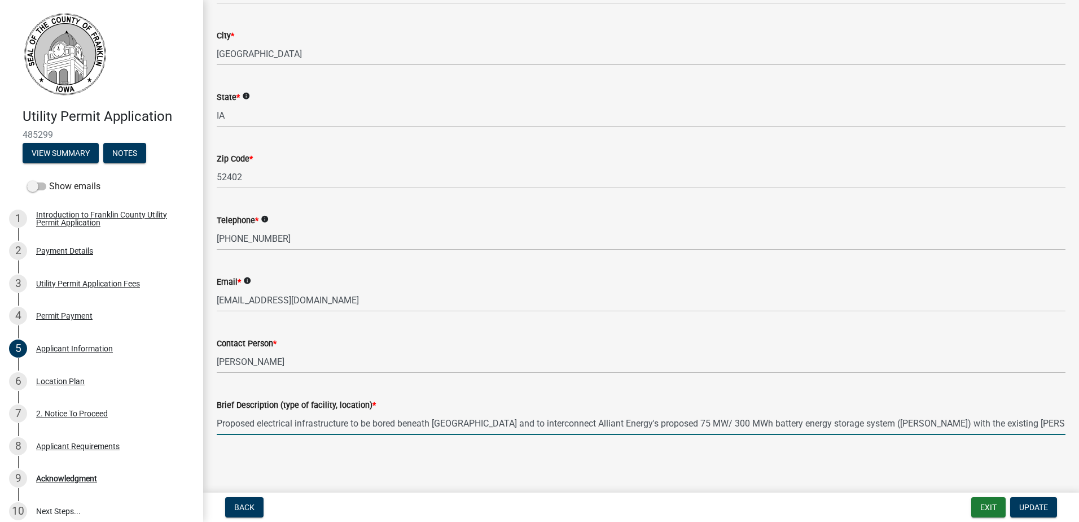
click at [1035, 420] on input "Proposed electrical infrastructure to be bored beneath [GEOGRAPHIC_DATA] and to…" at bounding box center [641, 422] width 849 height 23
click at [279, 422] on input "Proposed electrical infrastructure to be bored beneath [GEOGRAPHIC_DATA] and to…" at bounding box center [641, 422] width 849 height 23
click at [242, 421] on input "Proposed electrical infrastructure to be bored beneath [GEOGRAPHIC_DATA] and to…" at bounding box center [641, 422] width 849 height 23
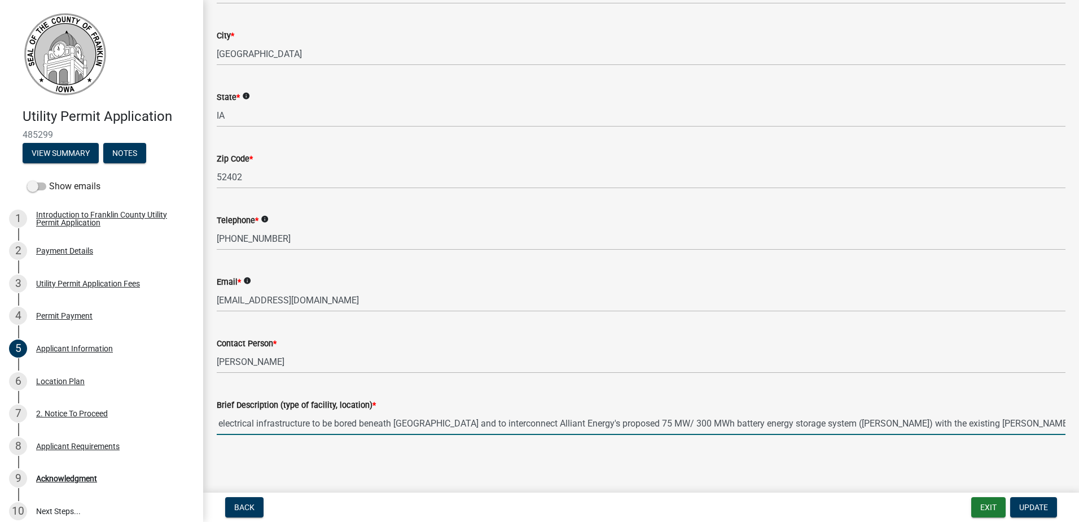
scroll to position [0, 0]
type input "Proposed electrical infrastructure to be bored beneath [GEOGRAPHIC_DATA] and to…"
drag, startPoint x: 682, startPoint y: 422, endPoint x: 688, endPoint y: 430, distance: 9.6
click at [682, 422] on input "Proposed electrical infrastructure to be bored beneath [GEOGRAPHIC_DATA] and to…" at bounding box center [641, 422] width 849 height 23
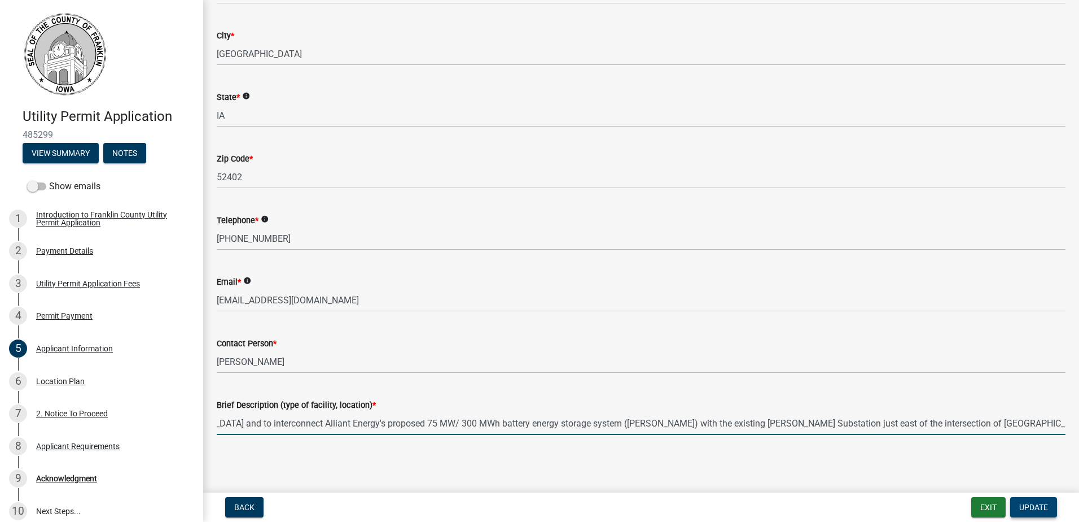
click at [1034, 503] on span "Update" at bounding box center [1033, 506] width 29 height 9
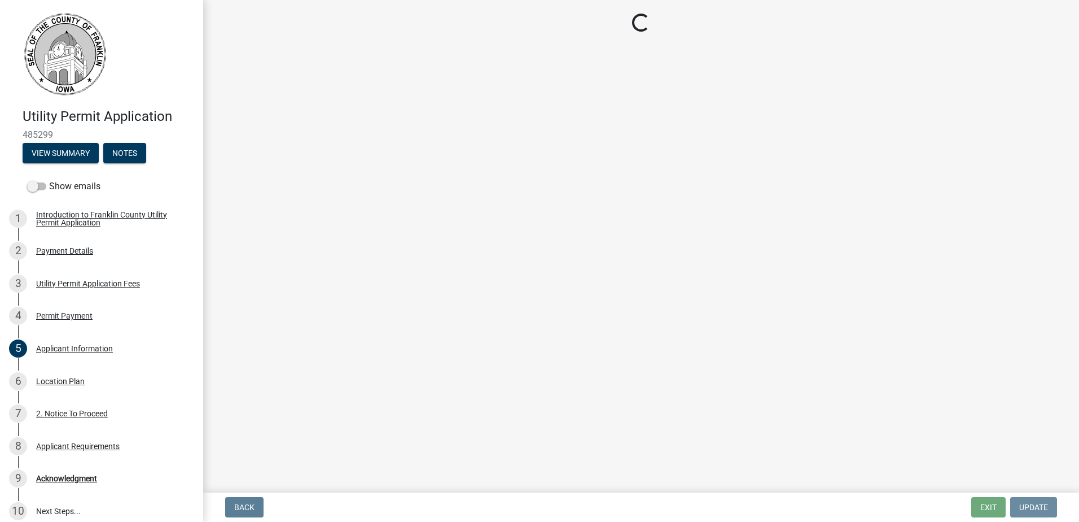
scroll to position [0, 0]
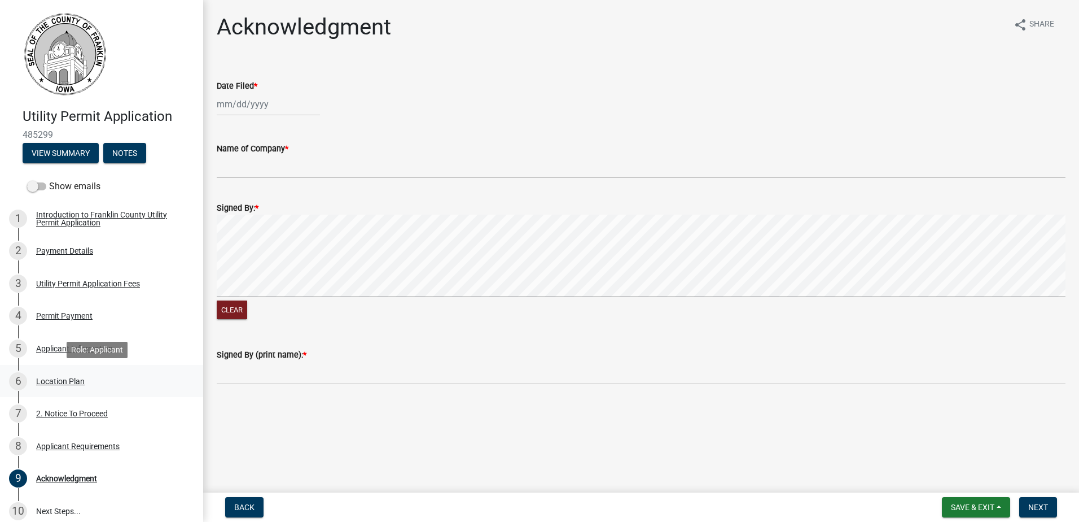
click at [57, 379] on div "Location Plan" at bounding box center [60, 381] width 49 height 8
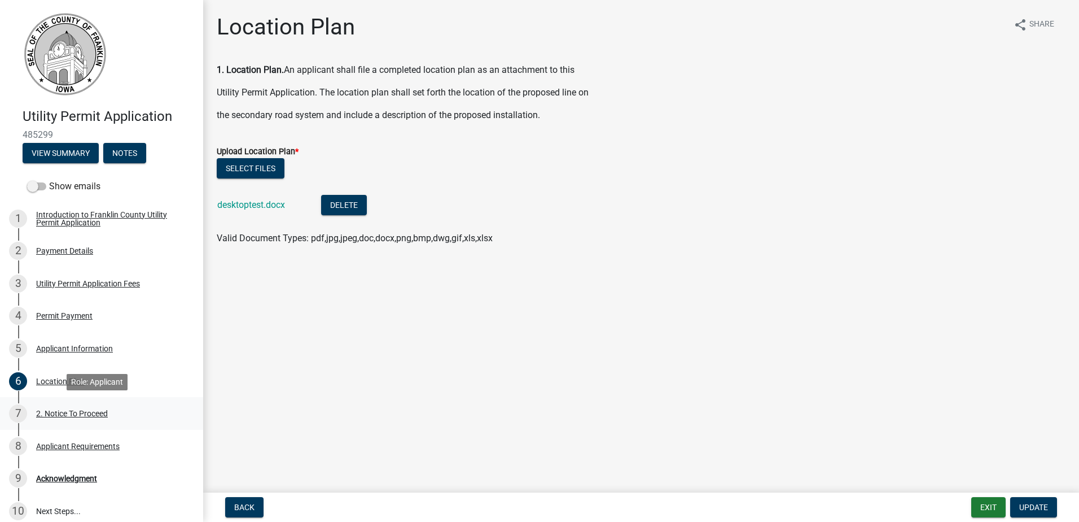
click at [58, 409] on div "2. Notice To Proceed" at bounding box center [72, 413] width 72 height 8
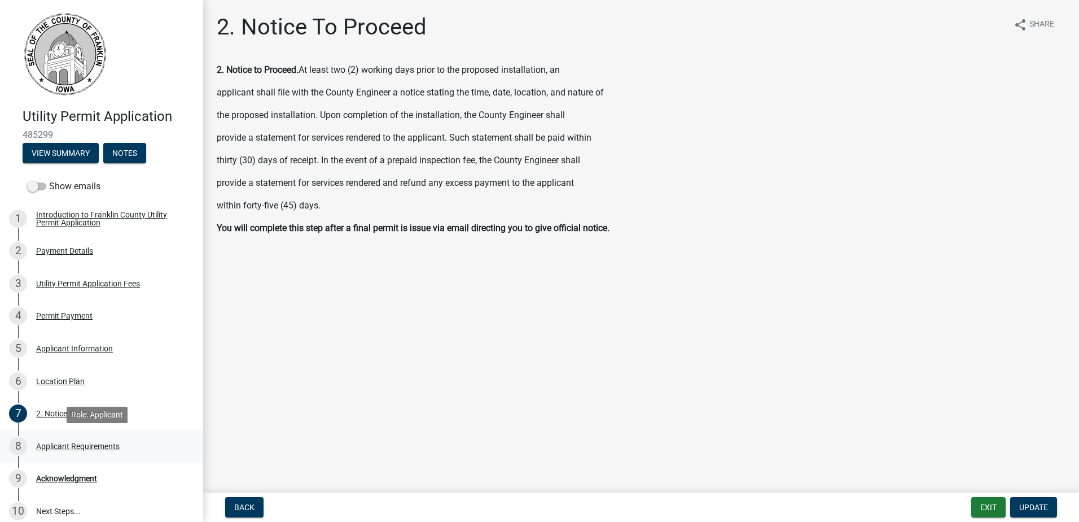
click at [60, 443] on div "Applicant Requirements" at bounding box center [78, 446] width 84 height 8
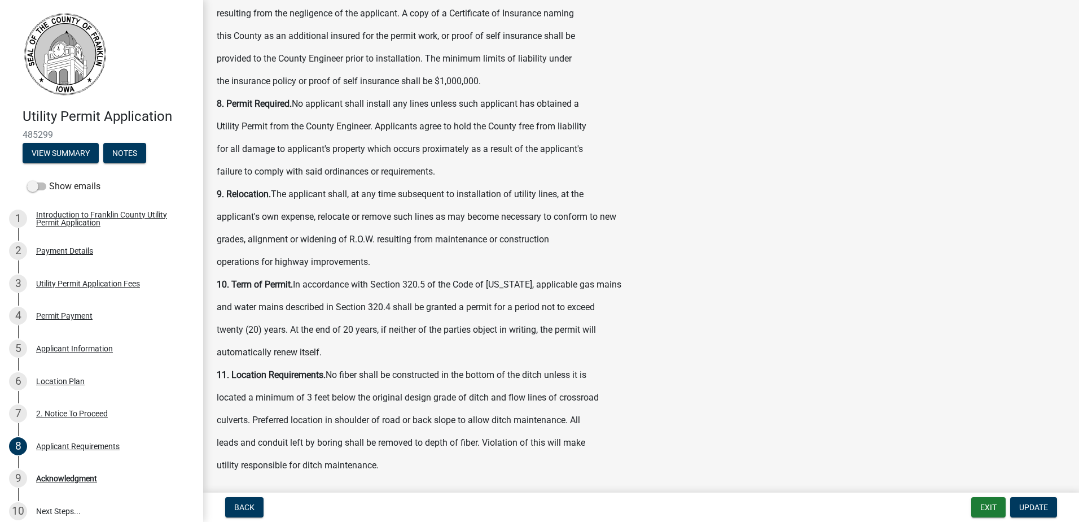
scroll to position [1110, 0]
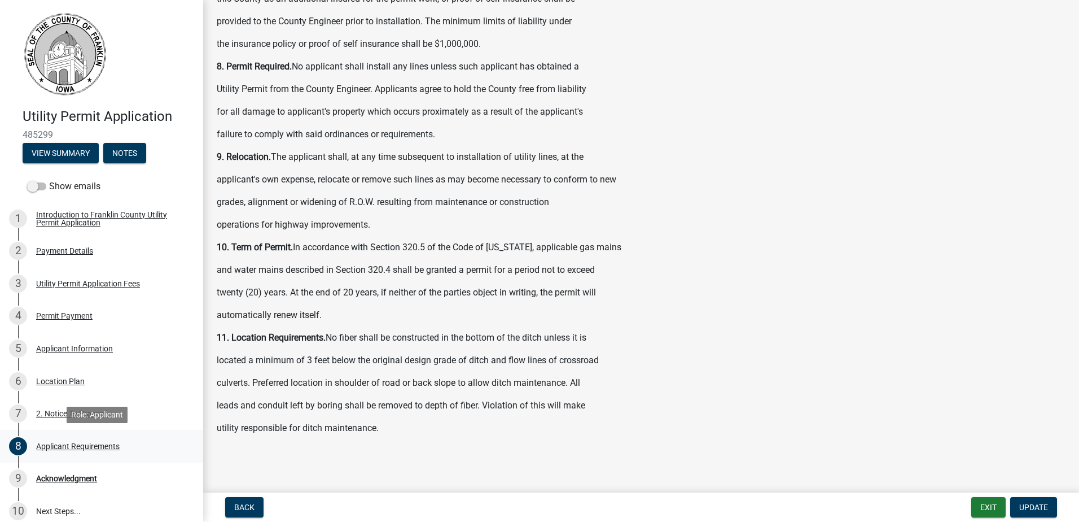
click at [58, 445] on div "Applicant Requirements" at bounding box center [78, 446] width 84 height 8
click at [53, 476] on div "Acknowledgment" at bounding box center [66, 478] width 61 height 8
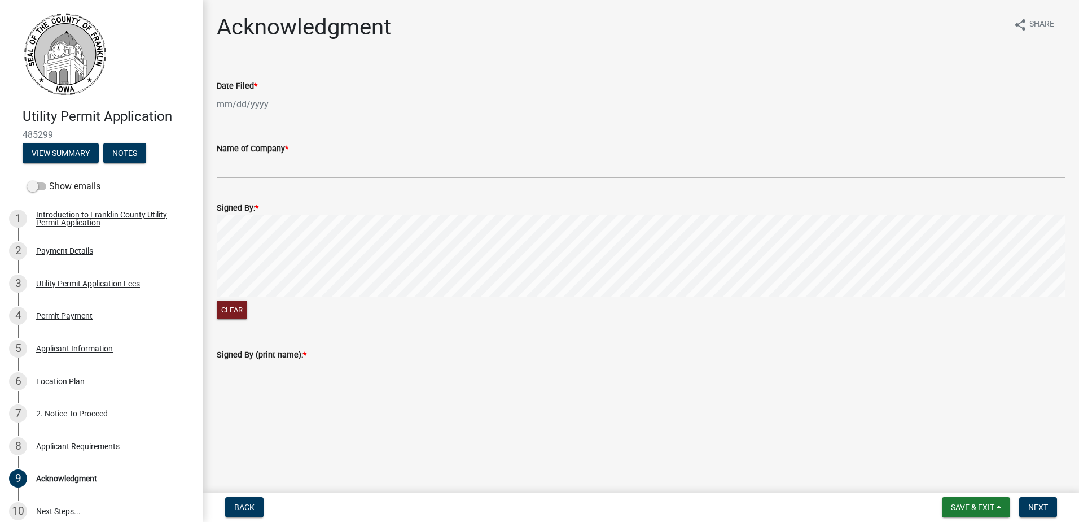
select select "10"
select select "2025"
click at [251, 105] on div "[PERSON_NAME] Feb Mar Apr [PERSON_NAME][DATE] Oct Nov [DATE] 1526 1527 1528 152…" at bounding box center [268, 104] width 103 height 23
click at [262, 179] on div "8" at bounding box center [264, 182] width 18 height 18
type input "[DATE]"
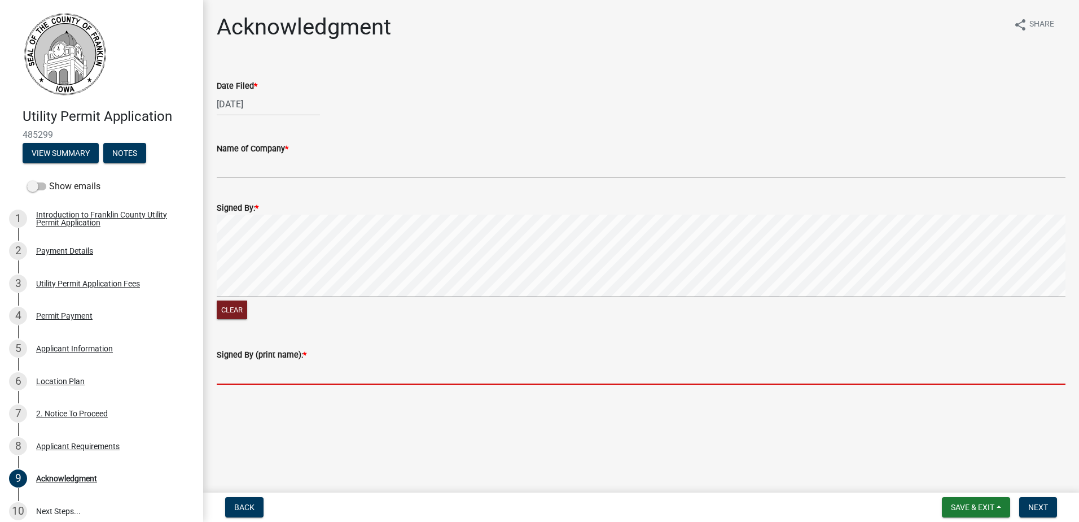
click at [252, 375] on input "Signed By (print name): *" at bounding box center [641, 372] width 849 height 23
click at [271, 372] on input "Signed By (print name): *" at bounding box center [641, 372] width 849 height 23
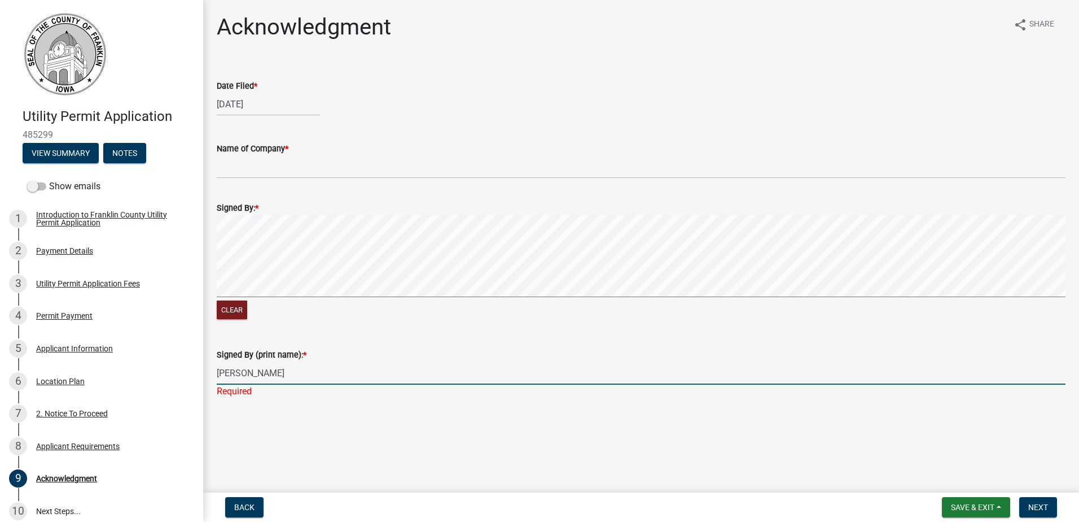
type input "[PERSON_NAME]"
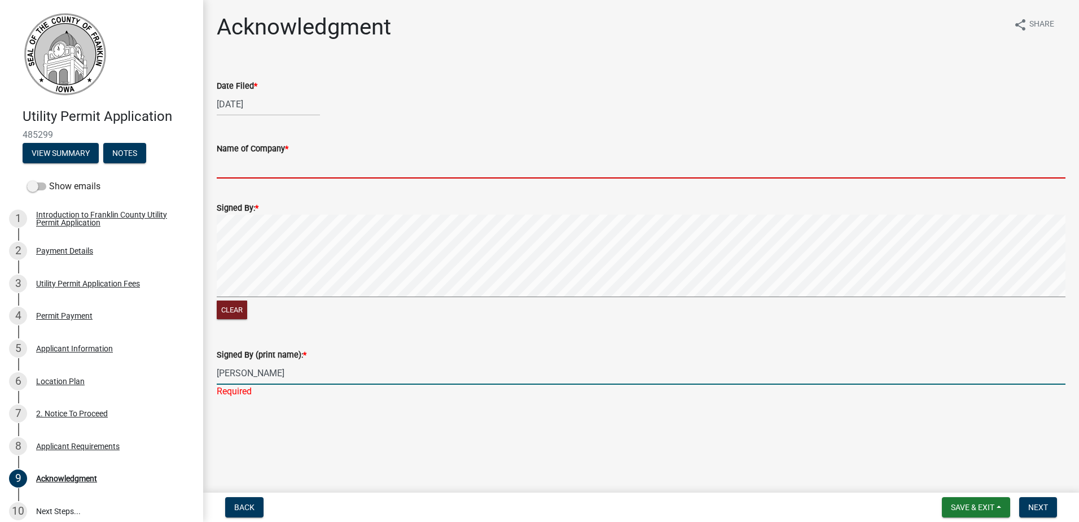
click at [241, 166] on input "Name of Company *" at bounding box center [641, 166] width 849 height 23
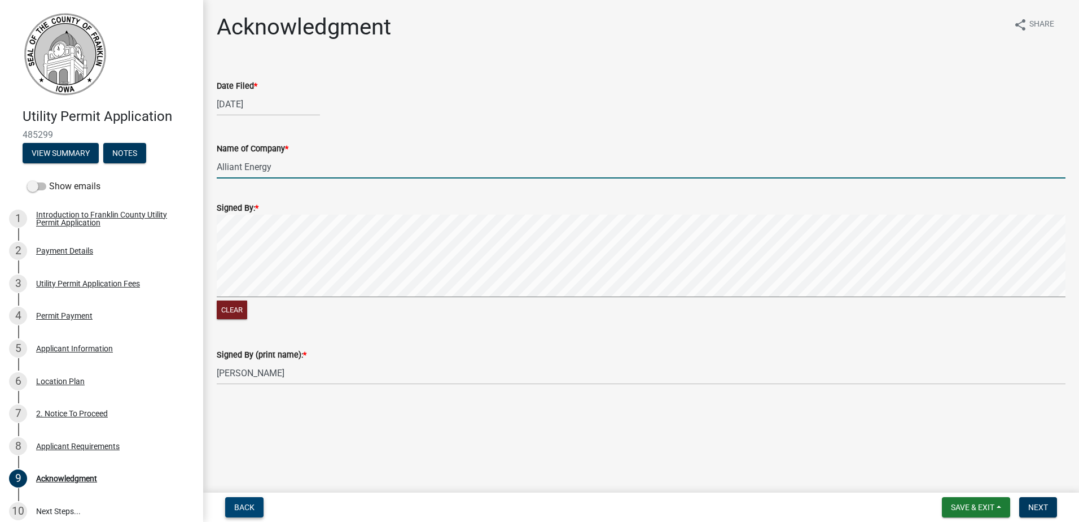
type input "Alliant Energy"
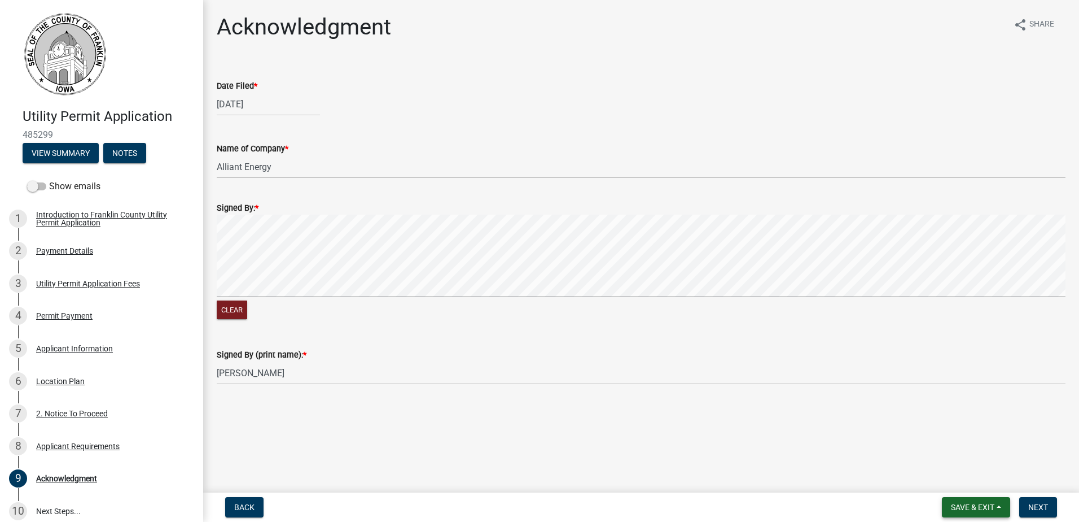
click at [1000, 502] on button "Save & Exit" at bounding box center [976, 507] width 68 height 20
click at [942, 449] on button "Save" at bounding box center [965, 450] width 90 height 27
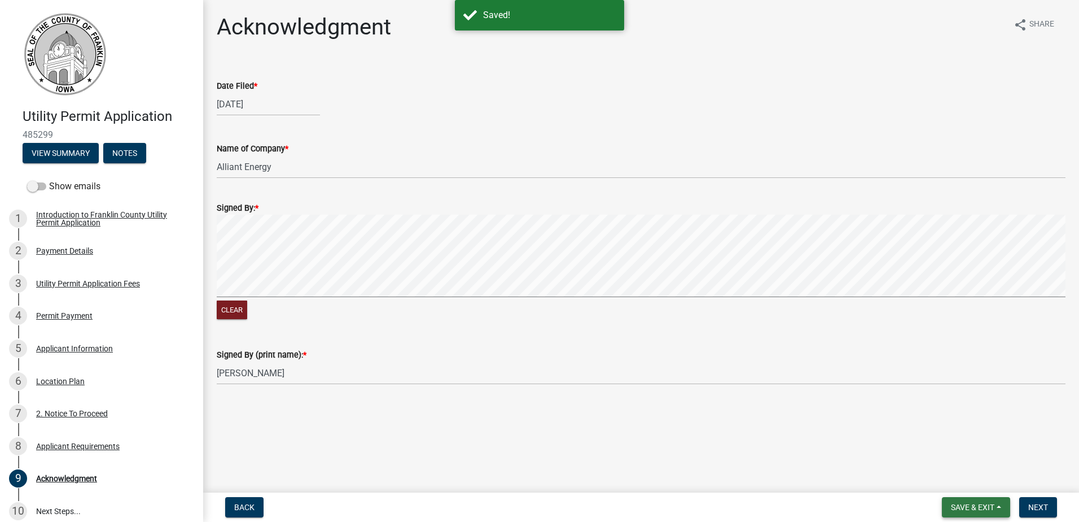
click at [996, 504] on button "Save & Exit" at bounding box center [976, 507] width 68 height 20
click at [960, 479] on button "Save & Exit" at bounding box center [965, 477] width 90 height 27
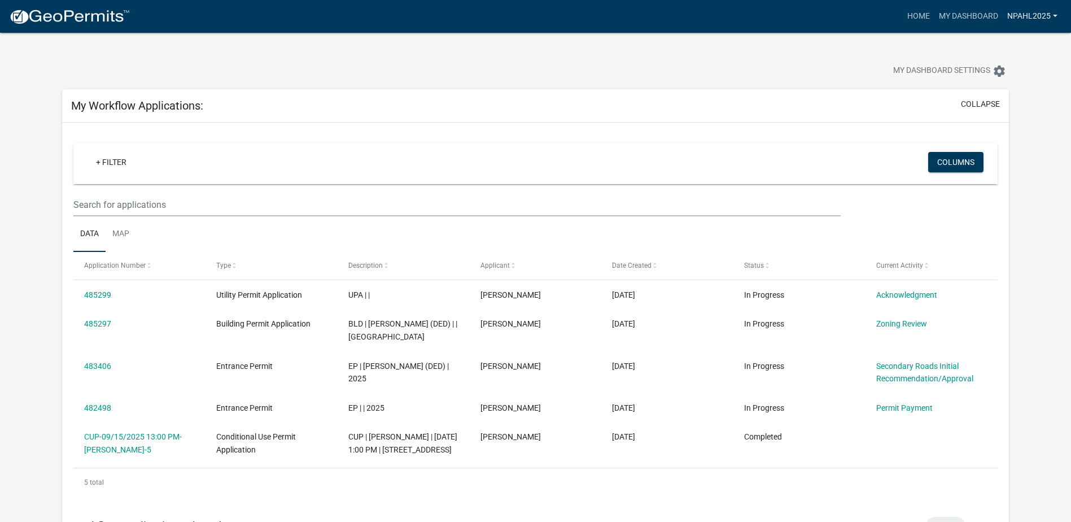
click at [1056, 14] on link "NPahl2025" at bounding box center [1031, 16] width 59 height 21
click at [1001, 79] on link "Logout" at bounding box center [1016, 82] width 90 height 27
